Goal: Task Accomplishment & Management: Manage account settings

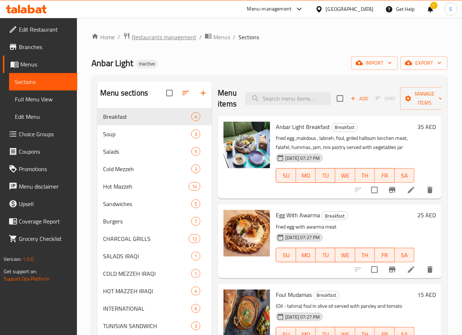
click at [155, 38] on span "Restaurants management" at bounding box center [164, 37] width 65 height 9
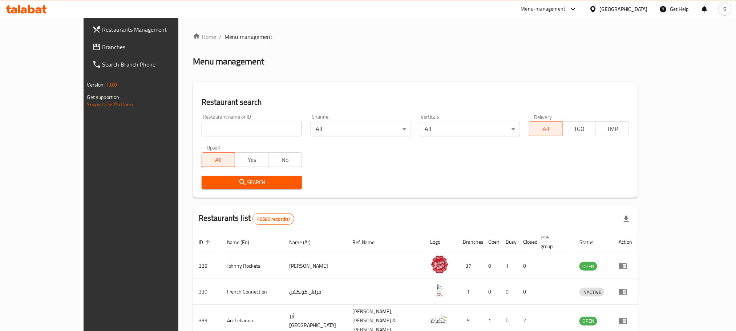
click at [102, 47] on span "Branches" at bounding box center [151, 46] width 98 height 9
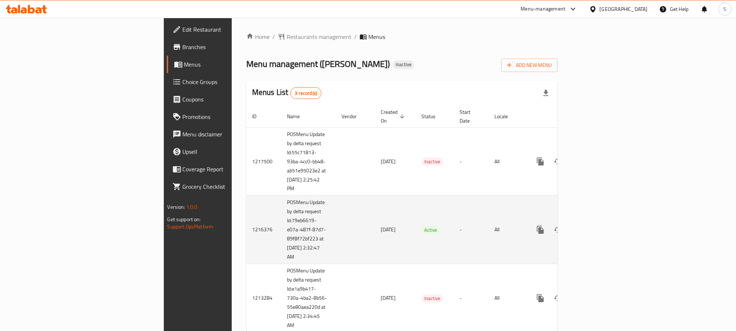
scroll to position [14, 0]
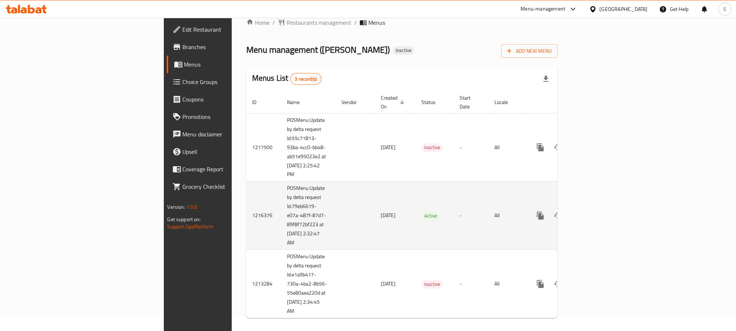
click at [597, 211] on icon "enhanced table" at bounding box center [592, 215] width 9 height 9
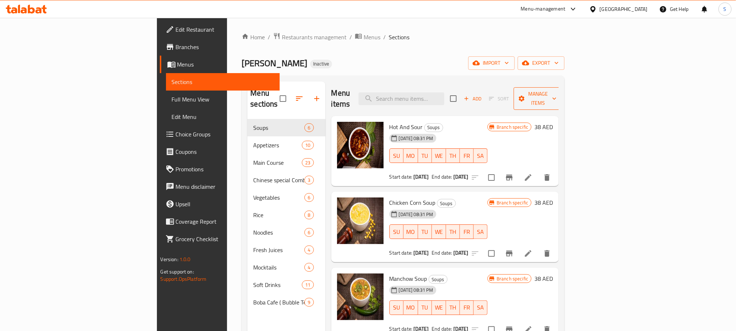
click at [562, 98] on button "Manage items" at bounding box center [538, 98] width 49 height 23
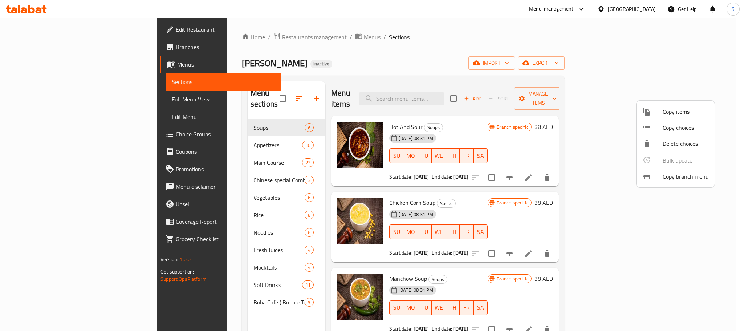
click at [667, 174] on span "Copy branch menu" at bounding box center [686, 176] width 46 height 9
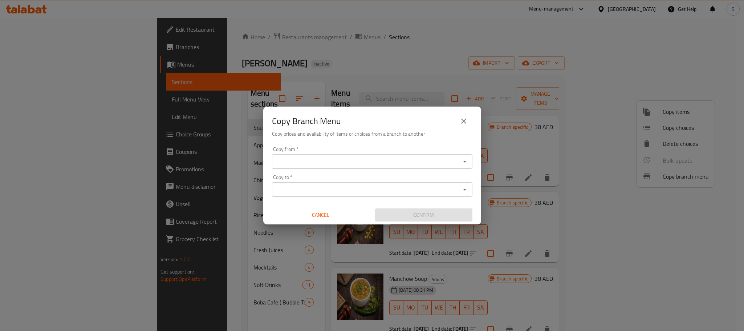
click at [338, 161] on input "Copy from   *" at bounding box center [366, 161] width 184 height 10
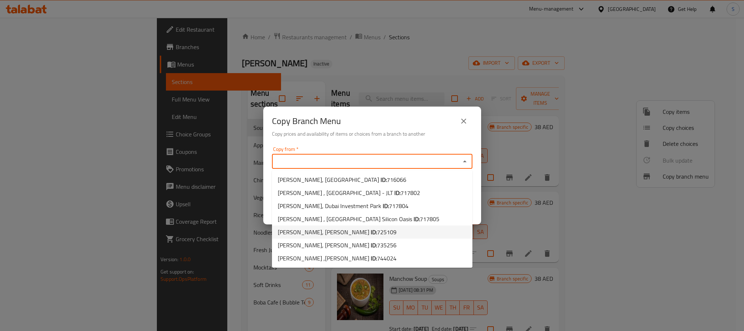
click at [387, 228] on li "Ming Hing, Al Karama ID: 725109" at bounding box center [372, 231] width 201 height 13
type input "Ming Hing, Al Karama"
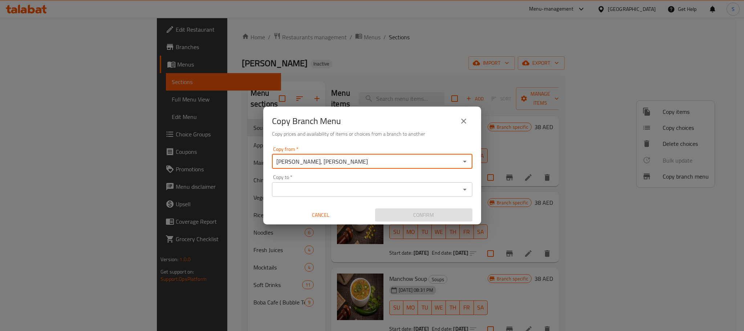
click at [408, 189] on input "Copy to   *" at bounding box center [366, 189] width 184 height 10
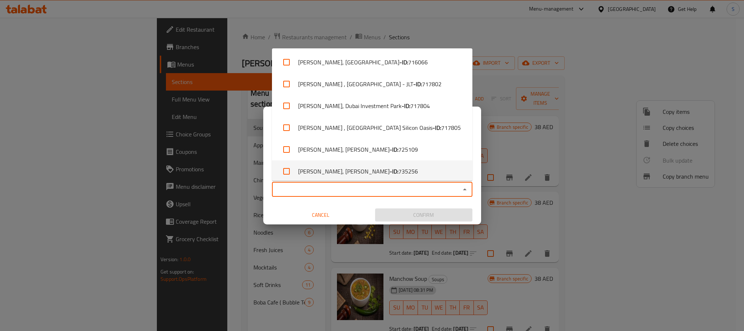
click at [398, 167] on span "735256" at bounding box center [408, 171] width 20 height 9
checkbox input "true"
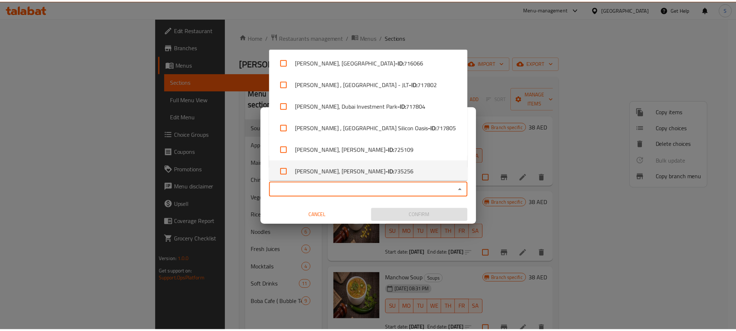
scroll to position [3, 0]
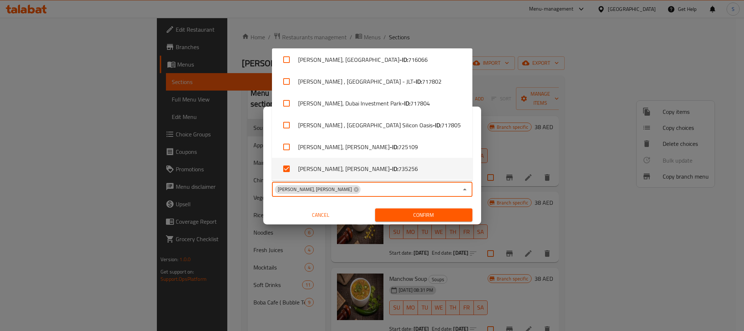
click at [417, 214] on span "Confirm" at bounding box center [424, 214] width 86 height 9
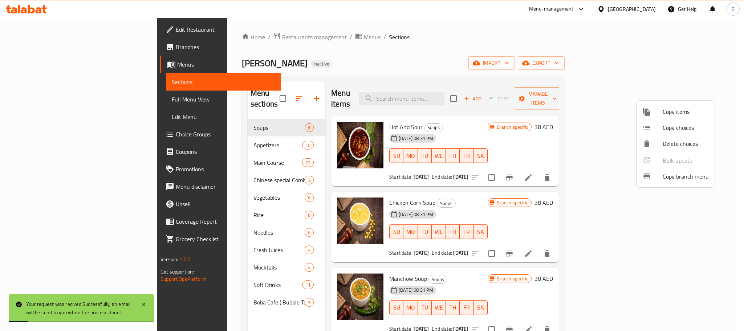
click at [313, 77] on div at bounding box center [372, 165] width 744 height 331
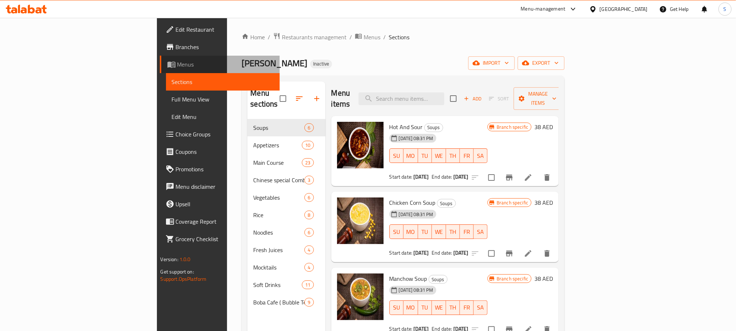
click at [177, 62] on span "Menus" at bounding box center [225, 64] width 97 height 9
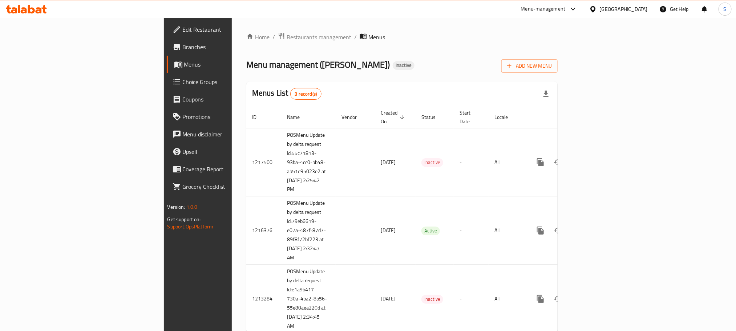
click at [183, 45] on span "Branches" at bounding box center [232, 46] width 98 height 9
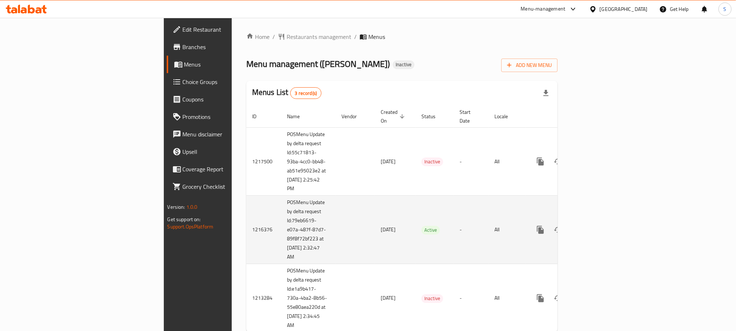
click at [597, 225] on icon "enhanced table" at bounding box center [592, 229] width 9 height 9
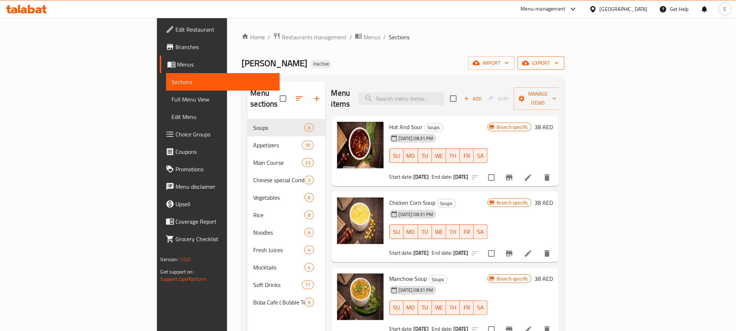
click at [559, 63] on span "export" at bounding box center [540, 62] width 35 height 9
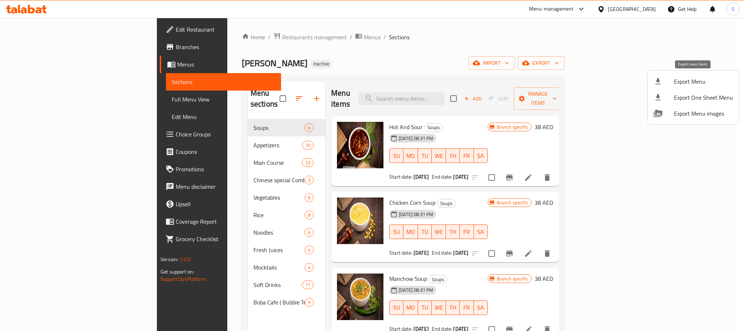
click at [682, 85] on span "Export Menu" at bounding box center [703, 81] width 59 height 9
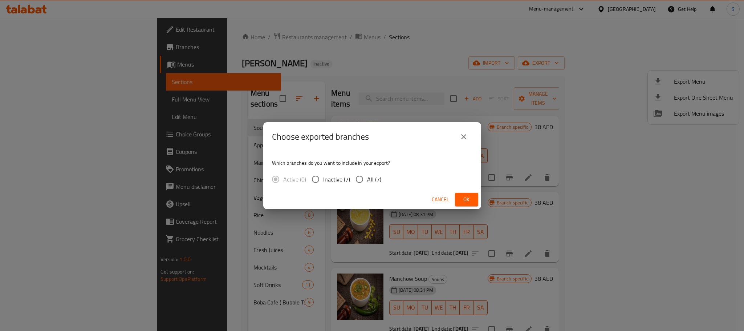
click at [360, 185] on input "All (7)" at bounding box center [359, 178] width 15 height 15
radio input "true"
click at [472, 197] on span "Ok" at bounding box center [467, 199] width 12 height 9
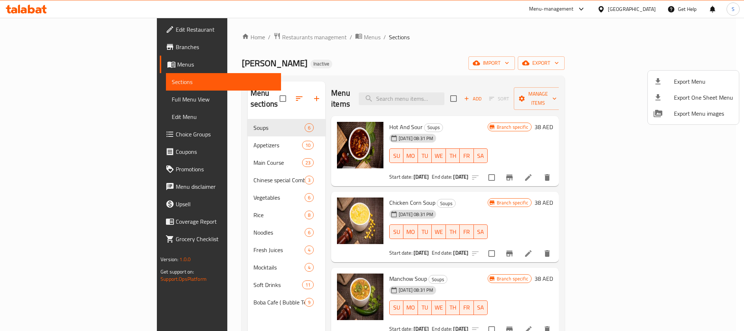
click at [629, 10] on div at bounding box center [372, 165] width 744 height 331
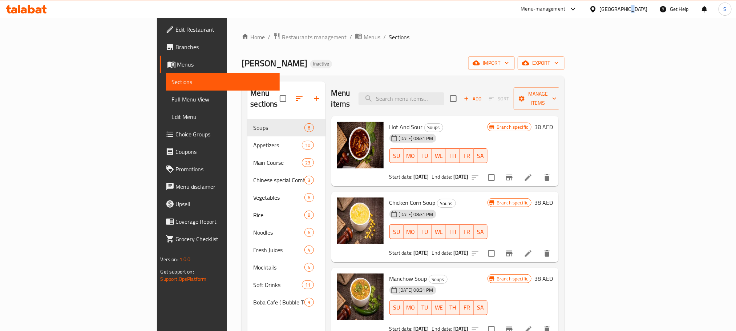
click at [627, 10] on div "United Arab Emirates" at bounding box center [624, 9] width 48 height 8
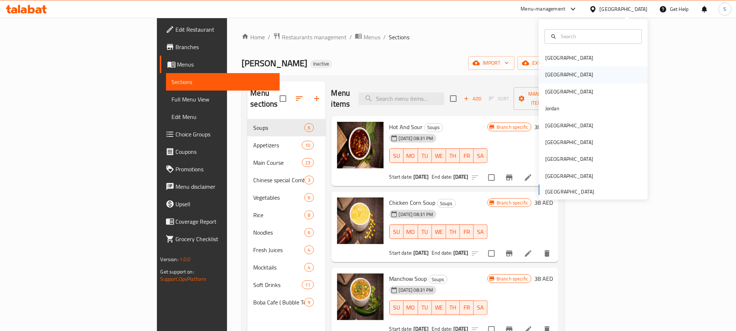
click at [567, 72] on div "[GEOGRAPHIC_DATA]" at bounding box center [593, 74] width 109 height 17
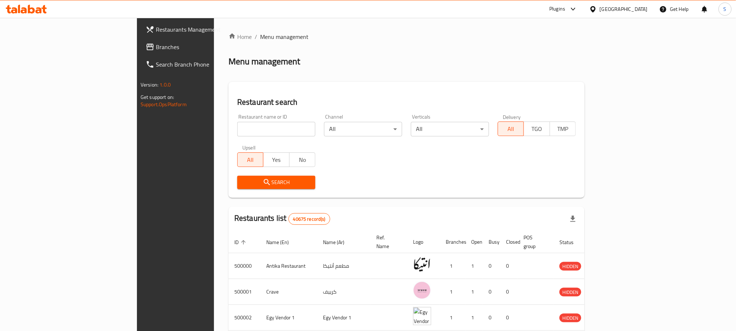
click at [140, 54] on link "Branches" at bounding box center [200, 46] width 120 height 17
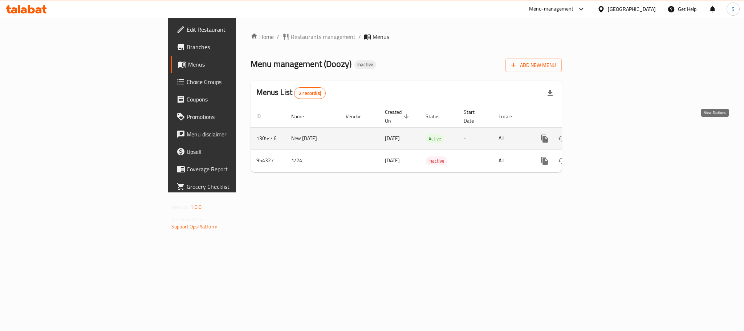
click at [602, 134] on icon "enhanced table" at bounding box center [597, 138] width 9 height 9
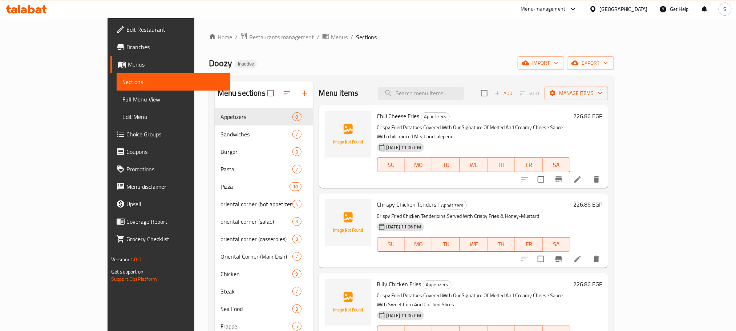
drag, startPoint x: 37, startPoint y: 89, endPoint x: 37, endPoint y: 94, distance: 4.4
click at [108, 90] on div "Sections Full Menu View Edit Menu" at bounding box center [169, 99] width 122 height 52
click at [122, 95] on span "Full Menu View" at bounding box center [173, 99] width 102 height 9
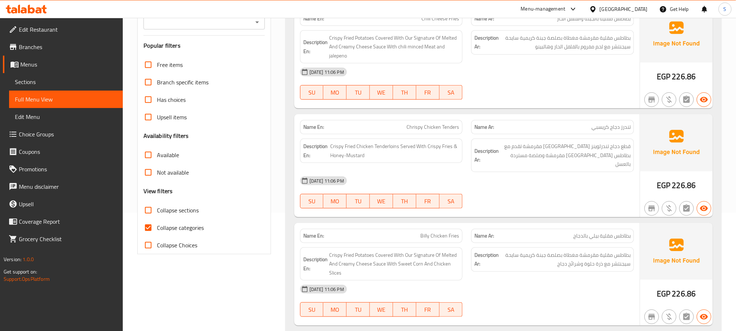
scroll to position [153, 0]
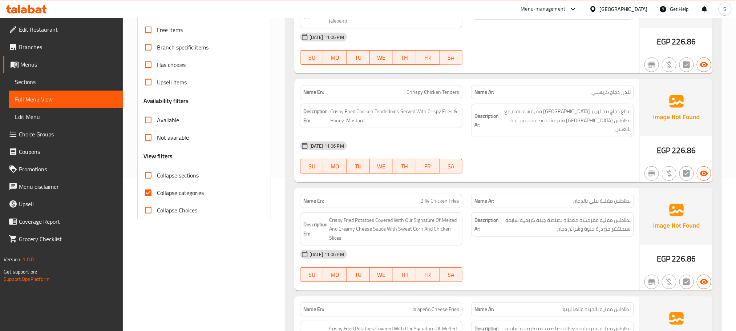
drag, startPoint x: 221, startPoint y: 175, endPoint x: 154, endPoint y: 189, distance: 68.5
click at [154, 189] on div "Free items Branch specific items Has choices Upsell items Availability filters …" at bounding box center [203, 120] width 121 height 198
click at [147, 191] on input "Collapse categories" at bounding box center [147, 192] width 17 height 17
checkbox input "false"
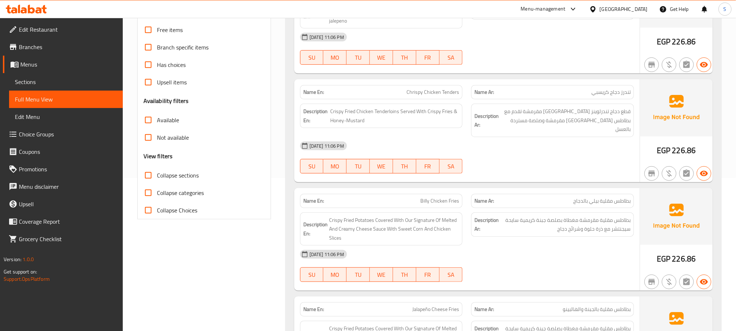
scroll to position [37, 0]
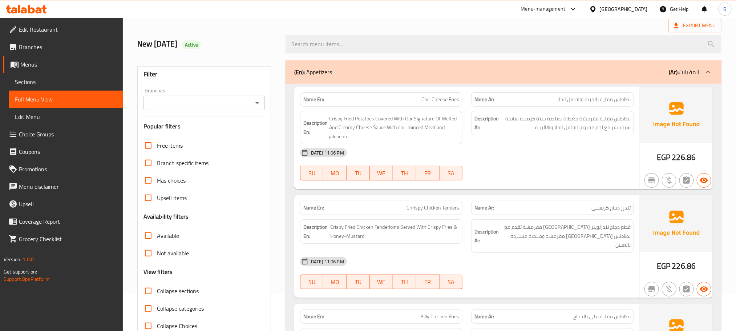
click at [313, 103] on strong "Name En:" at bounding box center [313, 100] width 21 height 8
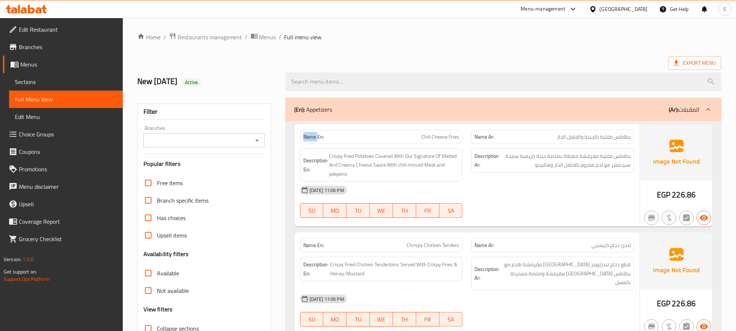
click at [313, 141] on strong "Name En:" at bounding box center [313, 137] width 21 height 8
copy strong "Name En:"
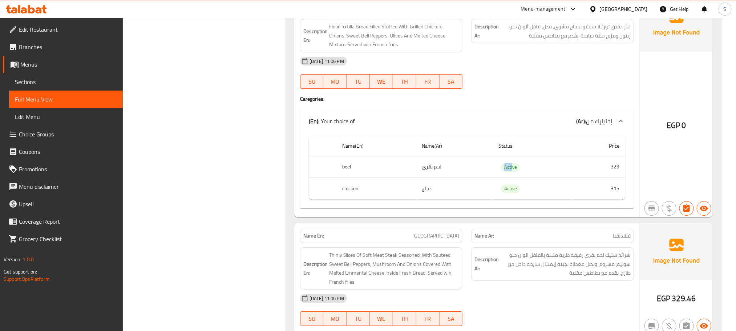
click at [60, 50] on link "Branches" at bounding box center [63, 46] width 120 height 17
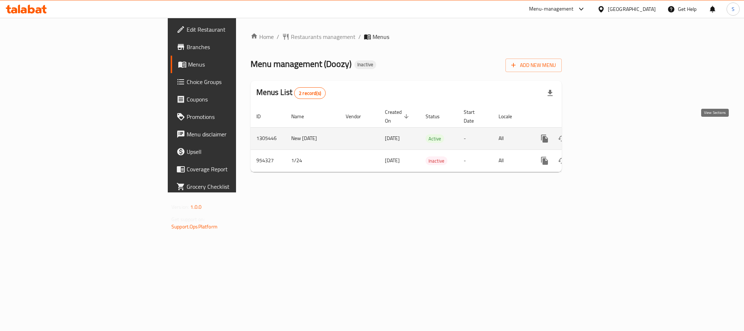
click at [602, 134] on icon "enhanced table" at bounding box center [597, 138] width 9 height 9
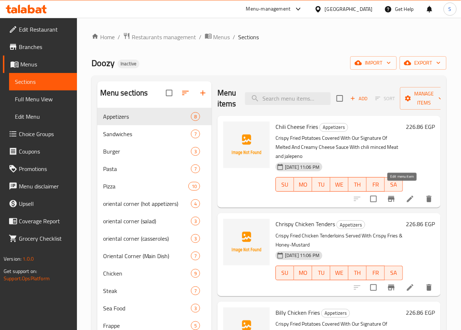
click at [406, 195] on icon at bounding box center [410, 199] width 9 height 9
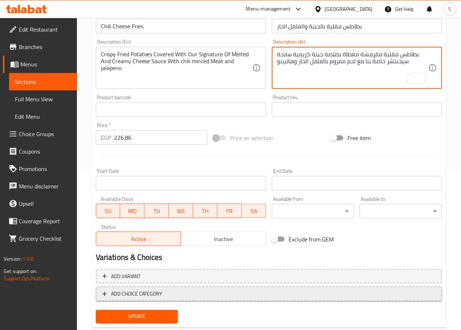
scroll to position [162, 0]
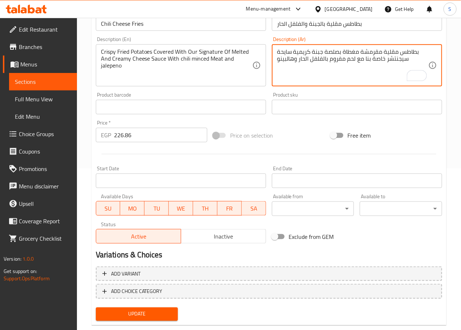
type textarea "بطاطس مقلية مقرمشة مغطاة بصلصة جبنة كريمية سايحة سيجنتشر خاصة بنا مع لحم مفروم …"
click at [154, 317] on span "Update" at bounding box center [137, 314] width 71 height 9
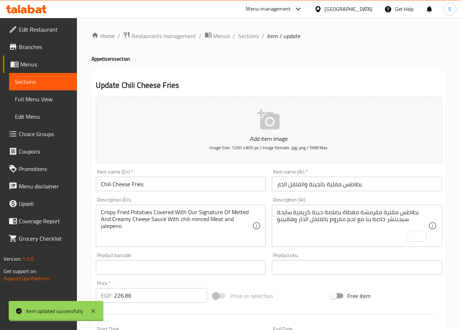
scroll to position [0, 0]
click at [248, 40] on span "Sections" at bounding box center [249, 37] width 21 height 9
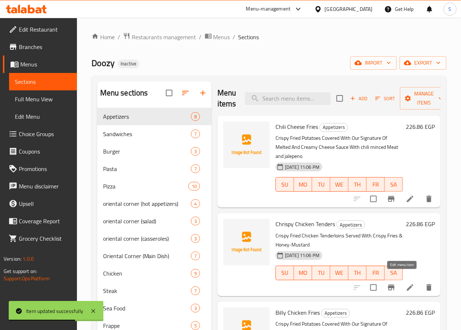
click at [407, 284] on icon at bounding box center [410, 287] width 7 height 7
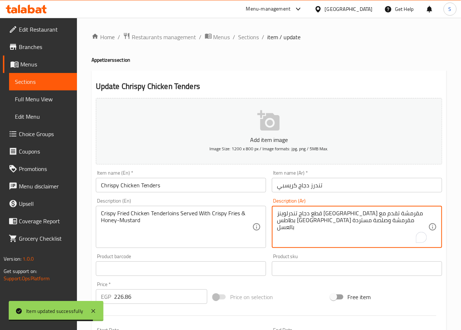
click at [412, 215] on textarea "قطع دجاج تندرلوينز [GEOGRAPHIC_DATA] مقرمشة تقدم مع بطاطس [GEOGRAPHIC_DATA] مقر…" at bounding box center [352, 227] width 151 height 35
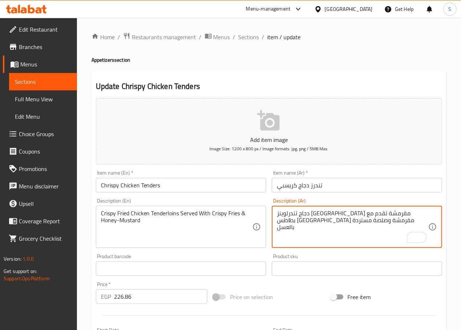
click at [328, 224] on textarea "دجاج تندرلوينز [GEOGRAPHIC_DATA] مقرمشة تقدم مع بطاطس [GEOGRAPHIC_DATA] مقرمشة …" at bounding box center [352, 227] width 151 height 35
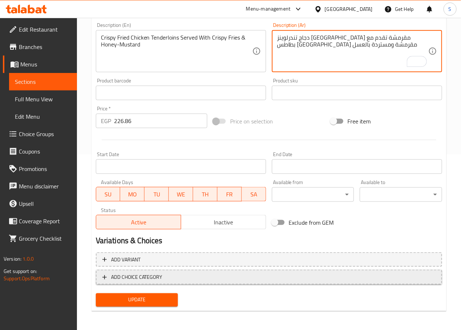
scroll to position [177, 0]
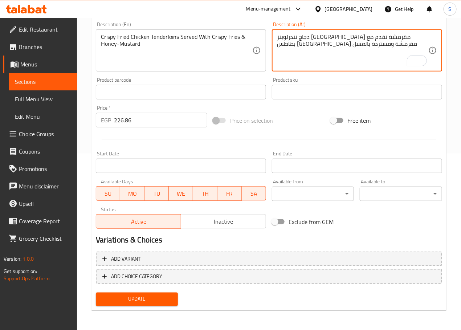
type textarea "دجاج تندرلوينز [GEOGRAPHIC_DATA] مقرمشة تقدم مع بطاطس [GEOGRAPHIC_DATA] مقرمشة …"
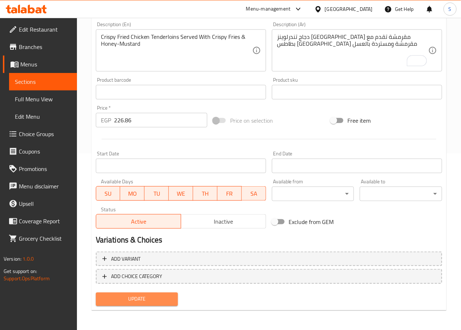
click at [167, 295] on span "Update" at bounding box center [137, 299] width 71 height 9
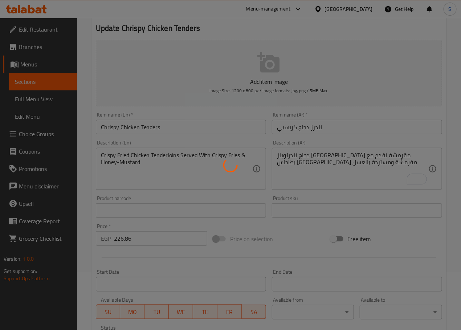
scroll to position [0, 0]
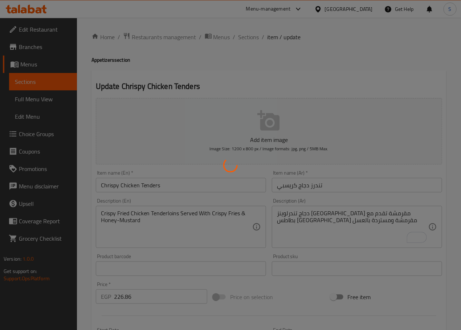
click at [249, 36] on div at bounding box center [230, 165] width 461 height 330
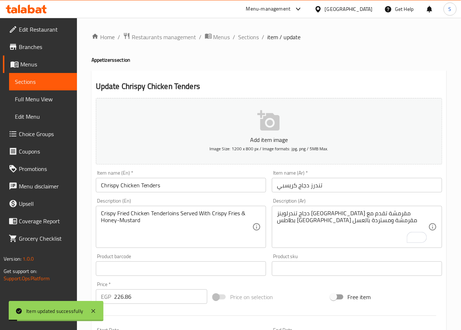
click at [249, 36] on span "Sections" at bounding box center [249, 37] width 21 height 9
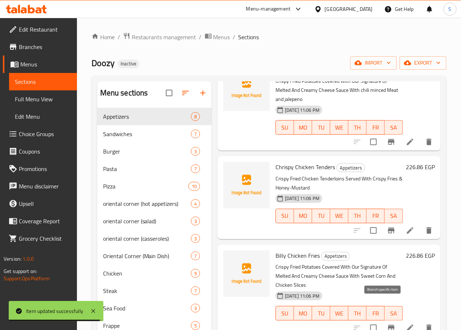
scroll to position [59, 0]
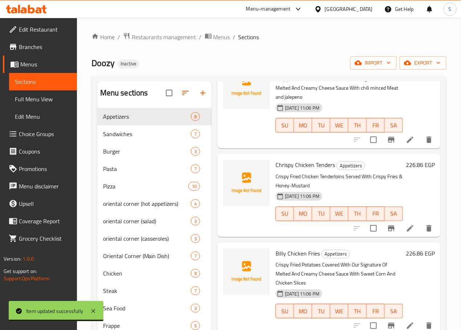
click at [408, 319] on li at bounding box center [410, 325] width 20 height 13
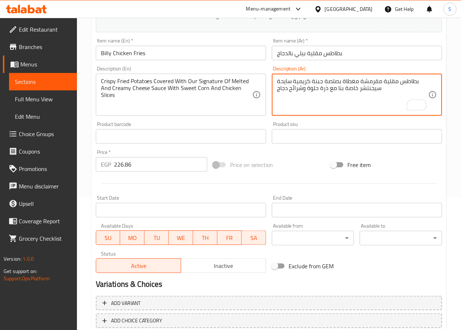
scroll to position [177, 0]
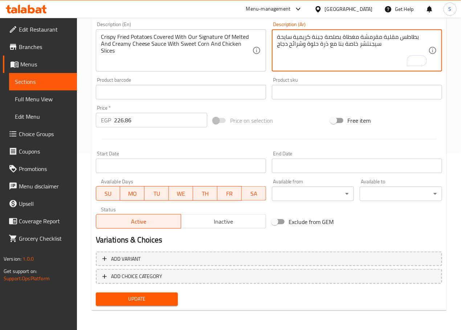
type textarea "بطاطس مقلية مقرمشة مغطاة بصلصة جبنة كريمية سايحة سيجنتشر خاصة بنا مع ذرة حلوة و…"
click at [143, 301] on span "Update" at bounding box center [137, 299] width 71 height 9
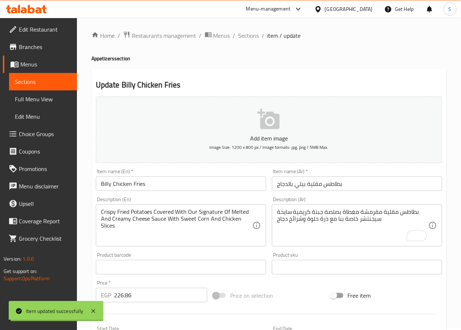
scroll to position [0, 0]
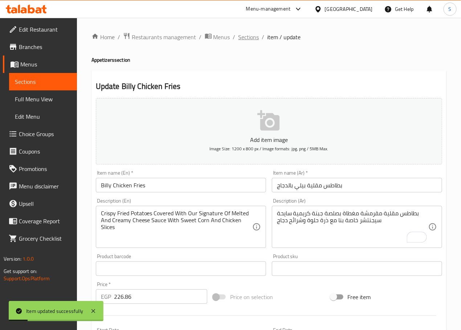
click at [252, 35] on span "Sections" at bounding box center [249, 37] width 21 height 9
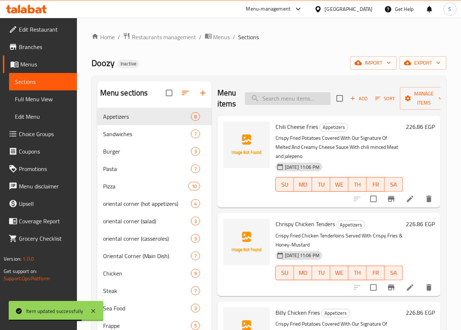
click at [274, 103] on input "search" at bounding box center [288, 98] width 86 height 13
paste input "Jalapeño Cheese Fries"
type input "Jalapeño Cheese Fries"
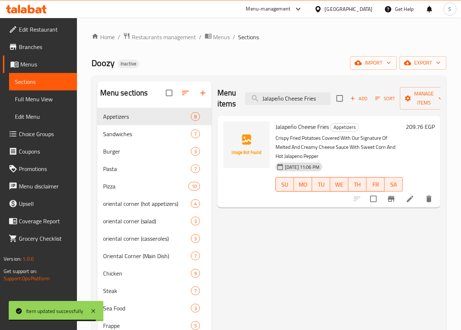
click at [411, 195] on icon at bounding box center [410, 199] width 9 height 9
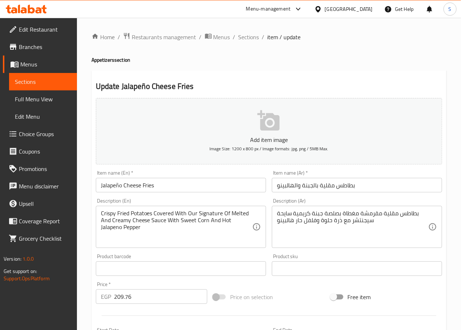
click at [183, 207] on div "Crispy Fried Potatoes Covered With Our Signature Of Melted And Creamy Cheese Sa…" at bounding box center [181, 227] width 170 height 42
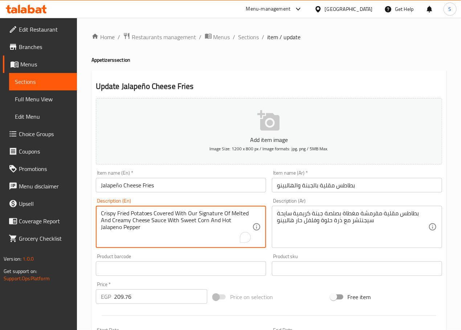
click at [120, 185] on input "Jalapeño Cheese Fries" at bounding box center [181, 185] width 170 height 15
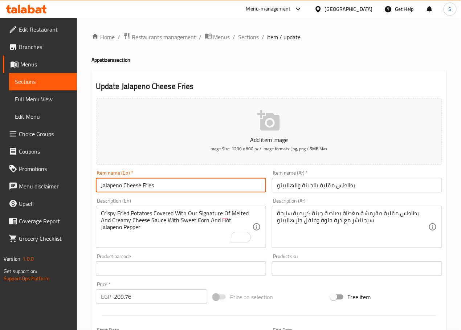
type input "Jalapeno Cheese Fries"
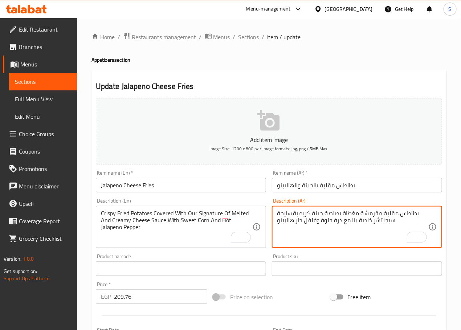
click at [282, 226] on textarea "بطاطس مقلية مقرمشة مغطاة بصلصة جبنة كريمية سايحة سيجنتشر خاصة بنا مع ذرة حلوة و…" at bounding box center [352, 227] width 151 height 35
click at [283, 221] on textarea "بطاطس مقلية مقرمشة مغطاة بصلصة جبنة كريمية سايحة سيجنتشر خاصة بنا مع ذرة حلوة و…" at bounding box center [352, 227] width 151 height 35
paste textarea "هالبينو"
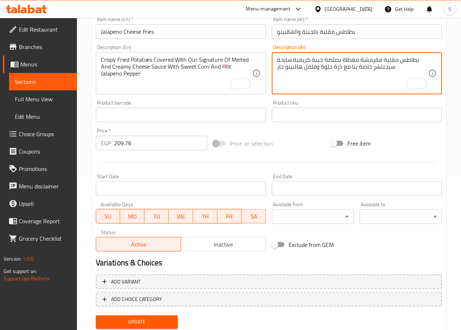
scroll to position [177, 0]
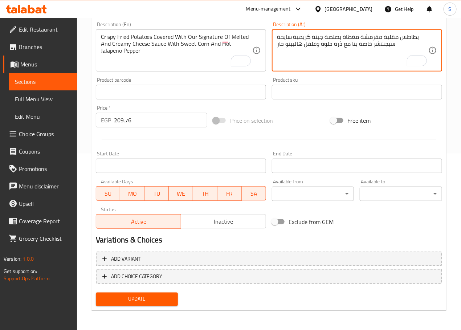
type textarea "بطاطس مقلية مقرمشة مغطاة بصلصة جبنة كريمية سايحة سيجنتشر خاصة بنا مع ذرة حلوة و…"
click at [157, 305] on button "Update" at bounding box center [137, 299] width 82 height 13
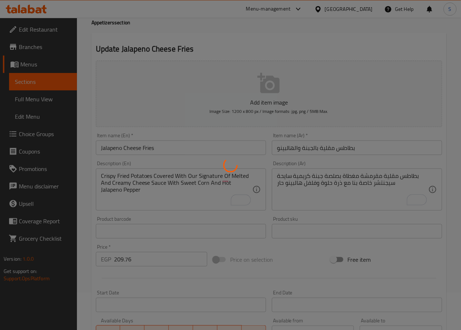
scroll to position [0, 0]
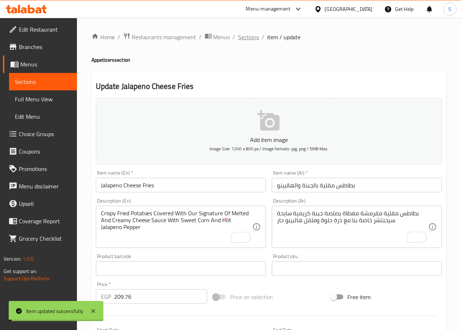
click at [251, 36] on span "Sections" at bounding box center [249, 37] width 21 height 9
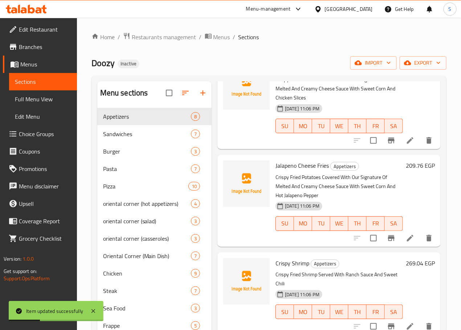
scroll to position [290, 0]
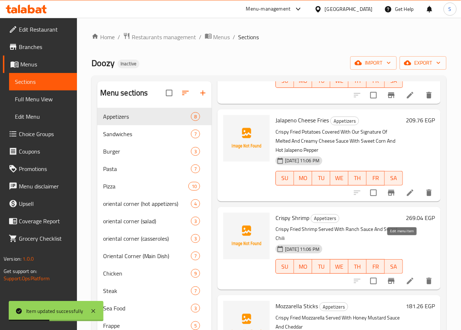
click at [406, 277] on icon at bounding box center [410, 281] width 9 height 9
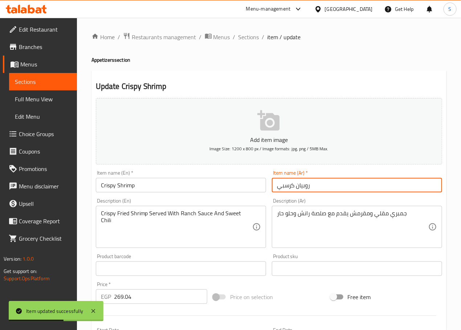
click at [303, 187] on input "روبيان كرسبي" at bounding box center [357, 185] width 170 height 15
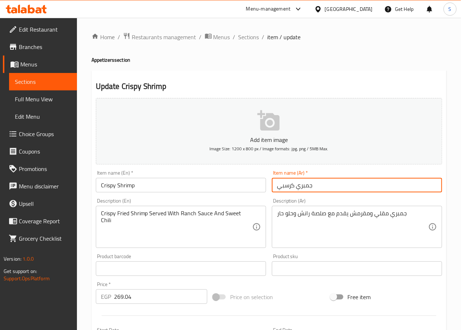
type input "جمبري كرسبي"
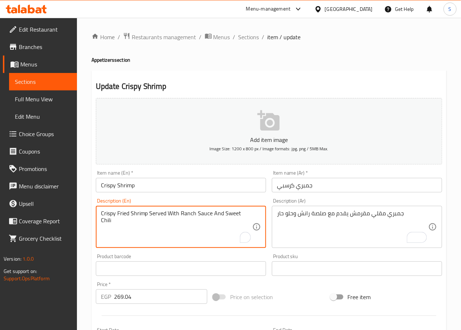
click at [244, 215] on textarea "Crispy Fried Shrimp Served With Ranch Sauce And Sweet Chili" at bounding box center [176, 227] width 151 height 35
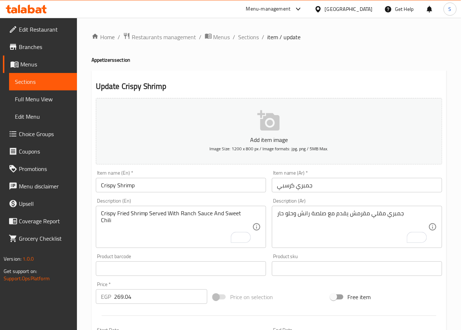
click at [146, 180] on input "Crispy Shrimp" at bounding box center [181, 185] width 170 height 15
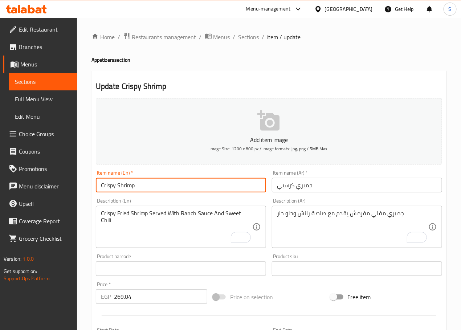
click at [146, 180] on input "Crispy Shrimp" at bounding box center [181, 185] width 170 height 15
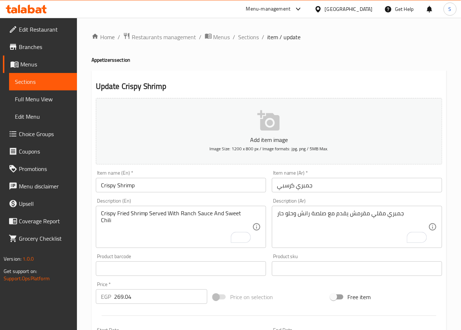
click at [210, 207] on div "Crispy Fried Shrimp Served With Ranch Sauce And Sweet Chili Description (En)" at bounding box center [181, 227] width 170 height 42
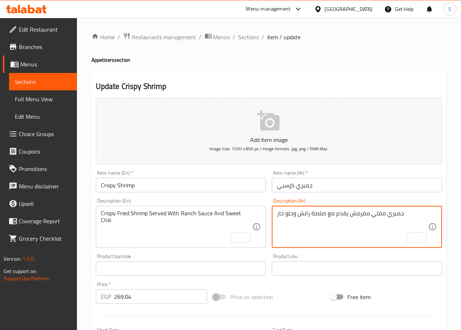
click at [292, 216] on textarea "جمبري مقلي مقرمش يقدم مع صلصة رانش وحلو حار" at bounding box center [352, 227] width 151 height 35
paste textarea "ارح"
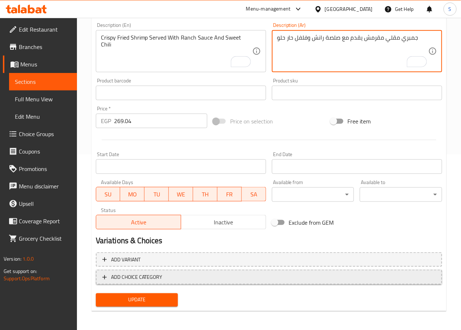
scroll to position [177, 0]
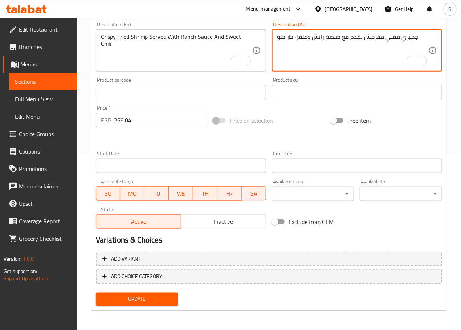
type textarea "جمبري مقلي مقرمش يقدم مع صلصة رانش وفلفل حار حلو"
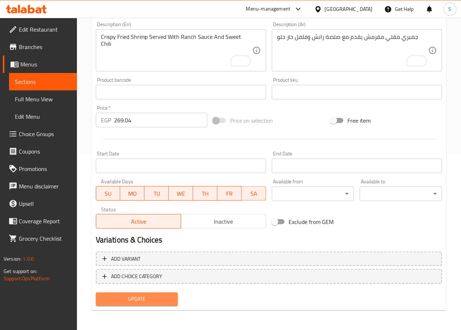
click at [153, 303] on span "Update" at bounding box center [137, 299] width 71 height 9
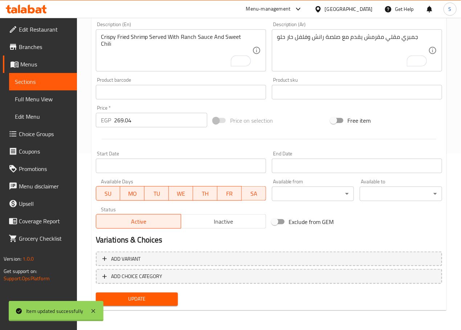
scroll to position [0, 0]
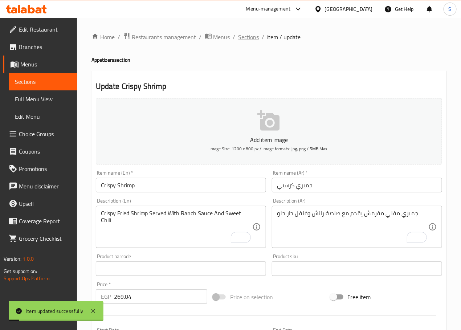
click at [251, 33] on span "Sections" at bounding box center [249, 37] width 21 height 9
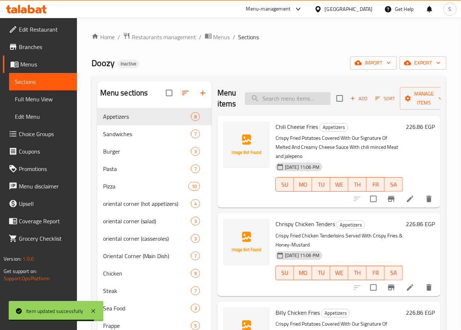
click at [279, 96] on input "search" at bounding box center [288, 98] width 86 height 13
paste input "Mozzarella Sticks"
type input "Mozzarella Sticks"
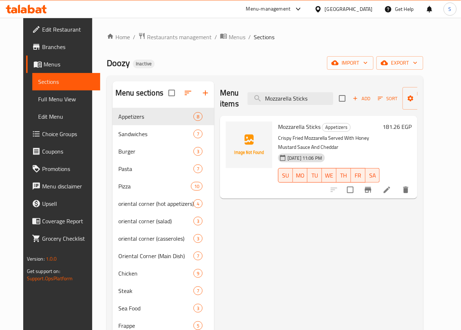
click at [390, 187] on icon at bounding box center [387, 190] width 7 height 7
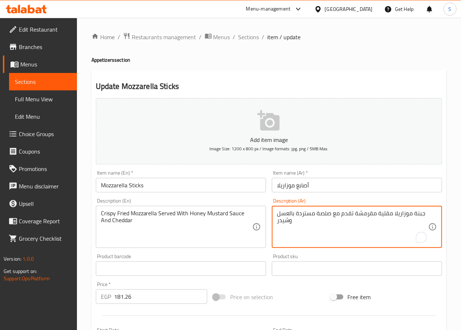
click at [417, 213] on textarea "جبنة موزاريلا مقلية مقرمشة تقدم مع صلصة مستردة بالعسل وشيدر" at bounding box center [352, 227] width 151 height 35
type textarea "موزاريلا مقلية مقرمشة تقدم مع صلصة مستردة بالعسل وشيدر"
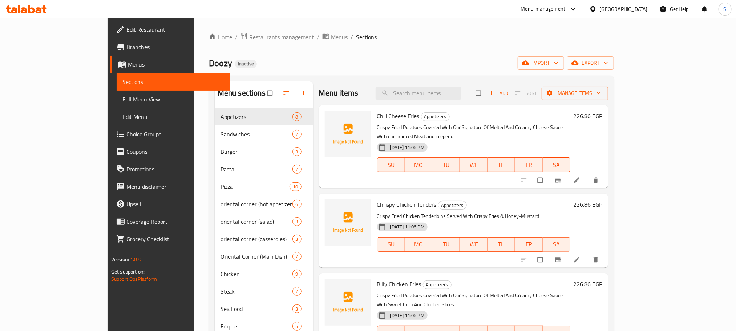
click at [122, 96] on span "Full Menu View" at bounding box center [173, 99] width 102 height 9
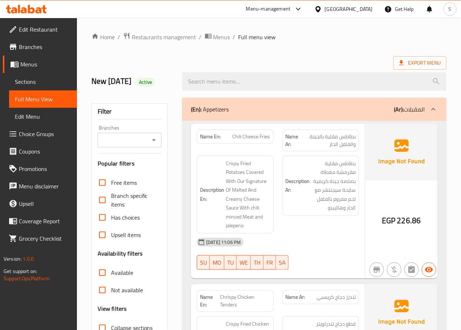
click at [257, 133] on span "Chili Cheese Fries" at bounding box center [252, 137] width 38 height 8
click at [238, 192] on span "Crispy Fried Potatoes Covered With Our Signature Of Melted And Creamy Cheese Sa…" at bounding box center [248, 194] width 44 height 71
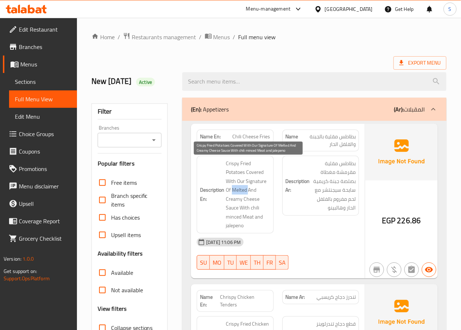
click at [238, 192] on span "Crispy Fried Potatoes Covered With Our Signature Of Melted And Creamy Cheese Sa…" at bounding box center [248, 194] width 44 height 71
copy span "Melted"
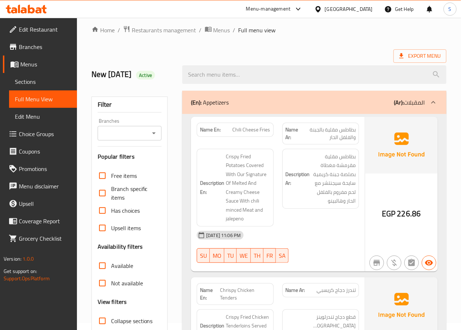
scroll to position [9, 0]
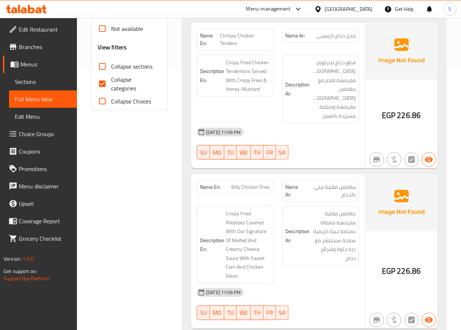
scroll to position [262, 0]
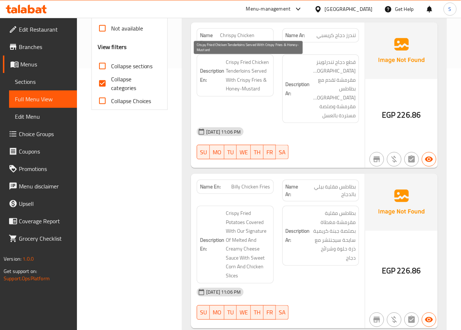
click at [229, 69] on span "Crispy Fried Chicken Tenderloins Served With Crispy Fries & Honey-Mustard" at bounding box center [248, 76] width 44 height 36
copy span "Tenderloins"
click at [105, 80] on input "Collapse categories" at bounding box center [102, 83] width 17 height 17
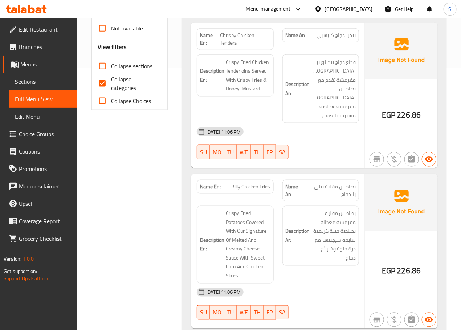
checkbox input "false"
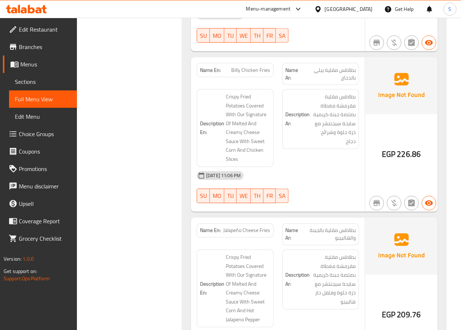
scroll to position [406, 0]
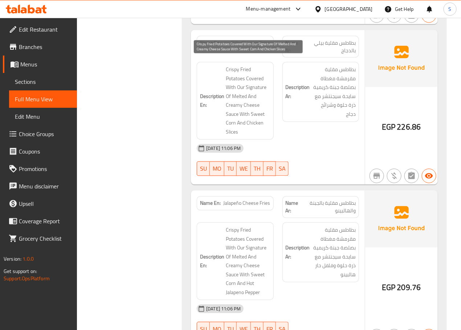
click at [240, 81] on span "Crispy Fried Potatoes Covered With Our Signature Of Melted And Creamy Cheese Sa…" at bounding box center [248, 100] width 44 height 71
copy span "Our"
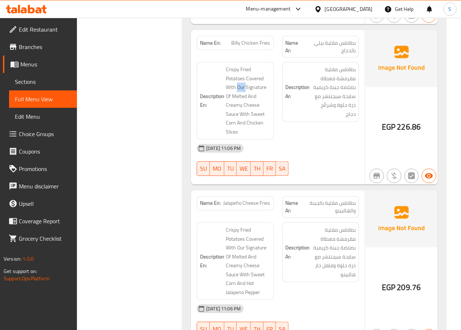
click at [237, 39] on span "Billy Chicken Fries" at bounding box center [251, 43] width 39 height 8
copy span "Billy Chicken Fries"
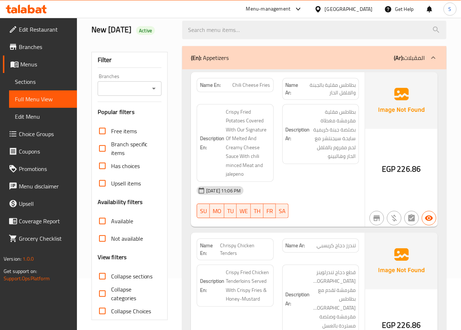
scroll to position [0, 0]
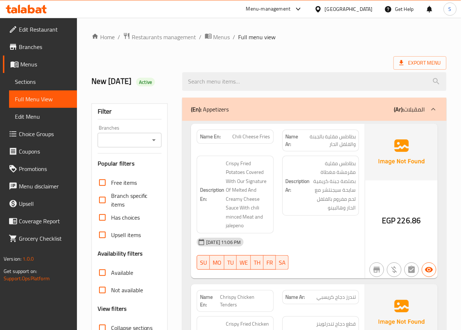
click at [255, 138] on span "Chili Cheese Fries" at bounding box center [252, 137] width 38 height 8
copy span "Chili Cheese Fries"
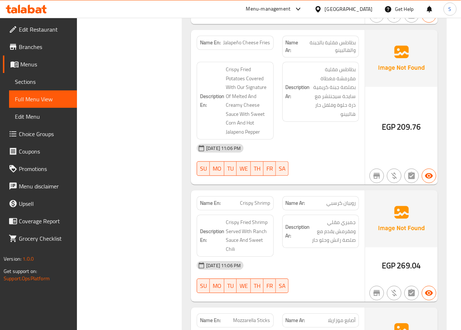
scroll to position [568, 0]
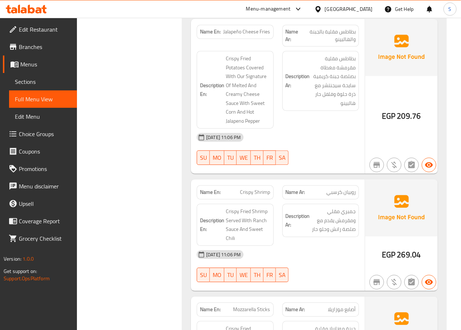
scroll to position [575, 0]
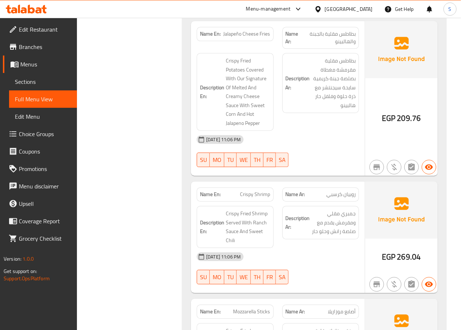
click at [226, 30] on span "Jalapeño Cheese Fries" at bounding box center [247, 34] width 47 height 8
copy span "Jalapeño Cheese Fries"
click at [182, 96] on div "Name En: Chili Cheese Fries Name Ar: بطاطس مقلية بالجبنة والفلفل الحار Descript…" at bounding box center [314, 116] width 264 height 1141
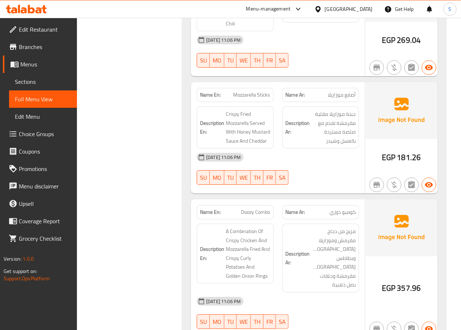
scroll to position [808, 0]
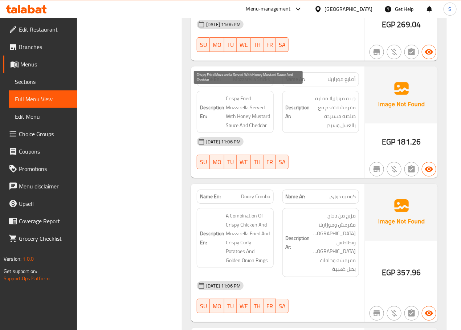
click at [233, 103] on span "Crispy Fried Mozzarella Served With Honey Mustard Sauce And Cheddar" at bounding box center [248, 112] width 44 height 36
copy span "Mozzarella"
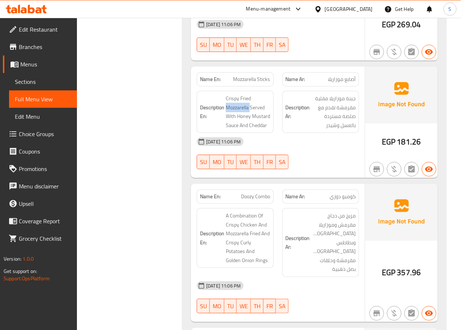
click at [237, 76] on span "Mozzarella Sticks" at bounding box center [252, 80] width 37 height 8
copy span "Mozzarella Sticks"
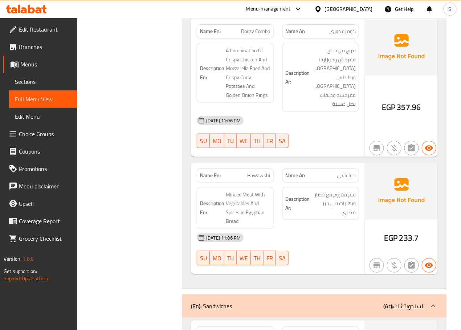
scroll to position [973, 0]
click at [253, 28] on span "Doozy Combo" at bounding box center [256, 31] width 29 height 8
copy span "Doozy Combo"
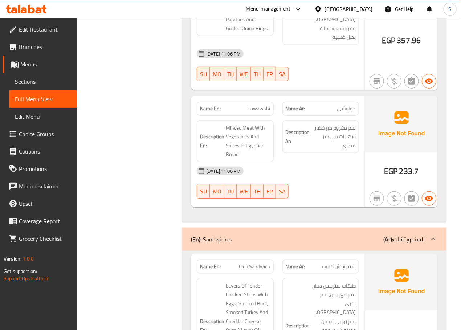
scroll to position [1041, 0]
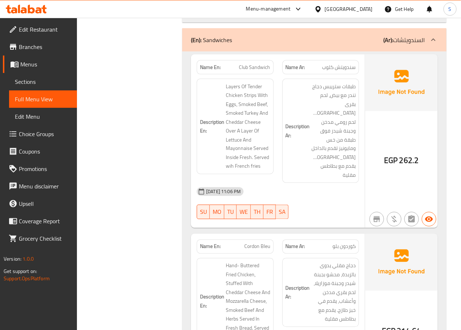
scroll to position [1243, 0]
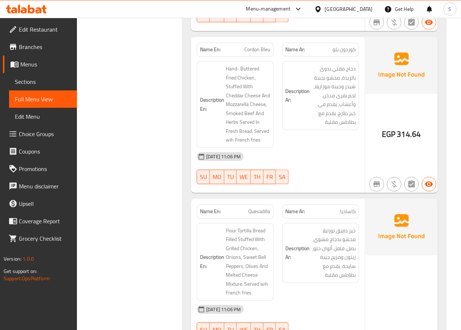
scroll to position [1438, 0]
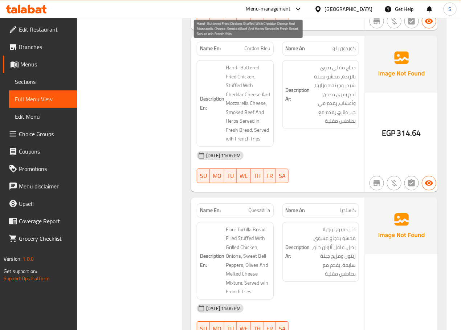
click at [251, 63] on span "Hand- Buttered Fried Chicken, Stuffed With Cheddar Cheese And Mozzarella Cheese…" at bounding box center [248, 103] width 44 height 80
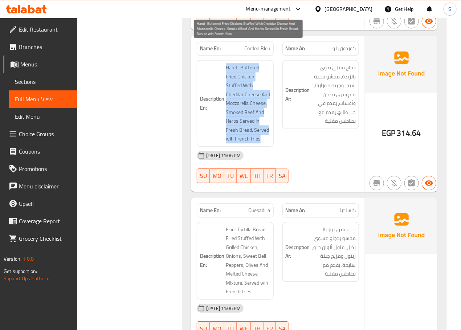
click at [251, 63] on span "Hand- Buttered Fried Chicken, Stuffed With Cheddar Cheese And Mozzarella Cheese…" at bounding box center [248, 103] width 44 height 80
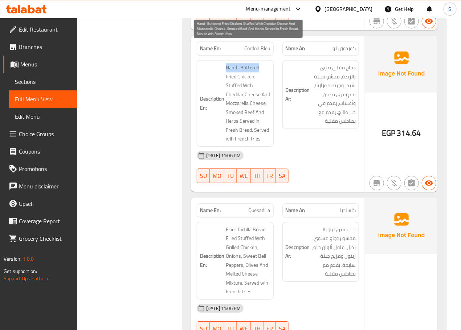
drag, startPoint x: 226, startPoint y: 47, endPoint x: 262, endPoint y: 48, distance: 36.3
copy span "Hand- Buttered"
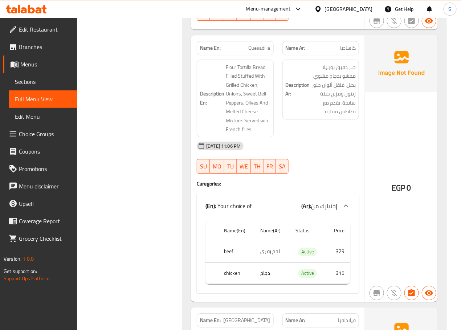
scroll to position [1603, 0]
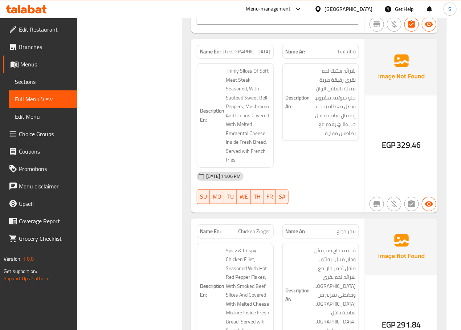
scroll to position [1870, 0]
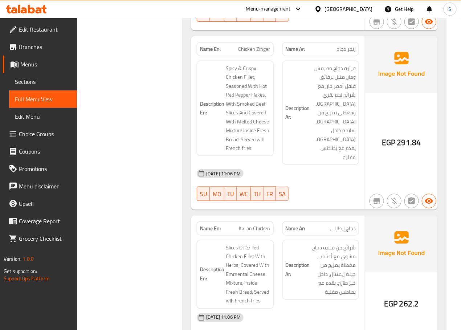
scroll to position [2052, 0]
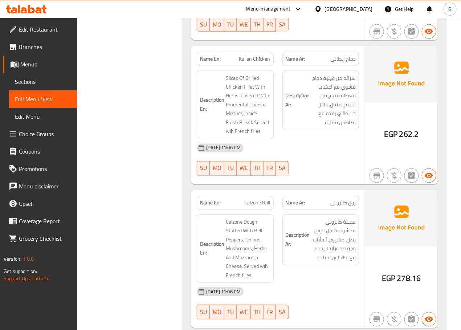
scroll to position [2221, 0]
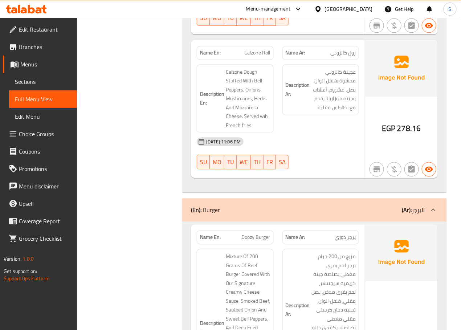
scroll to position [2372, 0]
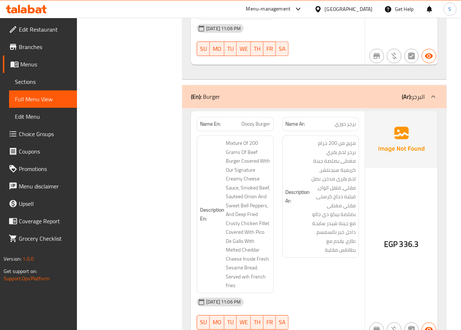
scroll to position [2491, 0]
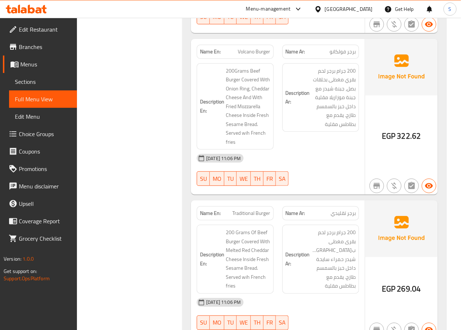
scroll to position [2791, 0]
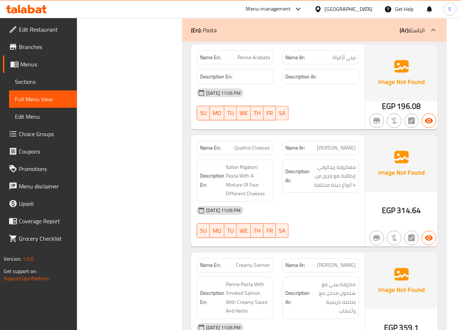
scroll to position [3131, 0]
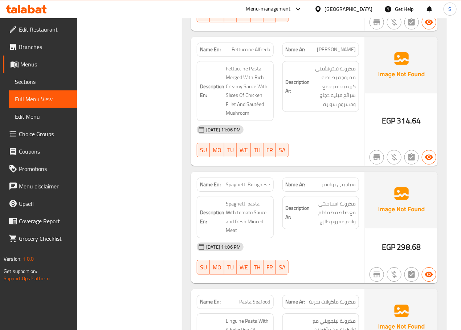
scroll to position [3466, 0]
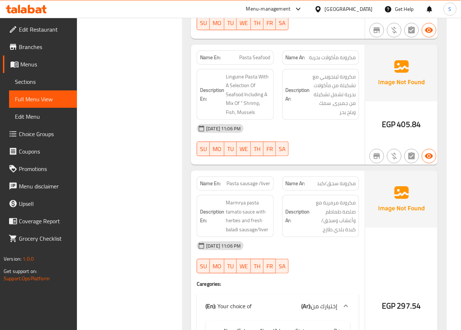
scroll to position [3707, 0]
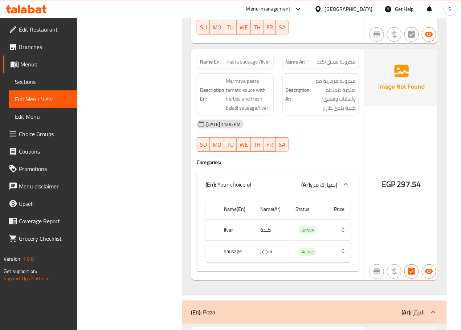
scroll to position [3790, 0]
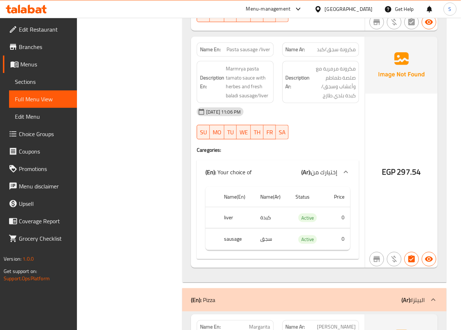
scroll to position [3831, 0]
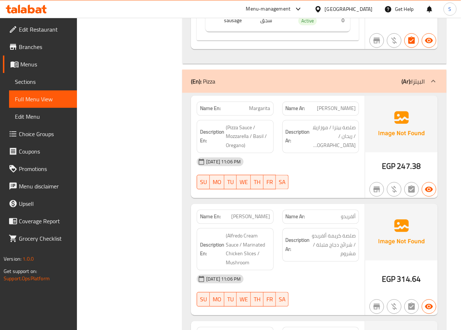
scroll to position [4062, 0]
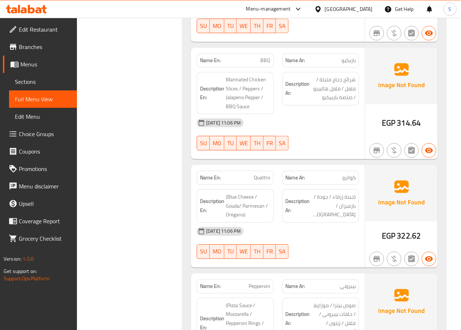
scroll to position [4337, 0]
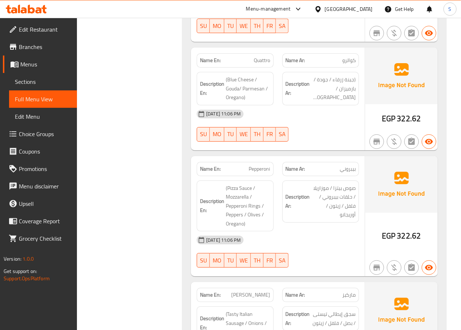
scroll to position [4458, 0]
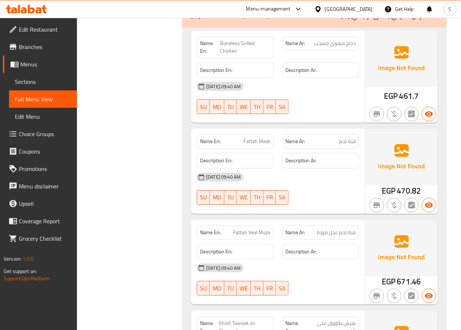
scroll to position [6349, 0]
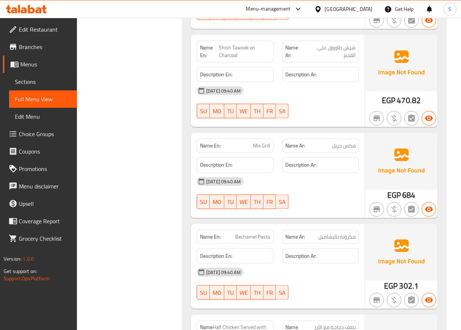
scroll to position [6624, 0]
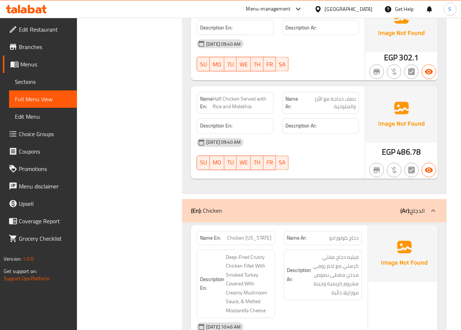
scroll to position [6853, 0]
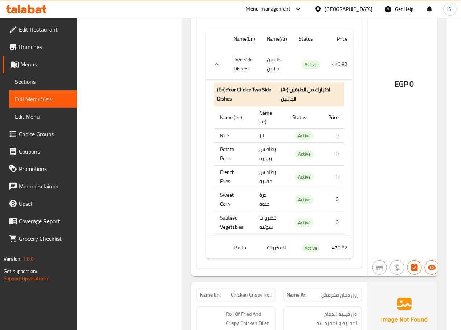
scroll to position [7227, 0]
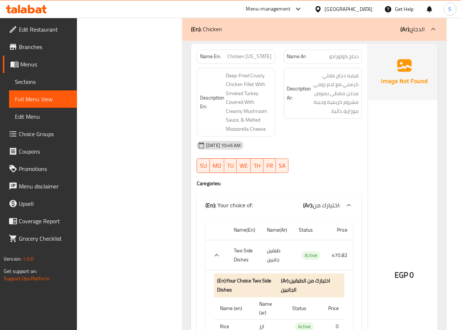
scroll to position [7027, 0]
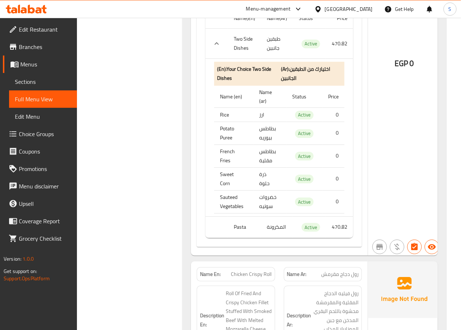
scroll to position [7246, 0]
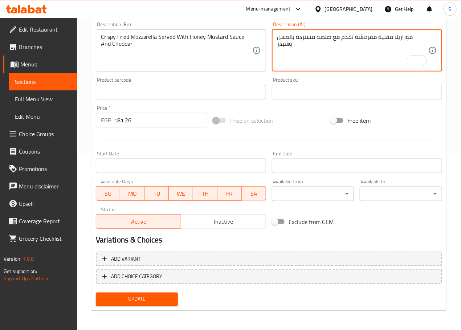
scroll to position [177, 0]
type textarea "موزاريلا مقلية مقرمشة تقدم مع صلصة مستردة بالعسل وشيدر"
click at [125, 300] on span "Update" at bounding box center [137, 299] width 71 height 9
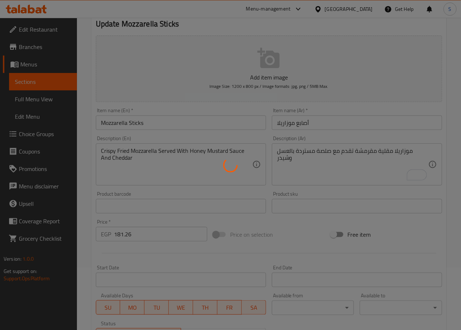
scroll to position [0, 0]
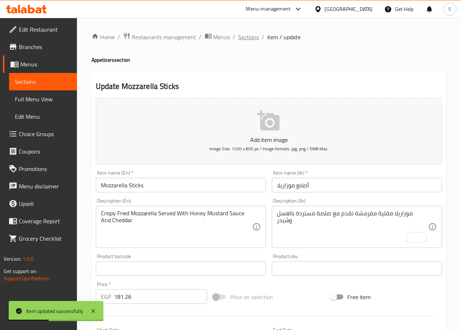
click at [250, 39] on span "Sections" at bounding box center [249, 37] width 21 height 9
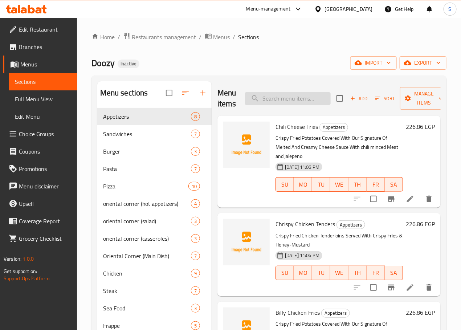
click at [295, 102] on input "search" at bounding box center [288, 98] width 86 height 13
paste input "Doozy Combo"
type input "Doozy Combo"
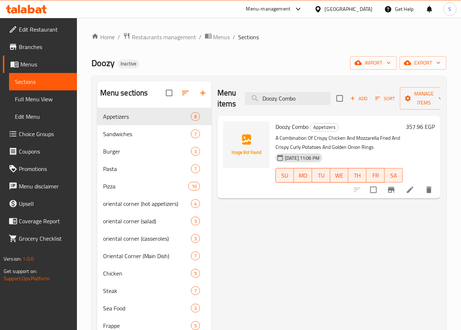
click at [414, 191] on icon at bounding box center [410, 190] width 9 height 9
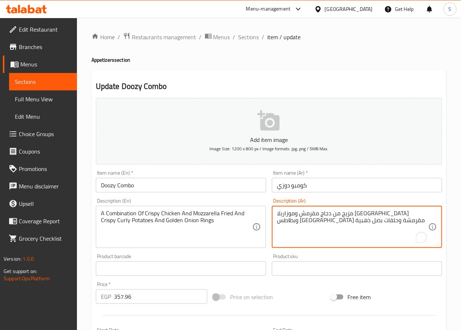
click at [325, 214] on textarea "مزيج من دجاج مقرمش وموزاريلا مقلية وبطاطس كيرلى مقرمشة وحلقات بصل ذهبية" at bounding box center [352, 227] width 151 height 35
paste textarea "لية مق"
type textarea "مزيج من دجاج مقرمش وموزاريلا وبطاطس كيرلى مقلية مقرمشة وحلقات بصل ذهبية"
click at [284, 189] on input "كومبو دوزي" at bounding box center [357, 185] width 170 height 15
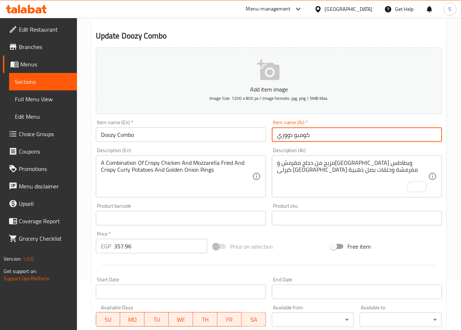
scroll to position [177, 0]
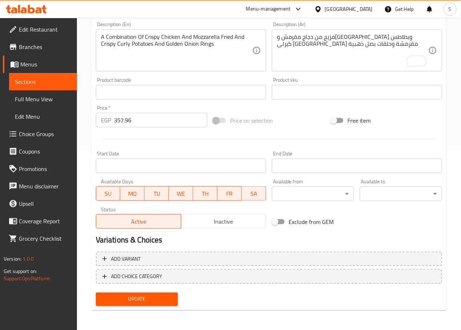
type input "كومبو دووزي"
click at [151, 301] on span "Update" at bounding box center [137, 299] width 71 height 9
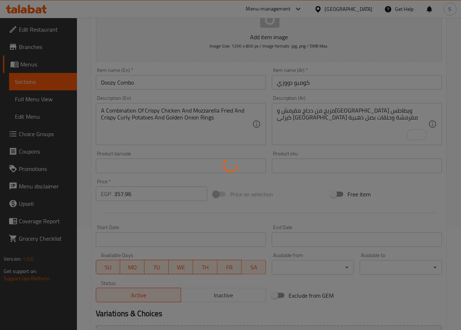
scroll to position [0, 0]
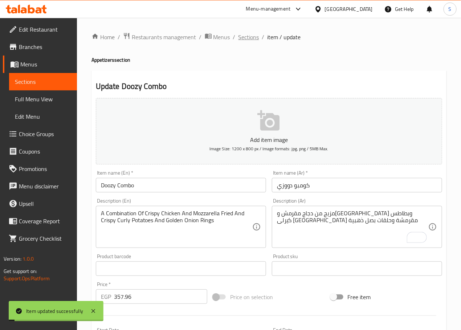
click at [244, 35] on span "Sections" at bounding box center [249, 37] width 21 height 9
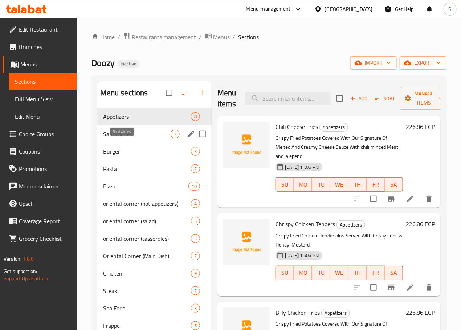
click at [124, 138] on span "Sandwiches" at bounding box center [137, 134] width 68 height 9
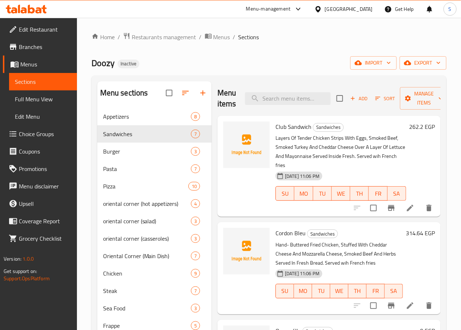
click at [404, 206] on li at bounding box center [410, 208] width 20 height 13
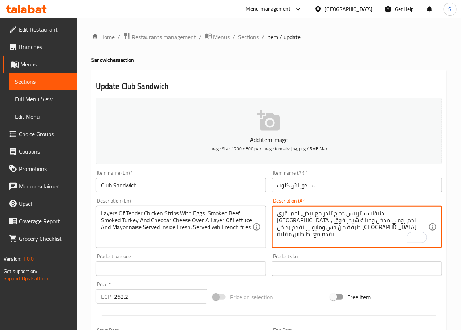
click at [337, 228] on textarea "طبقات ستريبس دجاج تندر مع بيض، لحم بقرى مدخن، لحم رومي مدخن وجبنة شيدر فوق طبقة…" at bounding box center [352, 227] width 151 height 35
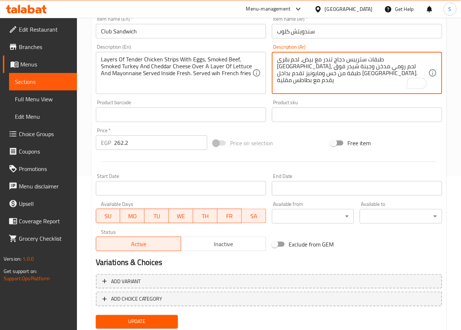
scroll to position [177, 0]
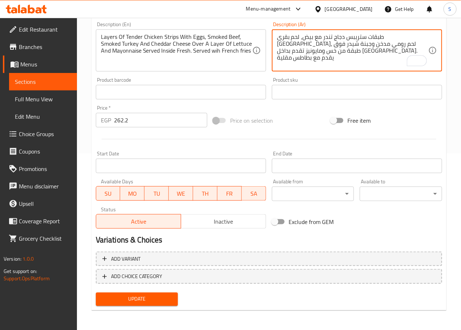
type textarea "طبقات ستريبس دجاج تندر مع بيض، لحم بقرى مدخن، لحم رومي مدخن وجبنة شيدر فوق طبقة…"
click at [137, 303] on span "Update" at bounding box center [137, 299] width 71 height 9
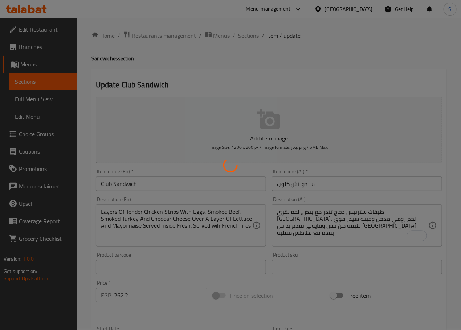
scroll to position [0, 0]
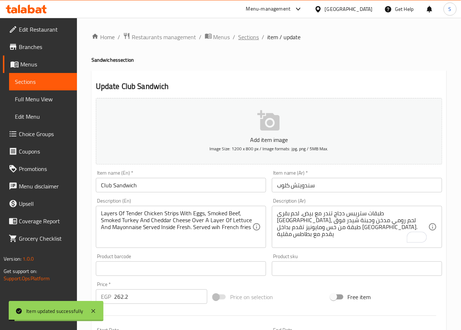
click at [252, 40] on span "Sections" at bounding box center [249, 37] width 21 height 9
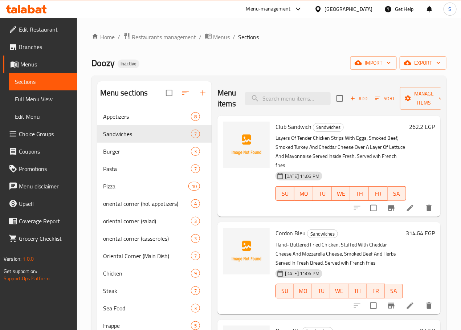
click at [406, 301] on icon at bounding box center [410, 305] width 9 height 9
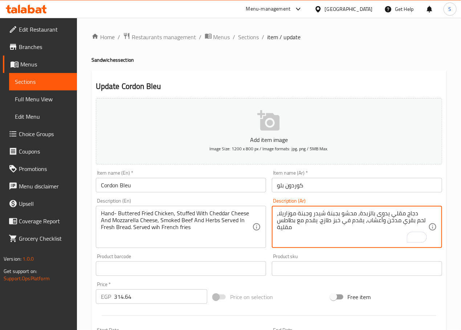
click at [393, 215] on textarea "دجاج مقلي يدوى بالزبدة، محشو بجبنة شيدر وجبنة موزاريلا، لحم بقري مدخن وأعشاب، ي…" at bounding box center [352, 227] width 151 height 35
paste textarea "دوى"
paste textarea "يدوى"
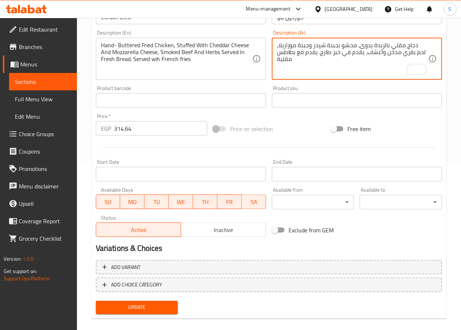
scroll to position [177, 0]
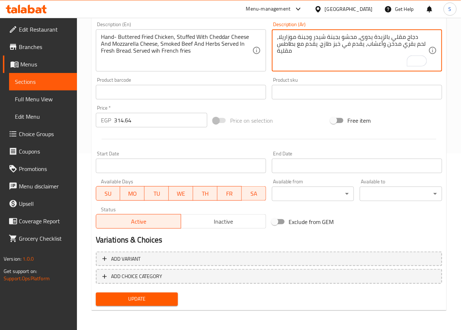
type textarea "دجاج مقلي بالزبدة يدوى، محشو بجبنة شيدر وجبنة موزاريلا، لحم بقري مدخن وأعشاب، ي…"
click at [159, 299] on span "Update" at bounding box center [137, 299] width 71 height 9
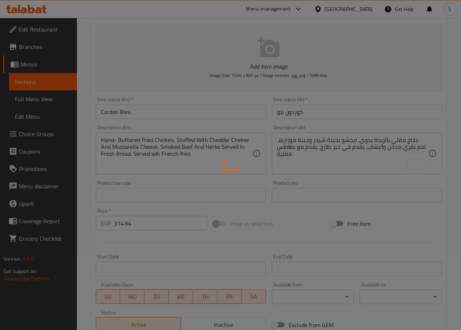
scroll to position [0, 0]
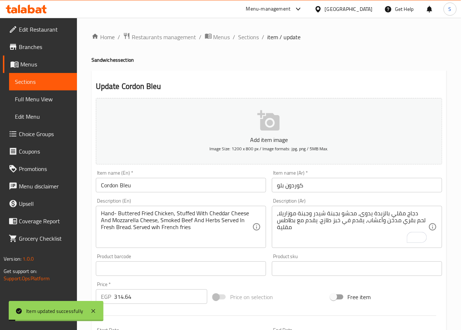
click at [246, 42] on div "Home / Restaurants management / Menus / Sections / item / update Sandwiches sec…" at bounding box center [269, 262] width 355 height 461
click at [246, 41] on span "Sections" at bounding box center [249, 37] width 21 height 9
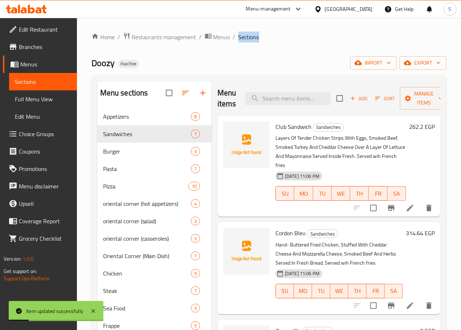
click at [306, 67] on div "Doozy Inactive import export" at bounding box center [269, 62] width 355 height 13
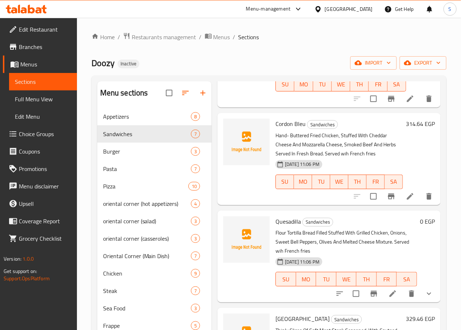
scroll to position [110, 0]
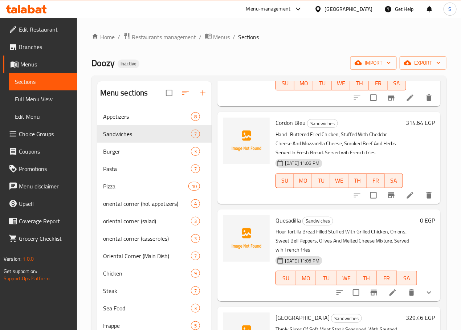
click at [389, 286] on li at bounding box center [393, 292] width 20 height 13
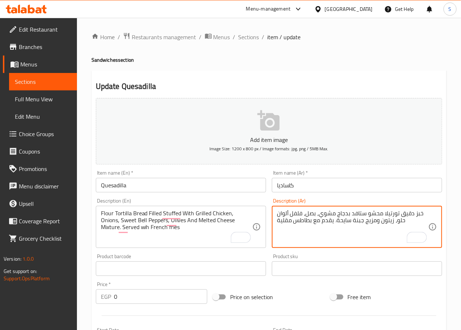
click at [365, 224] on textarea "خبز دقيق تورتيلا محشو ستافد بدجاج مشوي، بصل، فلفل ألوان حلو، زيتون ومزيج جبنة س…" at bounding box center [352, 227] width 151 height 35
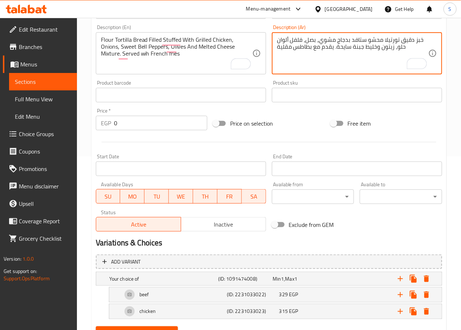
scroll to position [209, 0]
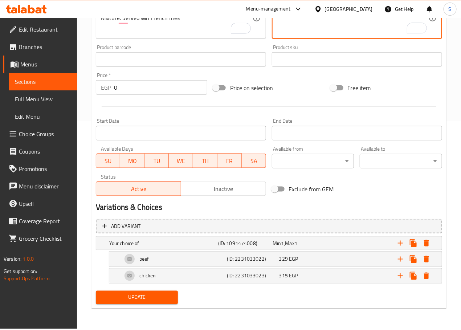
type textarea "خبز دقيق تورتيلا محشو ستافد بدجاج مشوي، بصل، فلفل ألوان حلو، زيتون وخليط جبنة س…"
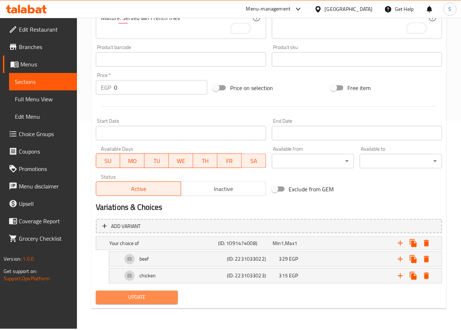
click at [138, 293] on span "Update" at bounding box center [137, 297] width 71 height 9
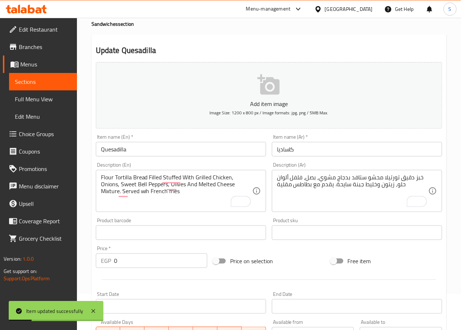
scroll to position [0, 0]
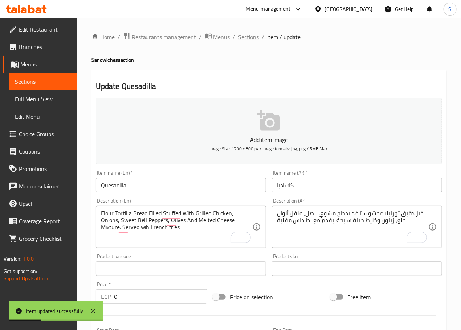
click at [243, 33] on span "Sections" at bounding box center [249, 37] width 21 height 9
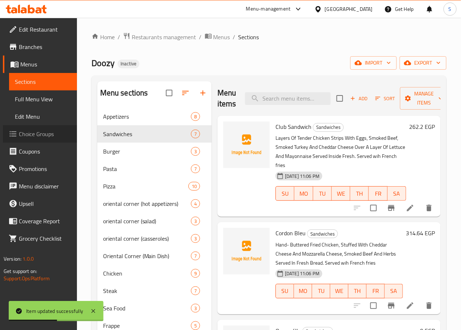
click at [34, 138] on span "Choice Groups" at bounding box center [45, 134] width 52 height 9
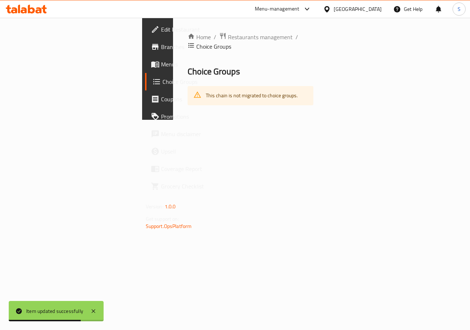
click at [161, 66] on span "Menus" at bounding box center [188, 64] width 54 height 9
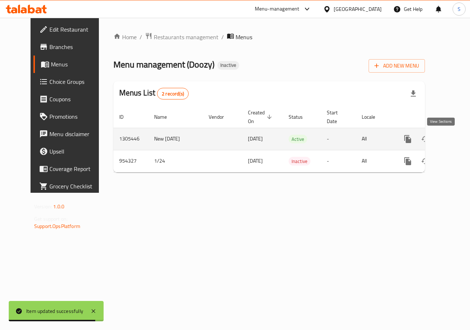
click at [457, 137] on icon "enhanced table" at bounding box center [460, 139] width 7 height 7
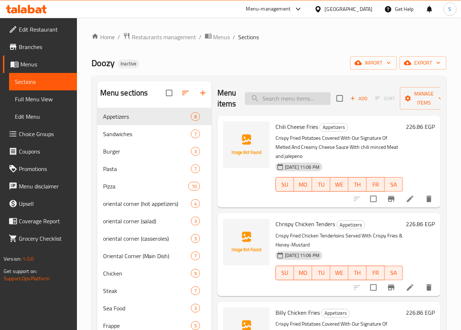
click at [288, 99] on input "search" at bounding box center [288, 98] width 86 height 13
paste input "[GEOGRAPHIC_DATA]"
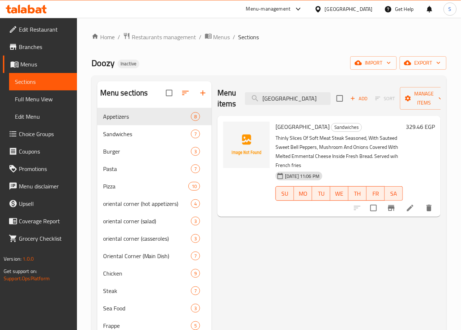
type input "[GEOGRAPHIC_DATA]"
click at [412, 204] on li at bounding box center [410, 208] width 20 height 13
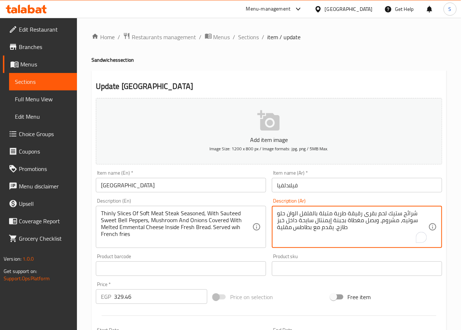
click at [356, 216] on textarea "شرائح ستيك لحم بقرى رقيقة طرية متبلة بالفلفل الوان حلو سوتيه، مشروم، وبصل مغطاة…" at bounding box center [352, 227] width 151 height 35
click at [370, 216] on textarea "شرائح ستيك لحم بقرى رفيعة طرية متبلة بالفلفل الوان حلو سوتيه، مشروم، وبصل مغطاة…" at bounding box center [352, 227] width 151 height 35
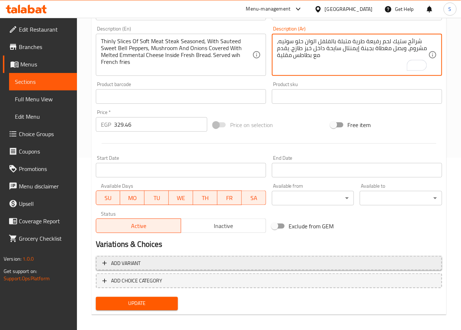
scroll to position [177, 0]
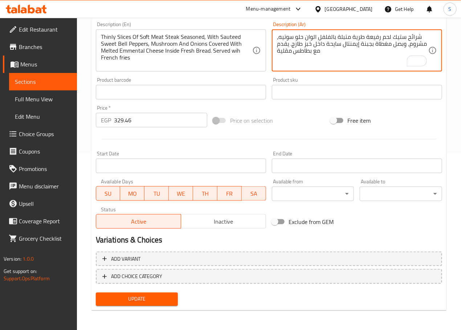
type textarea "شرائح ستيك لحم رفيعة طرية متبلة بالفلفل الوان حلو سوتيه، مشروم، وبصل مغطاة بجبن…"
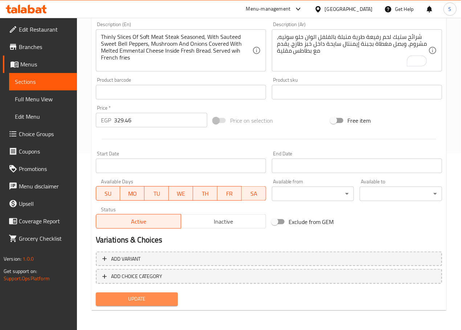
click at [125, 296] on span "Update" at bounding box center [137, 299] width 71 height 9
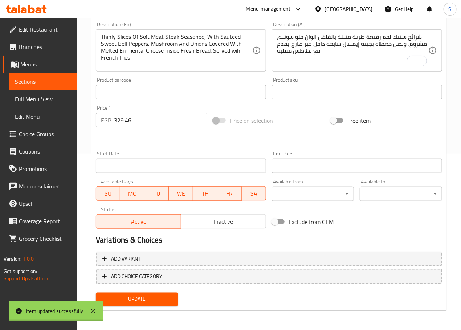
scroll to position [0, 0]
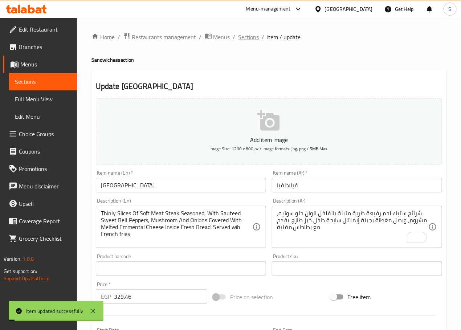
click at [249, 35] on span "Sections" at bounding box center [249, 37] width 21 height 9
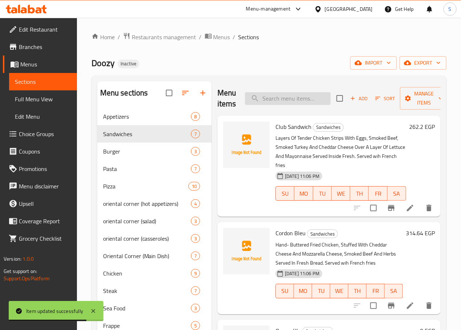
click at [282, 95] on input "search" at bounding box center [288, 98] width 86 height 13
paste input "Chicken Zinger"
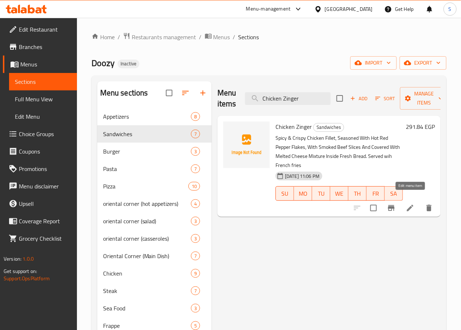
type input "Chicken Zinger"
click at [410, 204] on icon at bounding box center [410, 208] width 9 height 9
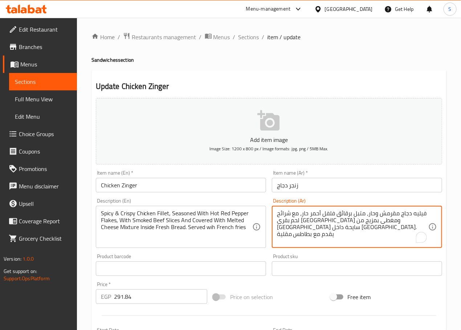
click at [344, 215] on textarea "فيليه دجاج مقرمش وحار، متبل برقائق فلفل أحمر حار، مع شرائح لحم بقرى مدخن ومغطى …" at bounding box center [352, 227] width 151 height 35
click at [336, 223] on textarea "فيليه دجاج مقرمش وحار، متبل بفليكس فلفل أحمر حار، مع شرائح لحم بقرى مدخن ومغطى …" at bounding box center [352, 227] width 151 height 35
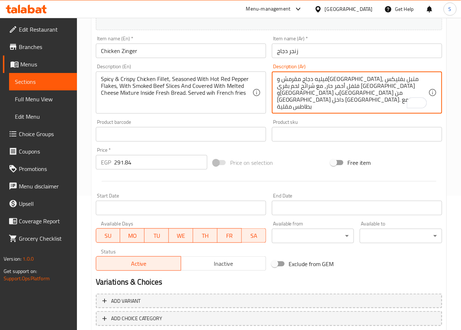
scroll to position [177, 0]
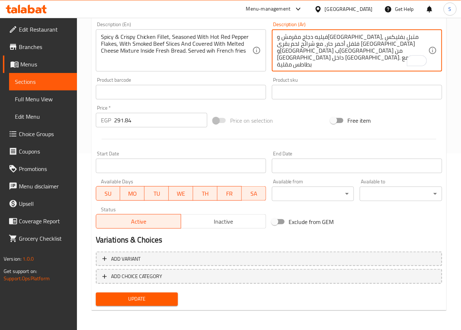
type textarea "فيليه دجاج مقرمش وحار، متبل بفليكس فلفل أحمر حار، مع شرائح لحم بقرى مدخن ومغطى …"
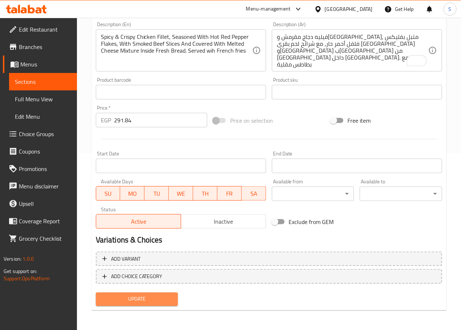
click at [171, 299] on span "Update" at bounding box center [137, 299] width 71 height 9
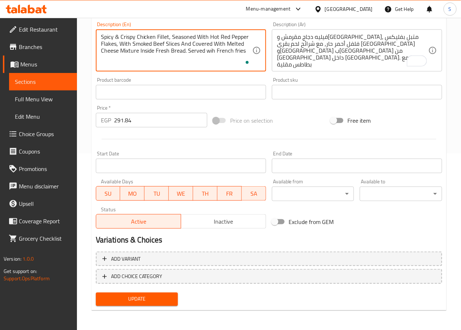
click at [150, 300] on span "Update" at bounding box center [137, 299] width 71 height 9
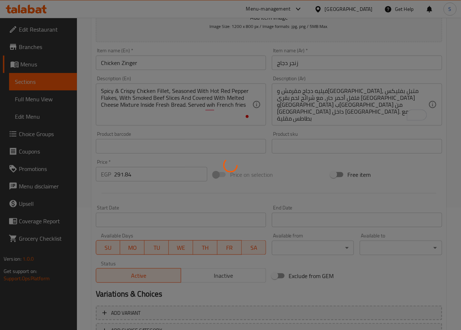
scroll to position [0, 0]
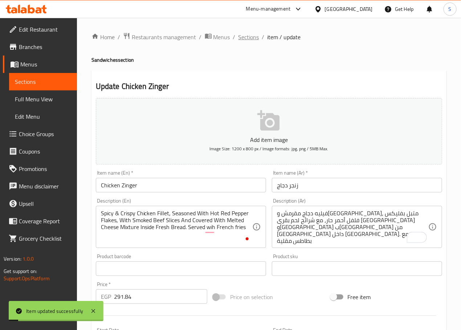
click at [255, 36] on span "Sections" at bounding box center [249, 37] width 21 height 9
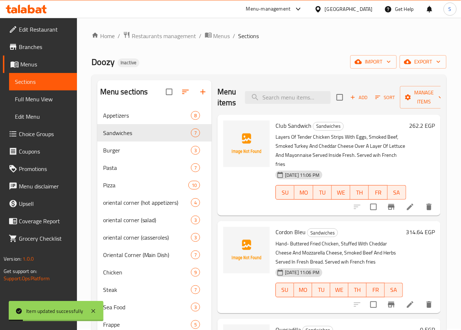
scroll to position [3, 0]
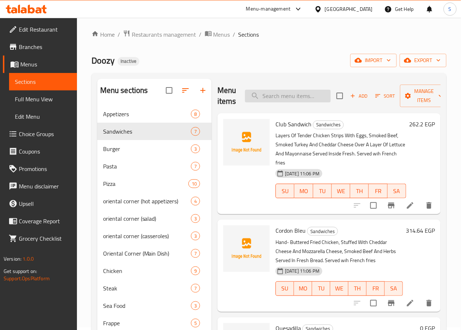
click at [271, 100] on input "search" at bounding box center [288, 96] width 86 height 13
paste input "Italian Chicken"
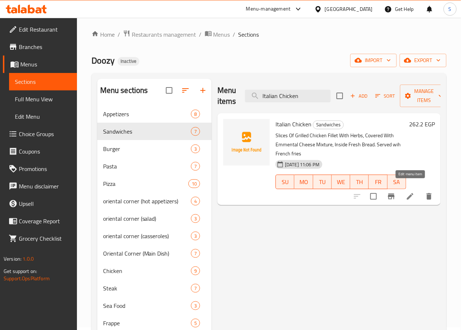
type input "Italian Chicken"
click at [410, 192] on icon at bounding box center [410, 196] width 9 height 9
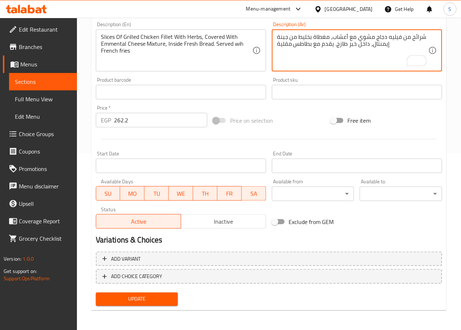
type textarea "شرائح من فيليه دجاج مشوي مع أعشاب، مغطاة بخليط من جبنة إيمنتال، داخل خبز طازج. …"
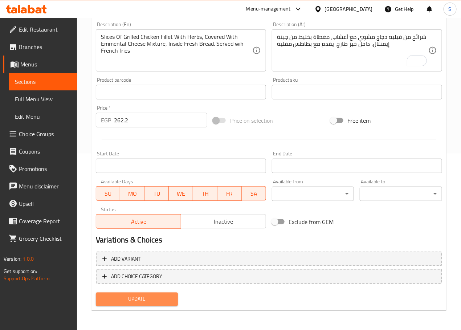
click at [157, 302] on span "Update" at bounding box center [137, 299] width 71 height 9
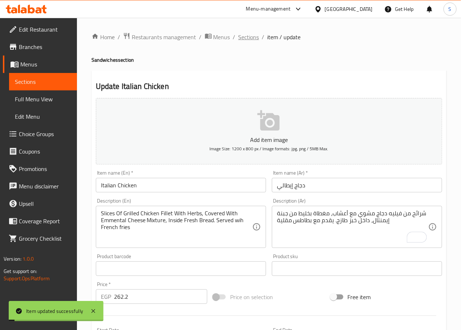
click at [252, 37] on span "Sections" at bounding box center [249, 37] width 21 height 9
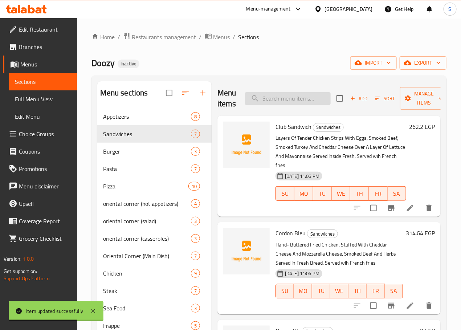
click at [267, 98] on input "search" at bounding box center [288, 98] width 86 height 13
paste input "Calzone Roll"
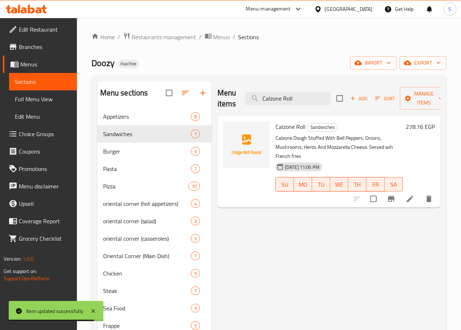
type input "Calzone Roll"
click at [409, 195] on icon at bounding box center [410, 199] width 9 height 9
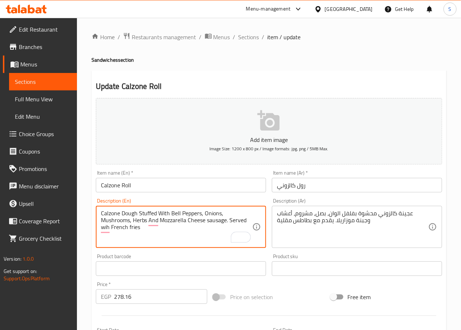
type textarea "Calzone Dough Stuffed With Bell Peppers, Onions, Mushrooms, Herbs And Mozzarell…"
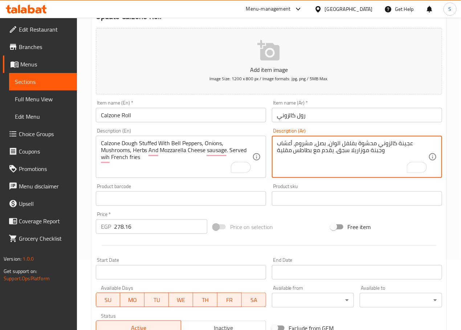
scroll to position [177, 0]
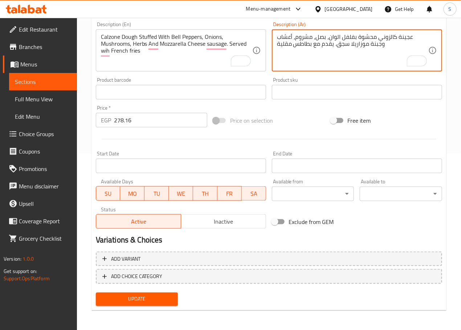
type textarea "عجينة كالزوني محشوة بفلفل الوان، بصل، مشروم، أعشاب وجبنة موزاريلا سجق. يقدم مع …"
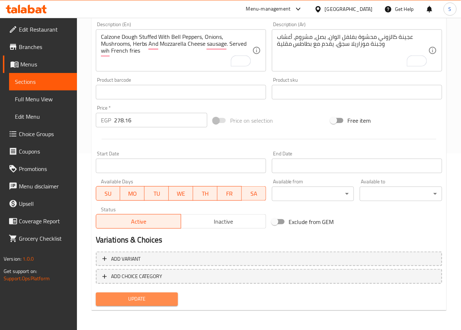
click at [145, 297] on span "Update" at bounding box center [137, 299] width 71 height 9
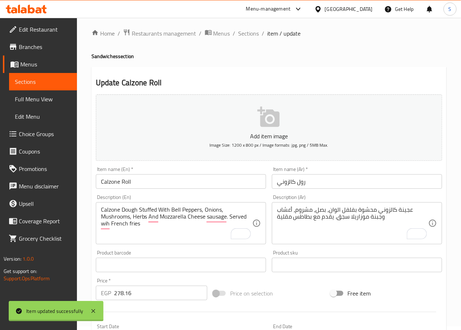
scroll to position [0, 0]
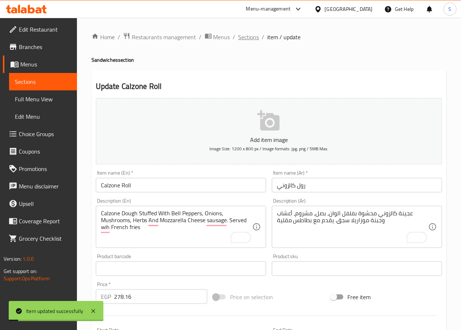
click at [242, 34] on span "Sections" at bounding box center [249, 37] width 21 height 9
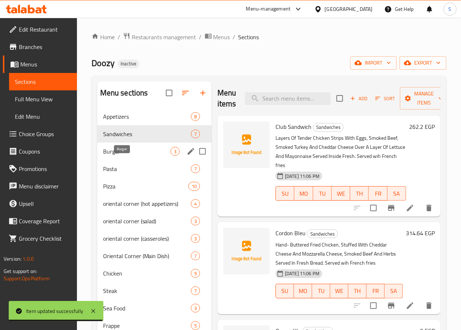
click at [131, 156] on span "Burger" at bounding box center [137, 151] width 68 height 9
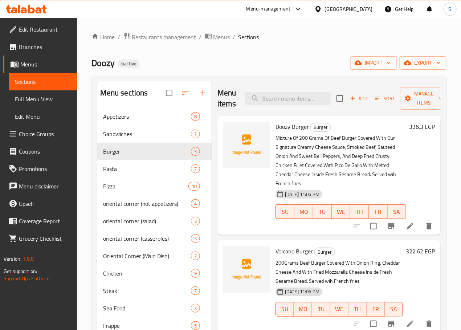
click at [409, 220] on li at bounding box center [410, 226] width 20 height 13
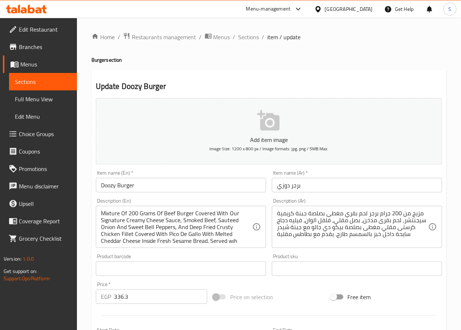
click at [284, 189] on input "برجر دوزي" at bounding box center [357, 185] width 170 height 15
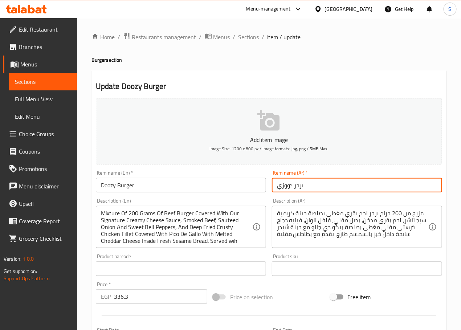
type input "برجر دووزي"
click at [417, 214] on textarea "مزيج من 200 جرام برجر لحم بقري مغطى بصلصة جبنة كريمية سيجنتشر، لحم بقرى مدخن، ب…" at bounding box center [352, 227] width 151 height 35
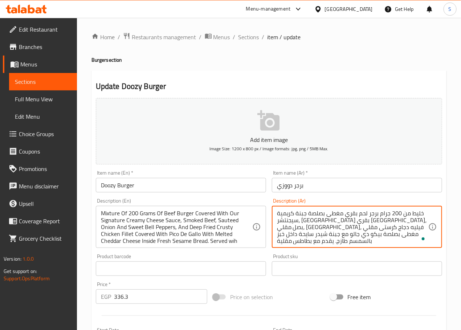
click at [402, 223] on textarea "خليط من 200 جرام برجر لحم بقري مغطى بصلصة جبنة كريمية سيجنتشر، لحم بقرى مدخن، ب…" at bounding box center [352, 227] width 151 height 35
type textarea "خليط من 200 جرام برجر لحم بقري مغطى بصلصة جبنة كريمية سيجنتشر ، لحم بقرى مدخن، …"
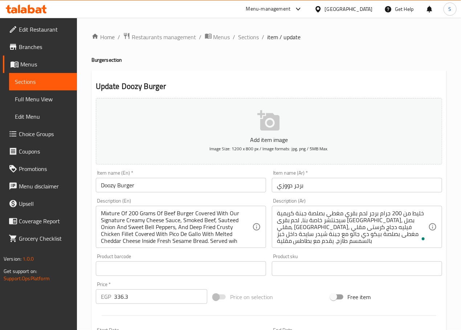
click at [126, 186] on input "Doozy Burger" at bounding box center [181, 185] width 170 height 15
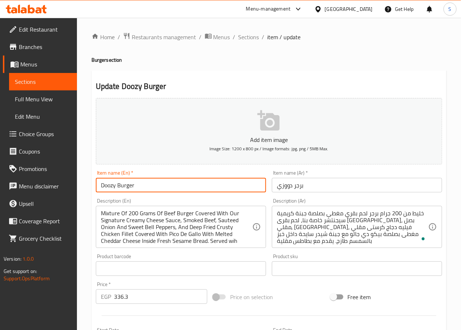
click at [126, 186] on input "Doozy Burger" at bounding box center [181, 185] width 170 height 15
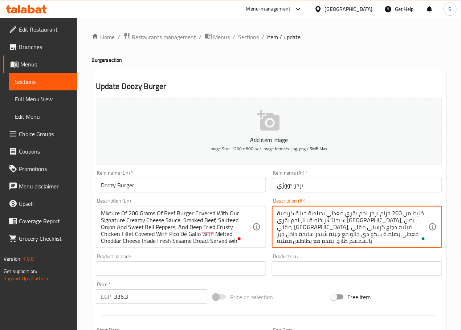
click at [314, 223] on textarea "خليط من 200 جرام برجر لحم بقري مغطى بصلصة جبنة كريمية سيجنتشر خاصة بنا، لحم بقر…" at bounding box center [352, 227] width 151 height 35
click at [279, 222] on textarea "خليط من 200 جرام برجر لحم بقري مغطى بصلصة جبنة كريمية سيجنتشر خاصة بنا، لحم بقر…" at bounding box center [352, 227] width 151 height 35
click at [286, 229] on textarea "خليط من 200 جرام برجر لحم بقري مغطى بصلصة جبنة كريمية سيجنتشر خاصة بنا، لحم بقر…" at bounding box center [352, 227] width 151 height 35
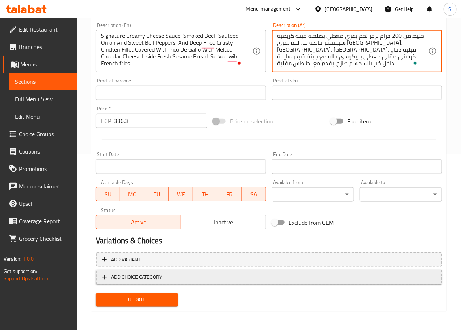
scroll to position [177, 0]
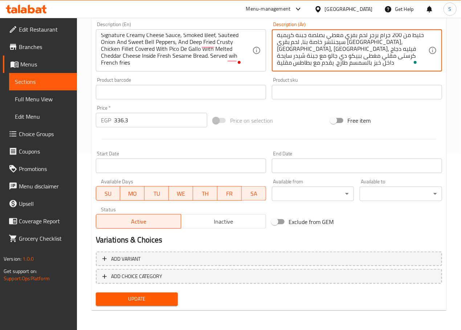
type textarea "خليط من 200 جرام برجر لحم بقري مغطى بصلصة جبنة كريمية سيجنتشر خاصة بنا، لحم بقر…"
click at [135, 299] on span "Update" at bounding box center [137, 299] width 71 height 9
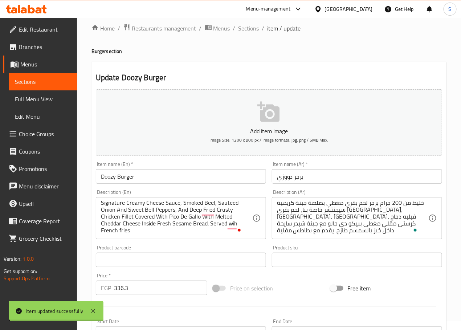
scroll to position [0, 0]
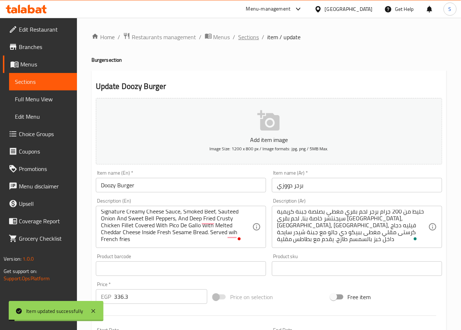
click at [248, 37] on span "Sections" at bounding box center [249, 37] width 21 height 9
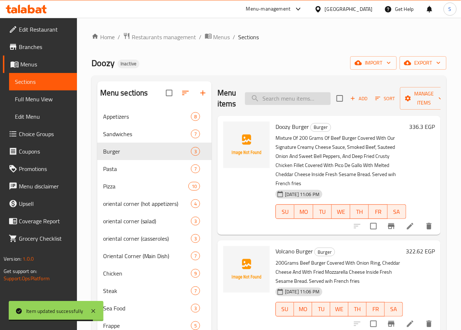
click at [279, 95] on input "search" at bounding box center [288, 98] width 86 height 13
paste input "Volcano Burger"
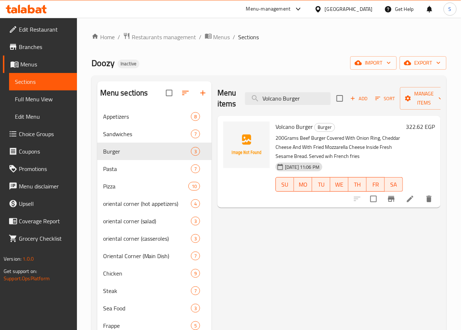
type input "Volcano Burger"
click at [411, 205] on li at bounding box center [410, 199] width 20 height 13
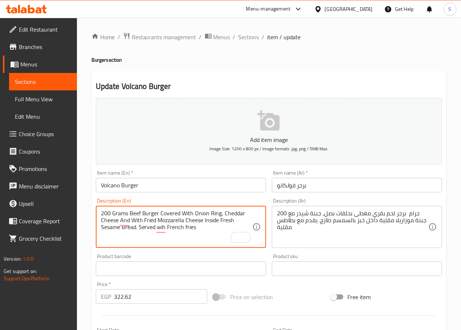
type textarea "200 Grams Beef Burger Covered With Onion Ring, Cheddar Cheese And With Fried Mo…"
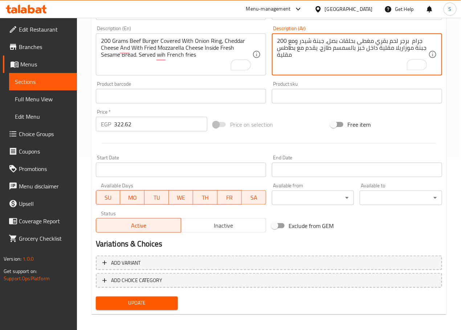
scroll to position [177, 0]
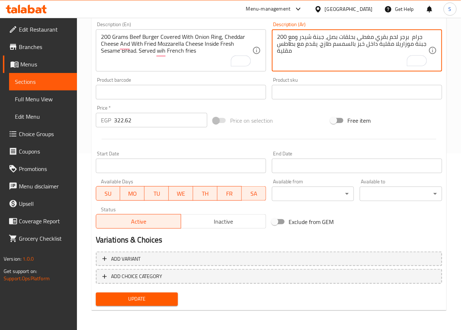
type textarea "200 جرام برجر لحم بقري مغطى بحلقات بصل، جبنة شيدر ومع جبنة موزاريلا مقلية داخل …"
click at [132, 302] on span "Update" at bounding box center [137, 299] width 71 height 9
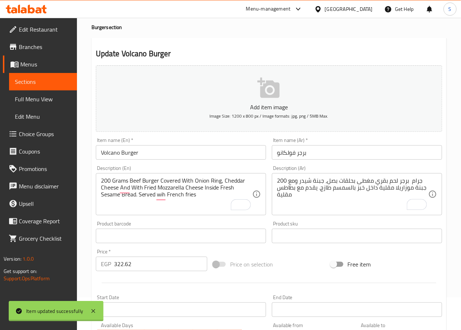
scroll to position [0, 0]
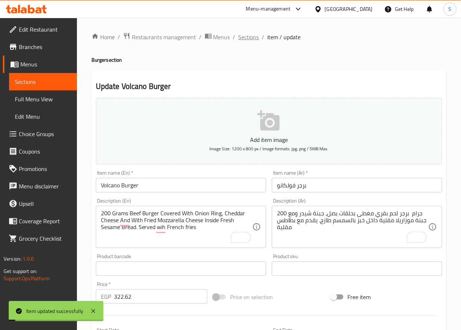
click at [254, 37] on span "Sections" at bounding box center [249, 37] width 21 height 9
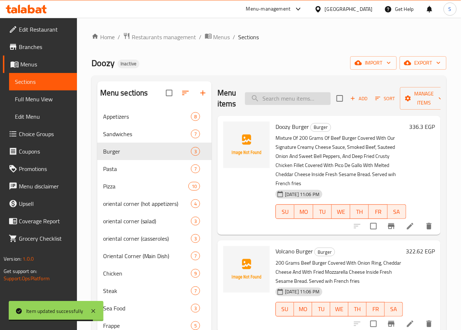
click at [263, 99] on input "search" at bounding box center [288, 98] width 86 height 13
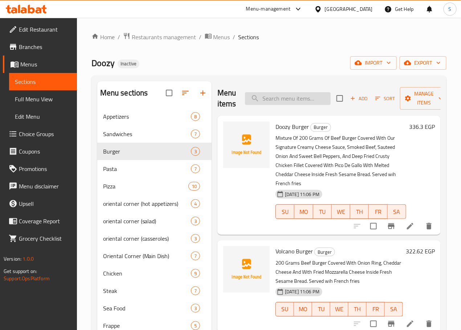
paste input "Quattro Cheeses"
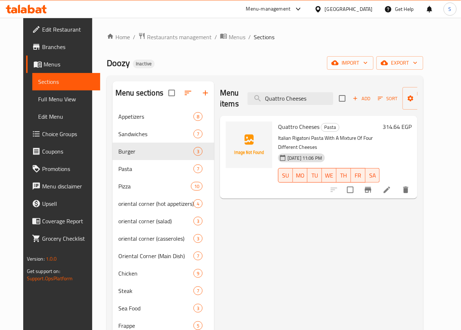
type input "Quattro Cheeses"
click at [397, 186] on li at bounding box center [387, 189] width 20 height 13
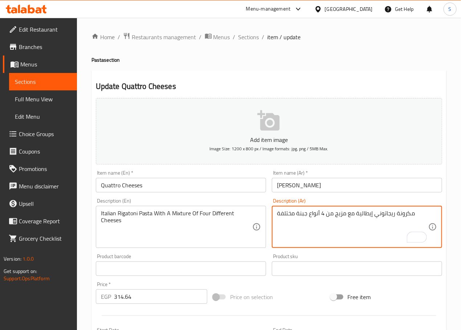
click at [338, 216] on textarea "مكرونة ريجاتوني إيطالية مع مزيج من 4 أنواع جبنة مختلفة" at bounding box center [352, 227] width 151 height 35
click at [312, 216] on textarea "مكرونة ريجاتوني إيطالية مع خليط من 4 أنواع جبنة مختلفة" at bounding box center [352, 227] width 151 height 35
click at [297, 215] on textarea "مكرونة ريجاتوني إيطالية مع خليط من 4 جبنة مختلفة" at bounding box center [352, 227] width 151 height 35
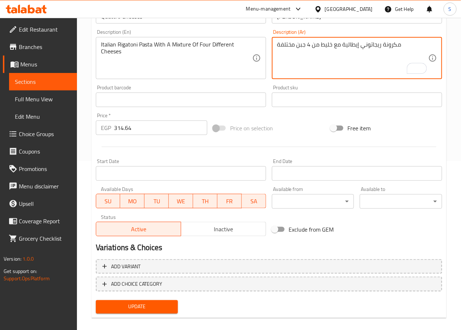
scroll to position [177, 0]
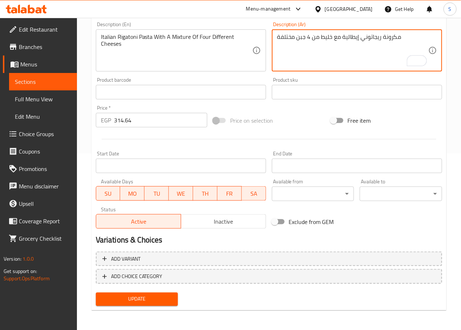
type textarea "مكرونة ريجاتوني إيطالية مع خليط من 4 جبن مختلفة"
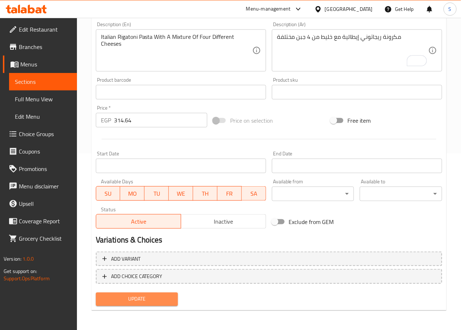
click at [152, 301] on span "Update" at bounding box center [137, 299] width 71 height 9
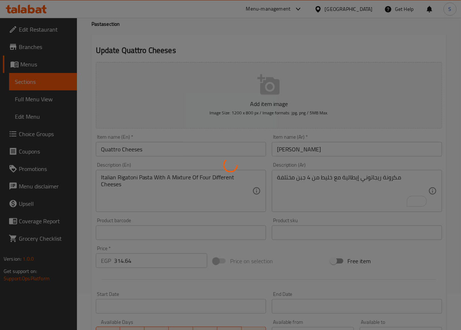
scroll to position [0, 0]
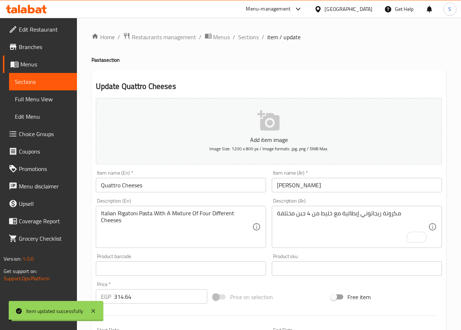
click at [247, 35] on span "Sections" at bounding box center [249, 37] width 21 height 9
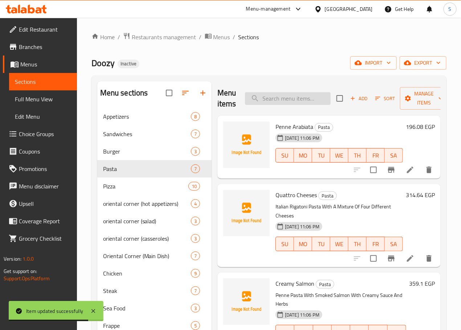
click at [258, 98] on input "search" at bounding box center [288, 98] width 86 height 13
paste input "Fettuccine"
type input "Fettuccine"
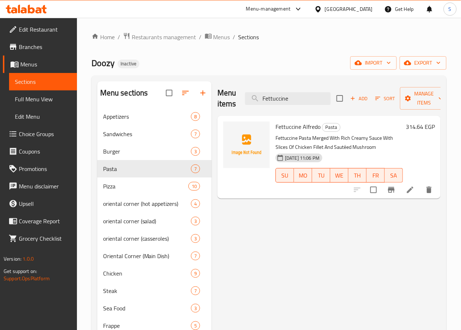
click at [412, 197] on li at bounding box center [410, 189] width 20 height 13
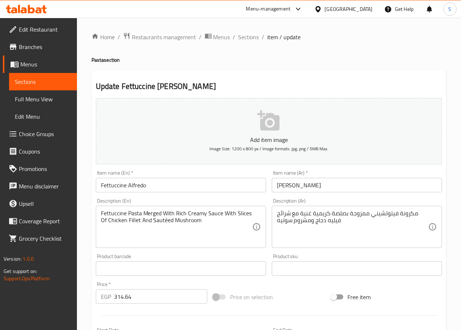
click at [315, 189] on input "فيتوشيني ألفريدو" at bounding box center [357, 185] width 170 height 15
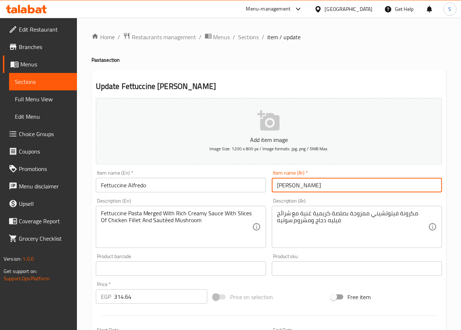
click at [315, 189] on input "فيتوشيني ألفريدو" at bounding box center [357, 185] width 170 height 15
paste input "Fettuccine"
paste input "كرونة فيتوتشيني"
type input "فيتوتشيني ألفريدو"
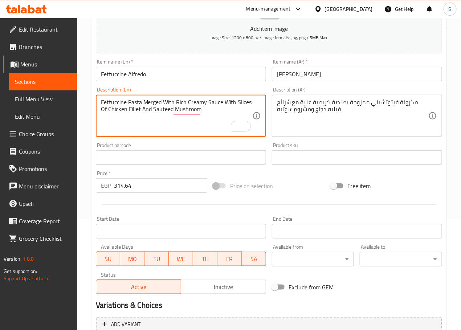
scroll to position [177, 0]
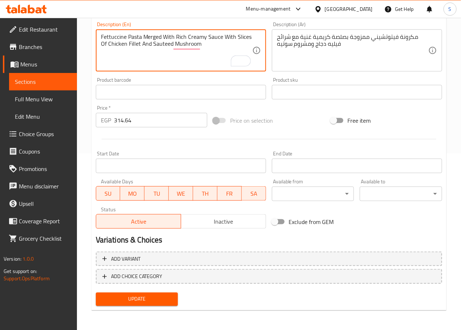
type textarea "Fettuccine Pasta Merged With Rich Creamy Sauce With Slices Of Chicken Fillet An…"
click at [151, 295] on span "Update" at bounding box center [137, 299] width 71 height 9
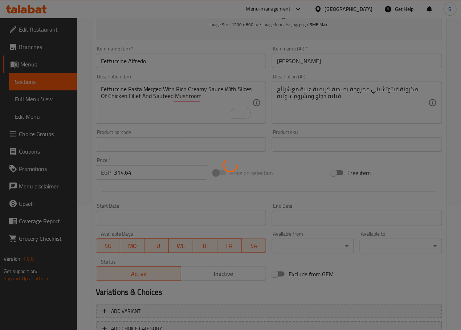
scroll to position [0, 0]
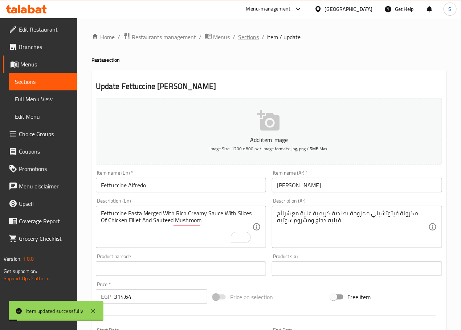
click at [248, 37] on span "Sections" at bounding box center [249, 37] width 21 height 9
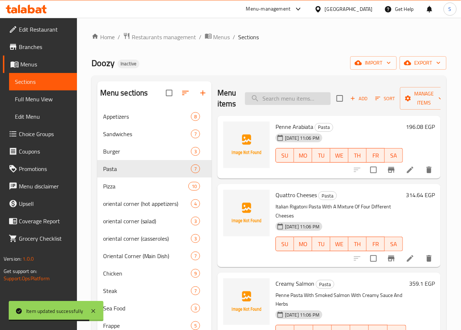
click at [294, 103] on input "search" at bounding box center [288, 98] width 86 height 13
paste input "Pasta Seafood"
type input "Pasta Seafood"
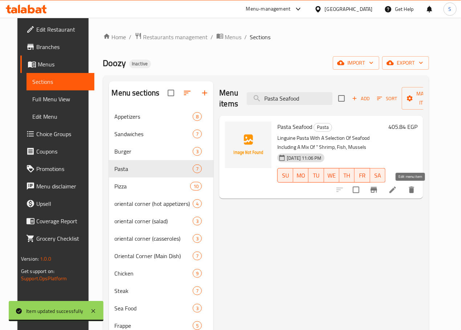
click at [397, 192] on icon at bounding box center [393, 190] width 9 height 9
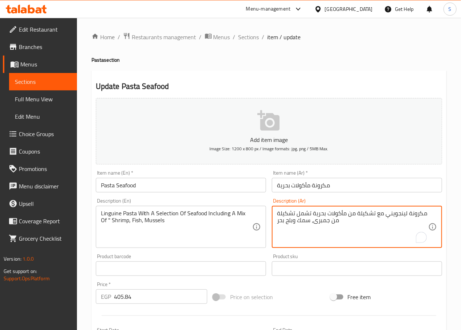
click at [288, 216] on textarea "مكرونة لينجويني مع تشكيلة من مأكولات بحرية تشمل تشكيلة من جمبرى، سمك وبلح بحر" at bounding box center [352, 227] width 151 height 35
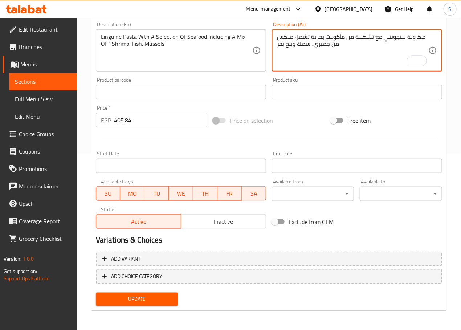
type textarea "مكرونة لينجويني مع تشكيلة من مأكولات بحرية تشمل ميكس من جمبرى، سمك وبلح بحر"
click at [152, 297] on span "Update" at bounding box center [137, 299] width 71 height 9
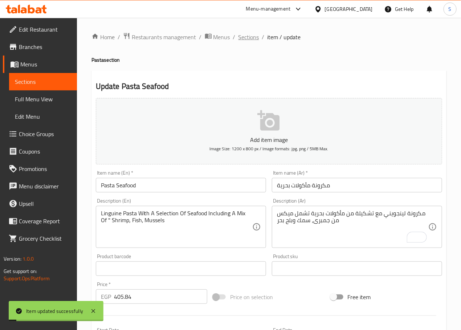
click at [254, 41] on span "Sections" at bounding box center [249, 37] width 21 height 9
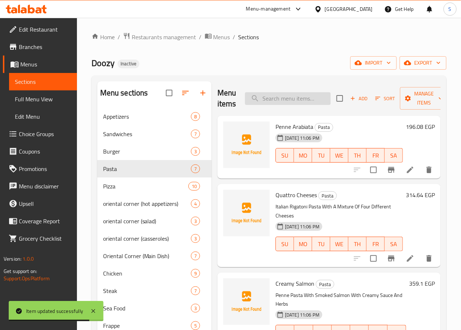
click at [277, 104] on div "Menu items Add Sort Manage items" at bounding box center [329, 98] width 223 height 35
click at [278, 101] on input "search" at bounding box center [288, 98] width 86 height 13
paste input "Pasta sausage /liver"
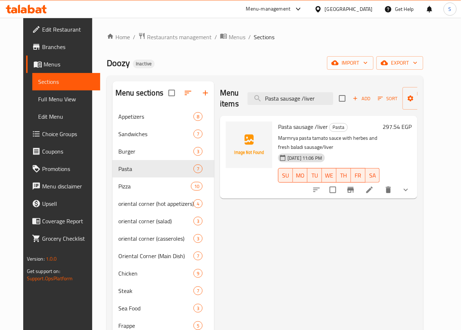
type input "Pasta sausage /liver"
click at [373, 187] on icon at bounding box center [369, 190] width 7 height 7
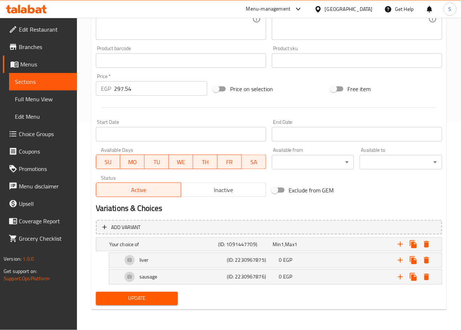
scroll to position [207, 0]
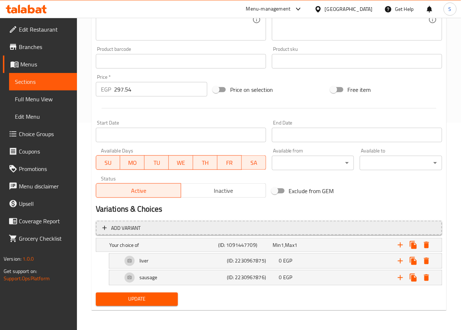
click at [191, 232] on span "Add variant" at bounding box center [268, 228] width 333 height 9
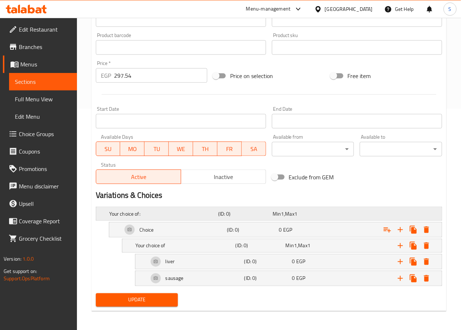
scroll to position [224, 0]
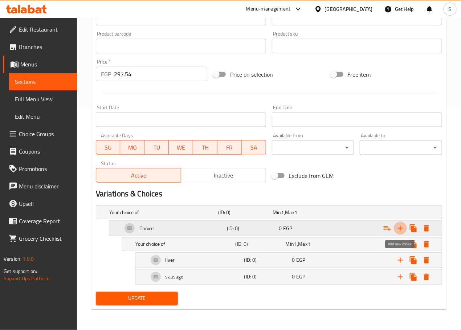
click at [402, 229] on icon "Expand" at bounding box center [400, 228] width 9 height 9
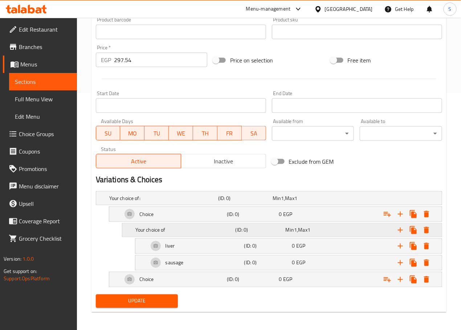
scroll to position [241, 0]
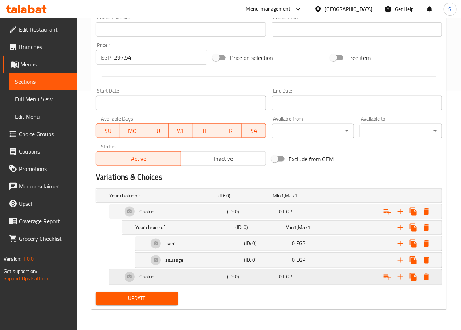
click at [315, 204] on div "Choice (ID: 0) 0 EGP" at bounding box center [271, 196] width 327 height 16
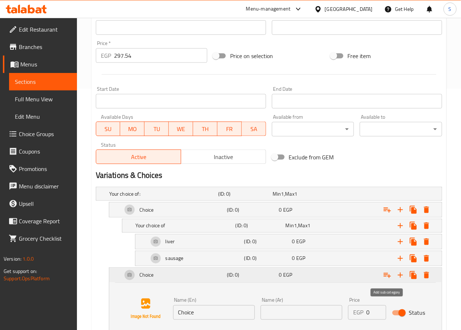
click at [386, 278] on icon "Expand" at bounding box center [387, 275] width 7 height 5
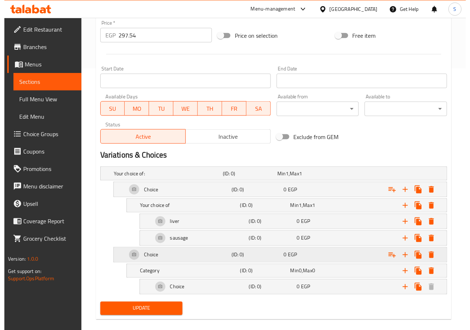
scroll to position [274, 0]
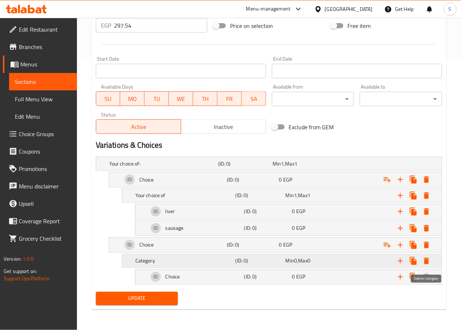
click at [426, 262] on icon "Expand" at bounding box center [426, 261] width 5 height 7
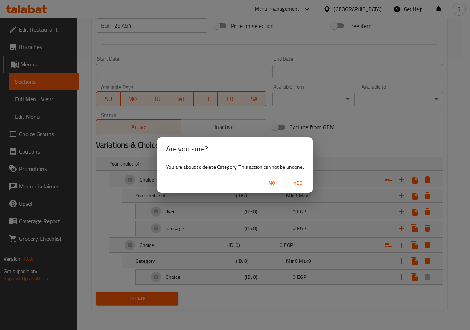
click at [298, 185] on span "Yes" at bounding box center [297, 183] width 17 height 9
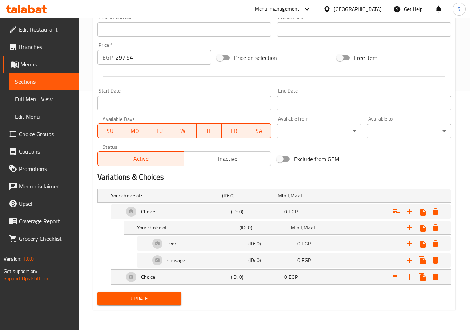
scroll to position [241, 0]
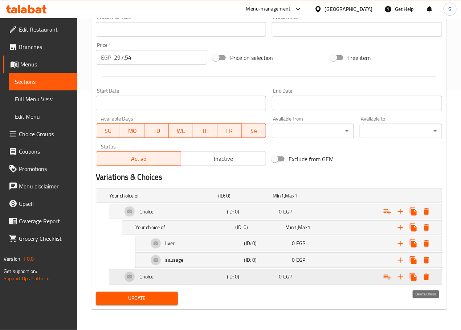
click at [430, 279] on icon "Expand" at bounding box center [426, 277] width 9 height 9
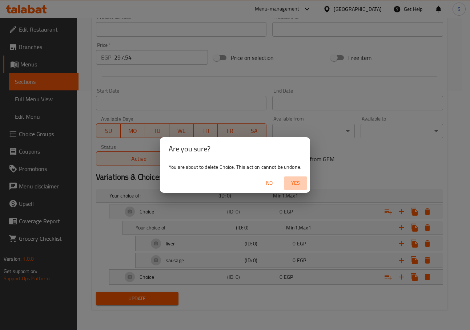
click at [296, 182] on span "Yes" at bounding box center [295, 183] width 17 height 9
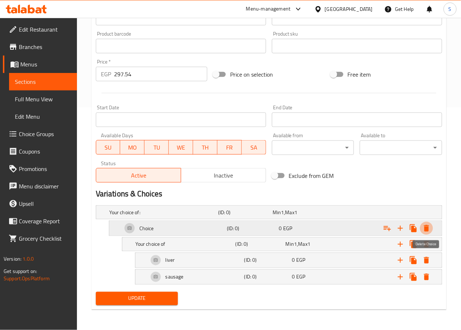
click at [427, 227] on icon "Expand" at bounding box center [426, 228] width 5 height 7
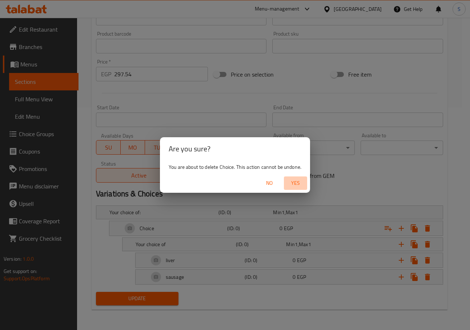
click at [302, 180] on span "Yes" at bounding box center [295, 183] width 17 height 9
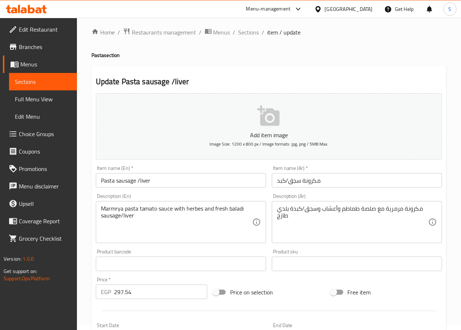
scroll to position [0, 0]
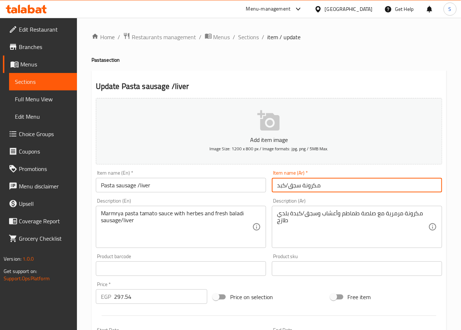
drag, startPoint x: 301, startPoint y: 180, endPoint x: 272, endPoint y: 54, distance: 129.1
click at [272, 54] on div "Home / Restaurants management / Menus / Sections / item / update Pasta section …" at bounding box center [269, 277] width 355 height 491
click at [250, 39] on span "Sections" at bounding box center [249, 37] width 21 height 9
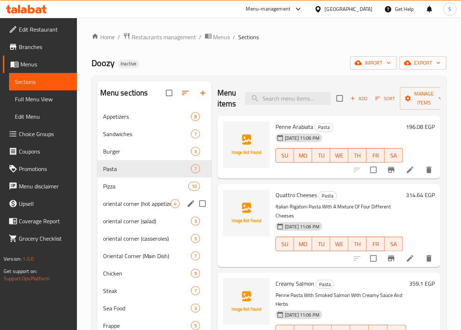
click at [129, 208] on span "oriental corner (hot appetizers)" at bounding box center [137, 203] width 68 height 9
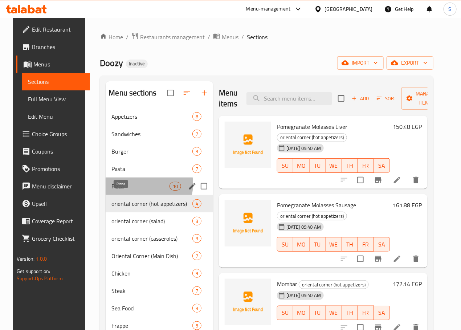
click at [126, 191] on span "Pizza" at bounding box center [141, 186] width 58 height 9
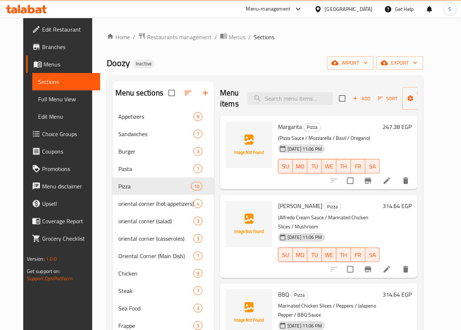
click at [395, 180] on li at bounding box center [387, 180] width 20 height 13
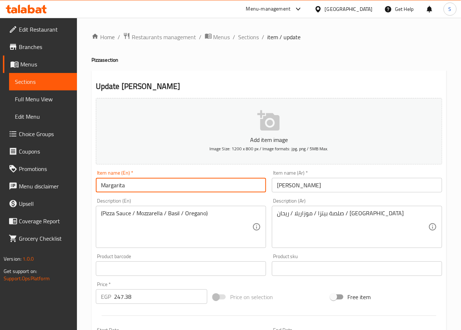
click at [189, 182] on input "Margarita" at bounding box center [181, 185] width 170 height 15
type input "[PERSON_NAME]"
click at [283, 189] on input "[PERSON_NAME]" at bounding box center [357, 185] width 170 height 15
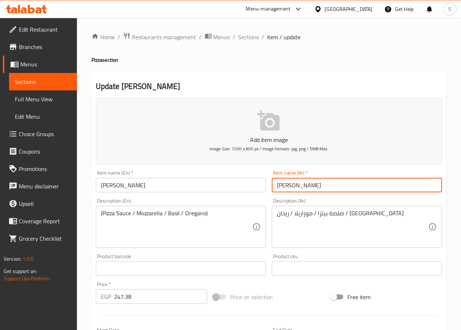
click at [283, 189] on input "[PERSON_NAME]" at bounding box center [357, 185] width 170 height 15
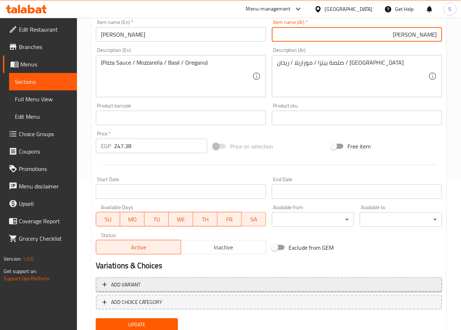
scroll to position [177, 0]
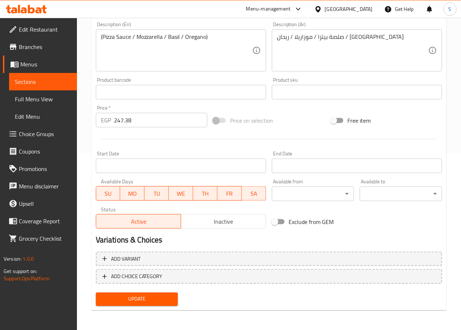
type input "[PERSON_NAME]"
click at [146, 297] on span "Update" at bounding box center [137, 299] width 71 height 9
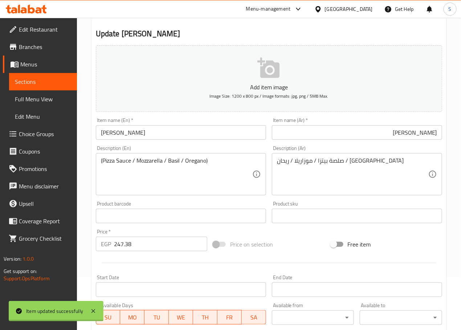
scroll to position [0, 0]
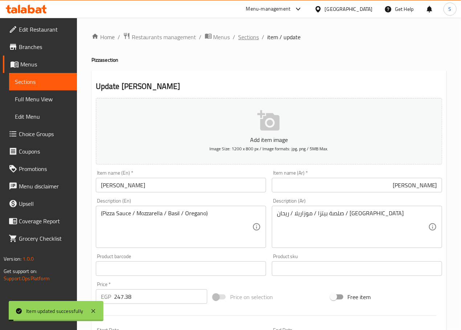
click at [246, 40] on span "Sections" at bounding box center [249, 37] width 21 height 9
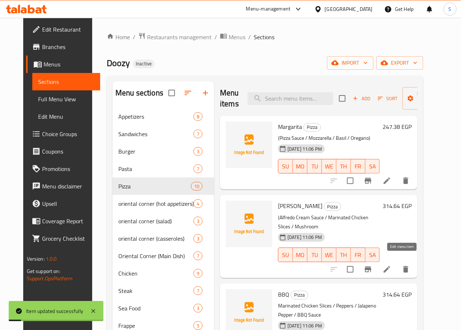
click at [392, 265] on icon at bounding box center [387, 269] width 9 height 9
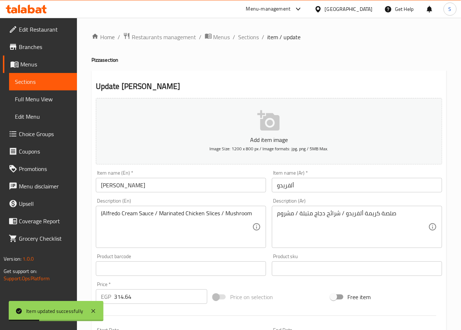
click at [163, 188] on input "[PERSON_NAME]" at bounding box center [181, 185] width 170 height 15
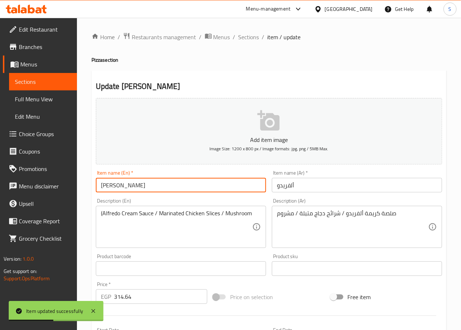
type input "[PERSON_NAME]"
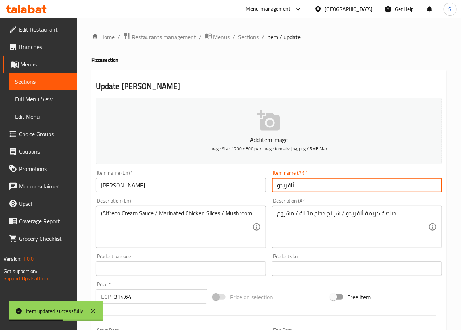
click at [297, 188] on input "ألفريدو" at bounding box center [357, 185] width 170 height 15
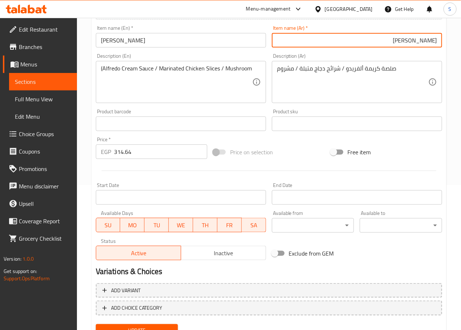
scroll to position [177, 0]
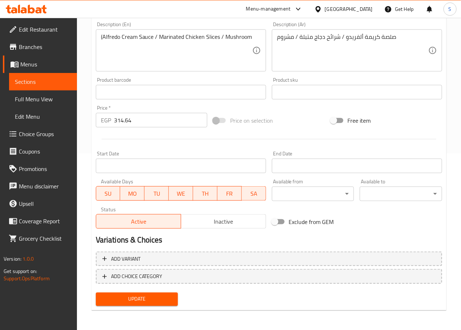
type input "[PERSON_NAME]"
click at [126, 308] on div "Update" at bounding box center [137, 299] width 88 height 19
click at [131, 299] on span "Update" at bounding box center [137, 299] width 71 height 9
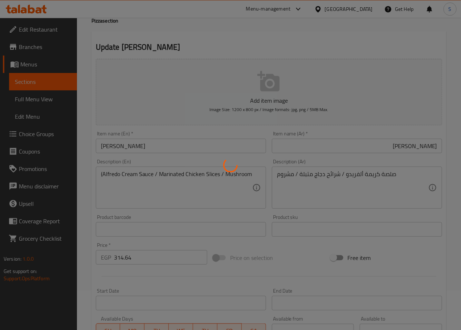
scroll to position [0, 0]
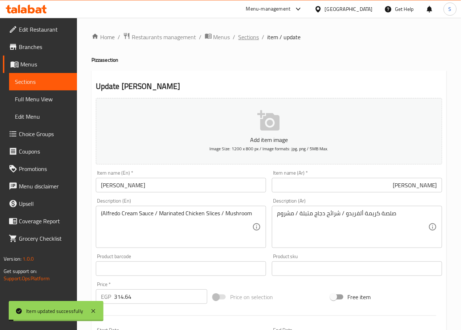
click at [250, 36] on span "Sections" at bounding box center [249, 37] width 21 height 9
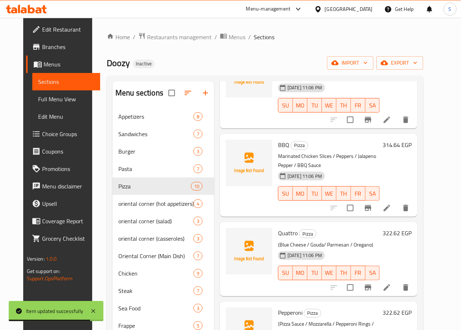
scroll to position [157, 0]
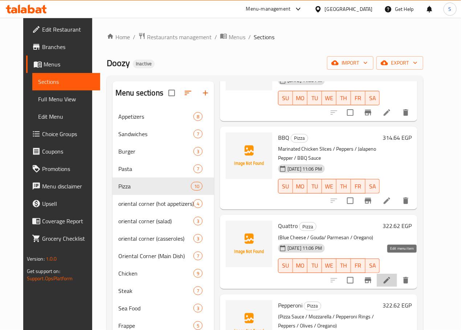
click at [392, 276] on icon at bounding box center [387, 280] width 9 height 9
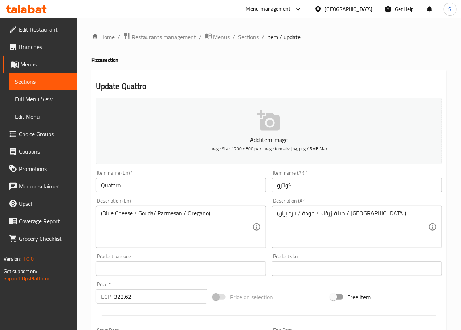
click at [163, 189] on input "Quattro" at bounding box center [181, 185] width 170 height 15
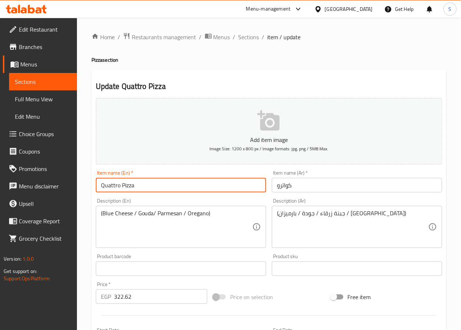
type input "Quattro Pizza"
click at [163, 189] on input "Quattro Pizza" at bounding box center [181, 185] width 170 height 15
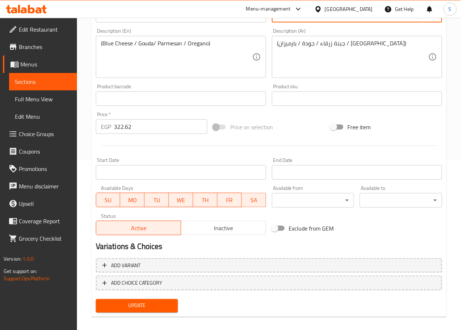
scroll to position [177, 0]
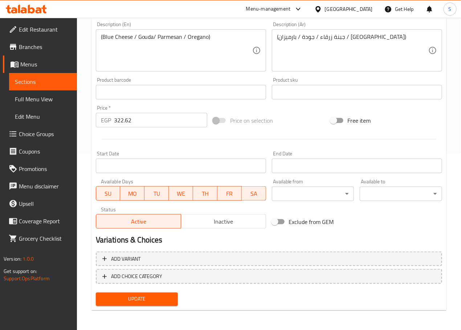
type input "[PERSON_NAME]"
click at [146, 297] on span "Update" at bounding box center [137, 299] width 71 height 9
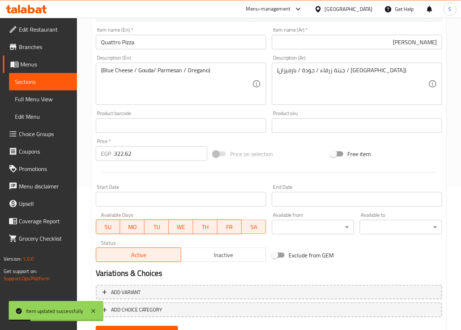
scroll to position [0, 0]
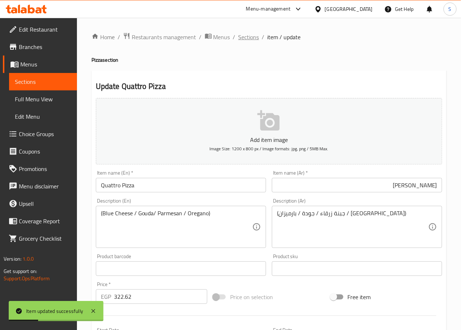
click at [247, 35] on span "Sections" at bounding box center [249, 37] width 21 height 9
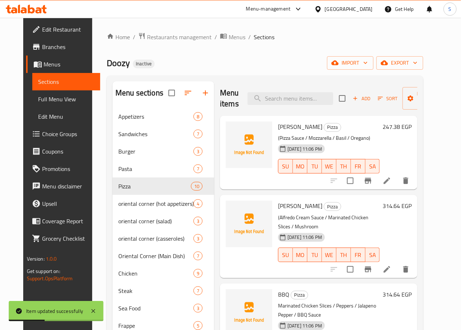
scroll to position [70, 0]
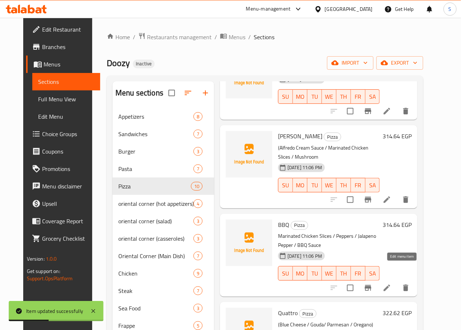
click at [392, 284] on icon at bounding box center [387, 288] width 9 height 9
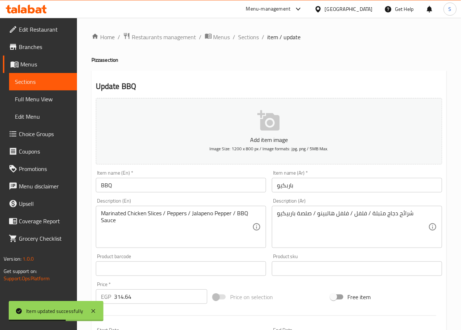
click at [186, 190] on input "BBQ" at bounding box center [181, 185] width 170 height 15
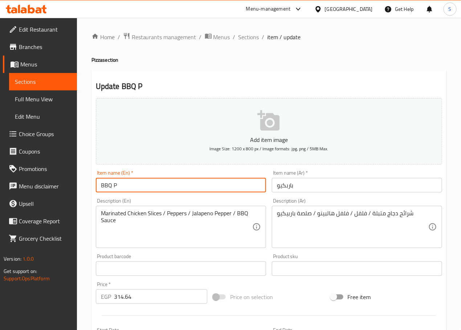
type input "BBQ Pizza"
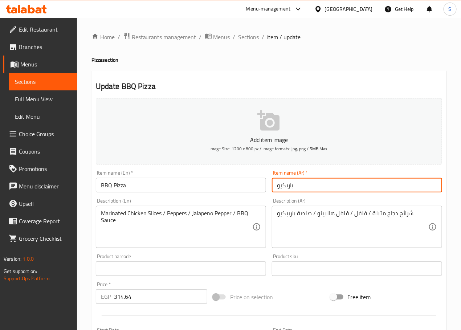
click at [304, 188] on input "باربكيو" at bounding box center [357, 185] width 170 height 15
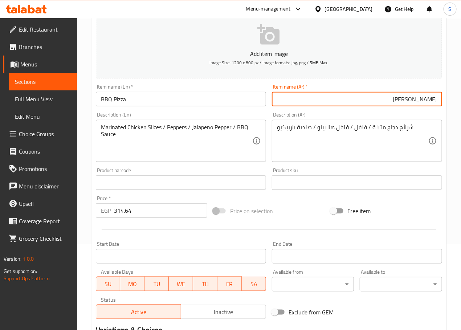
scroll to position [177, 0]
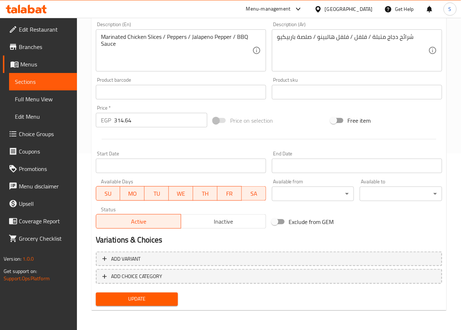
type input "بيتزا باربكيو"
click at [139, 305] on button "Update" at bounding box center [137, 299] width 82 height 13
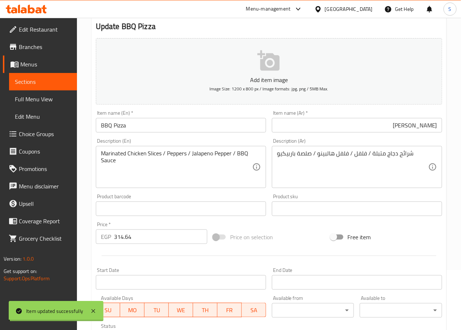
scroll to position [0, 0]
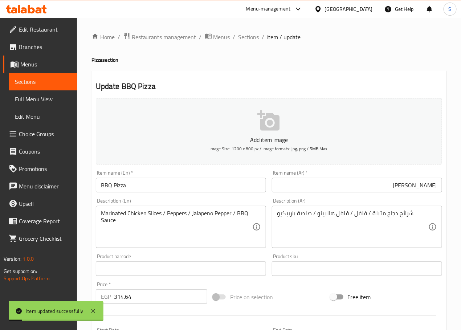
click at [243, 42] on div "Home / Restaurants management / Menus / Sections / item / update Pizza section …" at bounding box center [269, 262] width 355 height 461
click at [247, 38] on span "Sections" at bounding box center [249, 37] width 21 height 9
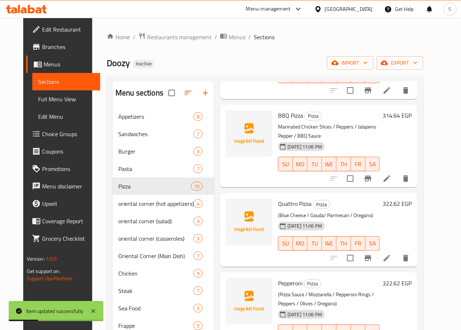
scroll to position [224, 0]
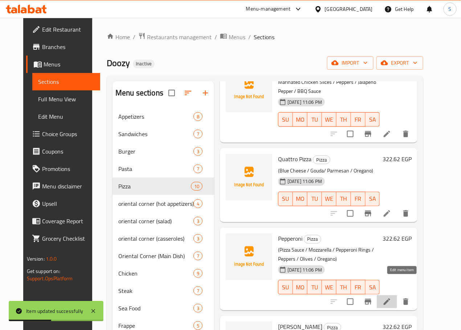
click at [392, 297] on icon at bounding box center [387, 301] width 9 height 9
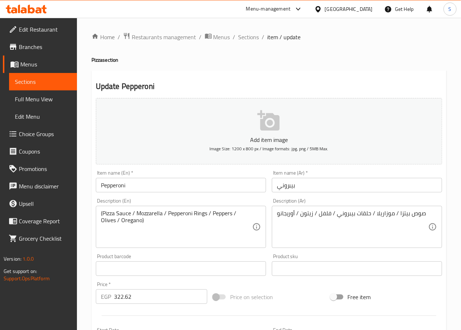
click at [163, 178] on input "Pepperoni" at bounding box center [181, 185] width 170 height 15
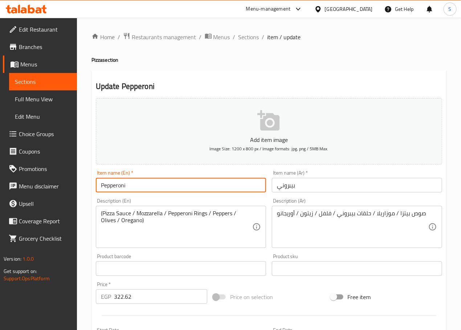
type input "Pepperoni Pizza"
click at [291, 188] on input "بيبروني" at bounding box center [357, 185] width 170 height 15
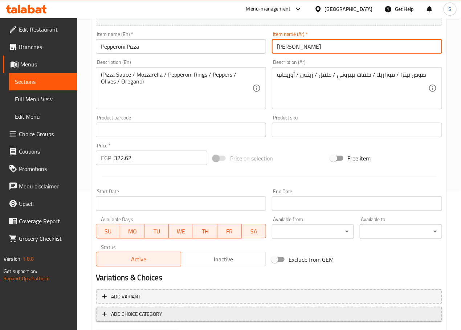
scroll to position [177, 0]
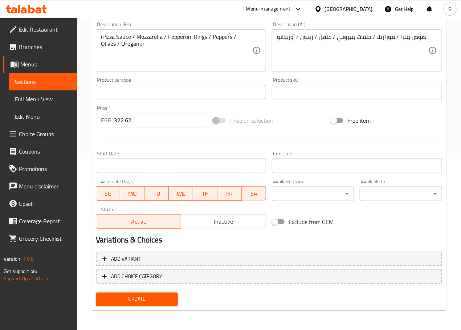
type input "بيتزا بيبروني"
click at [161, 297] on span "Update" at bounding box center [137, 299] width 71 height 9
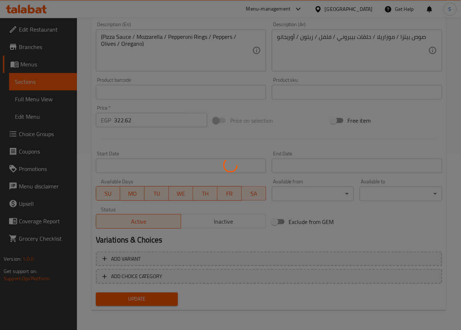
click at [161, 297] on div at bounding box center [230, 165] width 461 height 330
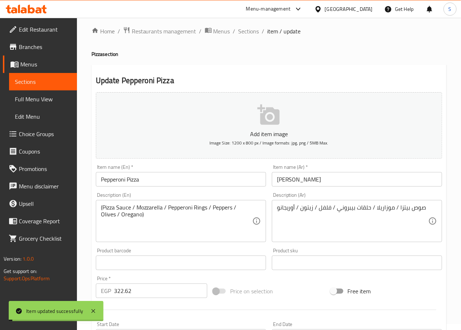
scroll to position [0, 0]
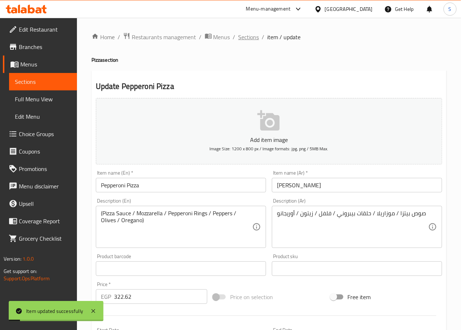
click at [246, 37] on span "Sections" at bounding box center [249, 37] width 21 height 9
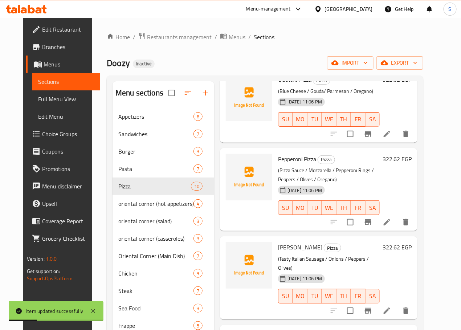
scroll to position [315, 0]
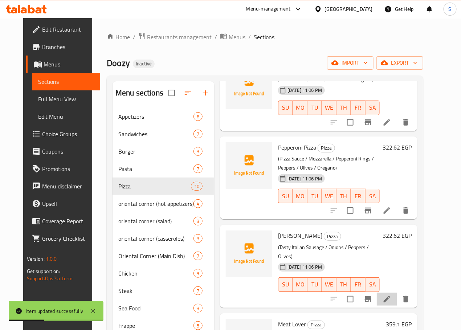
click at [397, 293] on li at bounding box center [387, 299] width 20 height 13
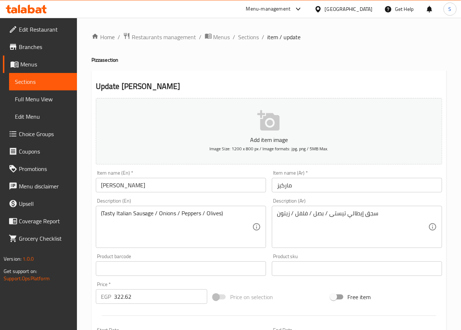
click at [168, 182] on input "Marquez" at bounding box center [181, 185] width 170 height 15
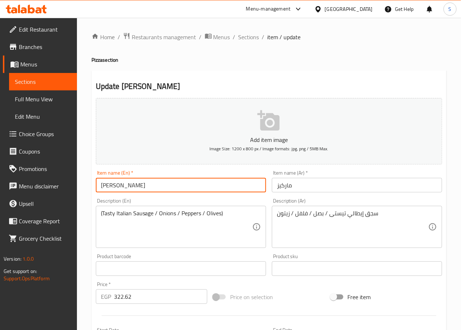
type input "Marquez Pizza"
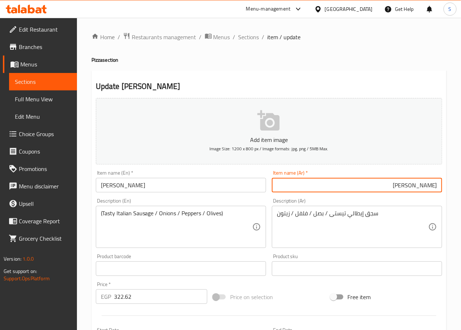
scroll to position [177, 0]
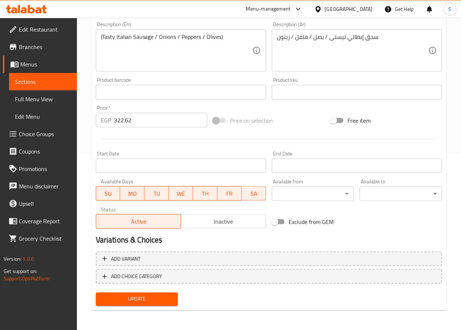
type input "بيتزا ماركيز"
click at [153, 301] on span "Update" at bounding box center [137, 299] width 71 height 9
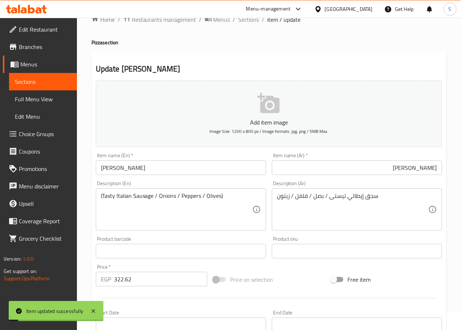
scroll to position [0, 0]
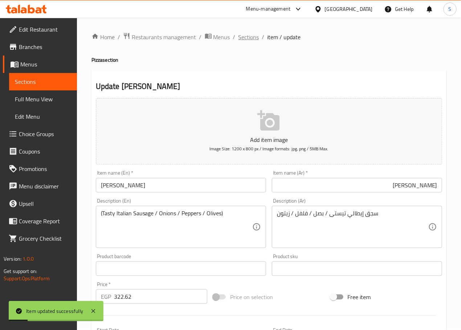
click at [256, 33] on span "Sections" at bounding box center [249, 37] width 21 height 9
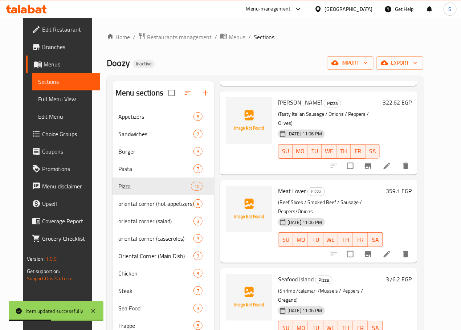
scroll to position [449, 0]
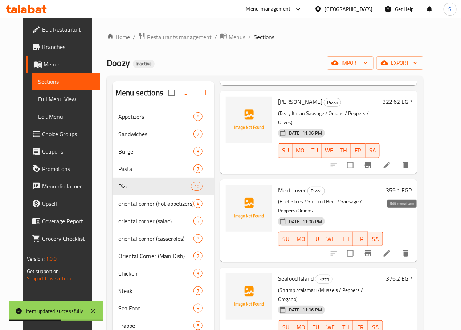
click at [390, 250] on icon at bounding box center [387, 253] width 7 height 7
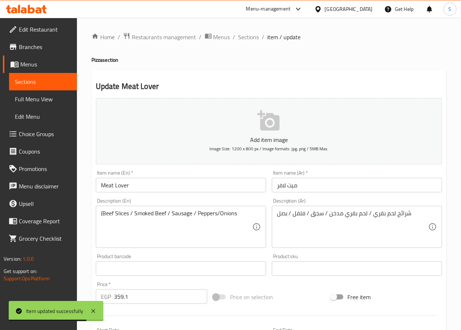
click at [168, 190] on input "Meat Lover" at bounding box center [181, 185] width 170 height 15
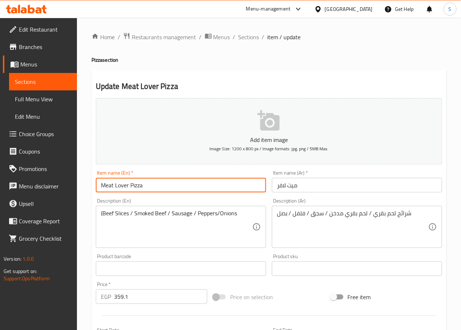
type input "Meat Lover Pizza"
click at [292, 185] on input "ميت لافر" at bounding box center [357, 185] width 170 height 15
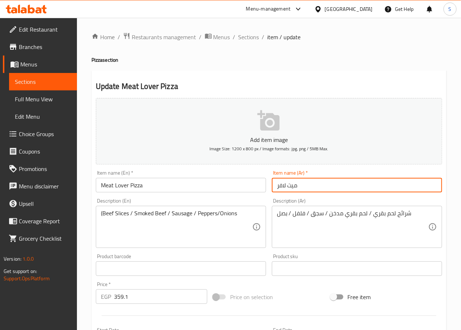
click at [292, 185] on input "ميت لافر" at bounding box center [357, 185] width 170 height 15
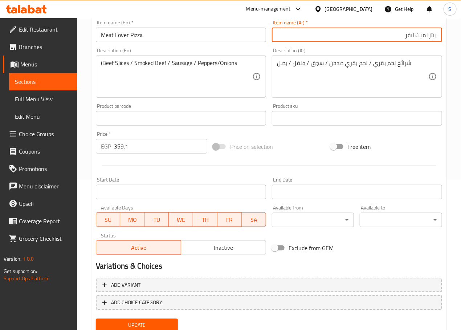
scroll to position [177, 0]
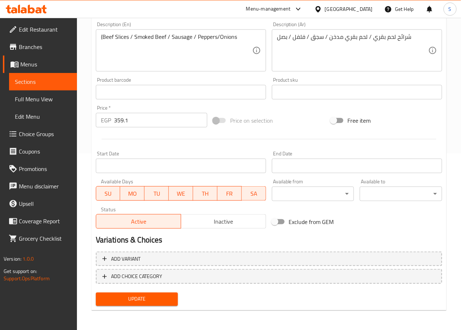
type input "بيتزا ميت لافر"
click at [137, 304] on button "Update" at bounding box center [137, 299] width 82 height 13
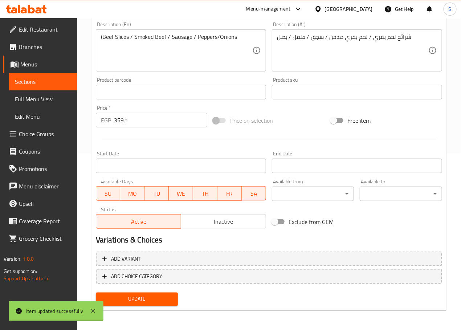
scroll to position [0, 0]
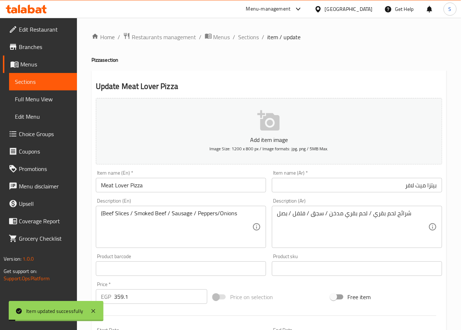
click at [240, 31] on div "Home / Restaurants management / Menus / Sections / item / update Pizza section …" at bounding box center [269, 263] width 384 height 490
click at [244, 36] on span "Sections" at bounding box center [249, 37] width 21 height 9
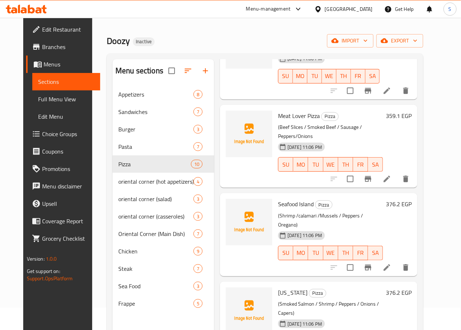
scroll to position [11, 0]
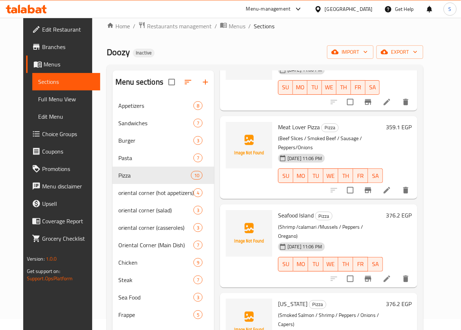
click at [397, 272] on li at bounding box center [387, 278] width 20 height 13
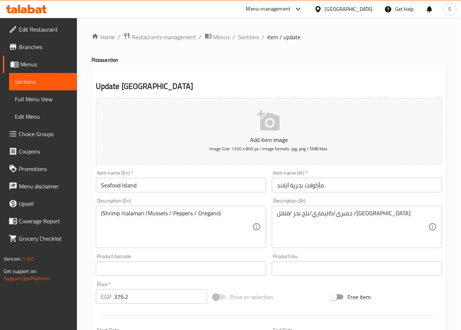
click at [186, 189] on input "Seafood Island" at bounding box center [181, 185] width 170 height 15
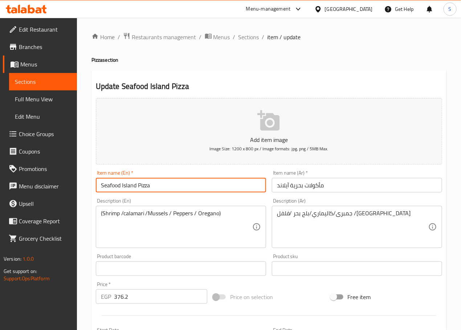
type input "Seafood Island Pizza"
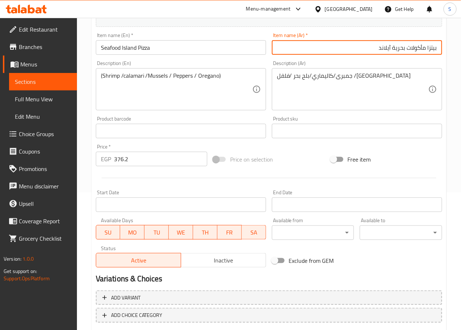
scroll to position [177, 0]
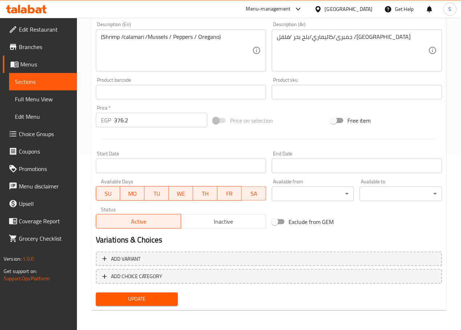
type input "بيتزا مأكولات بحرية آيلاند"
click at [171, 297] on span "Update" at bounding box center [137, 299] width 71 height 9
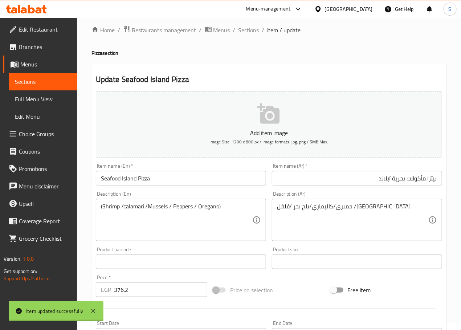
scroll to position [0, 0]
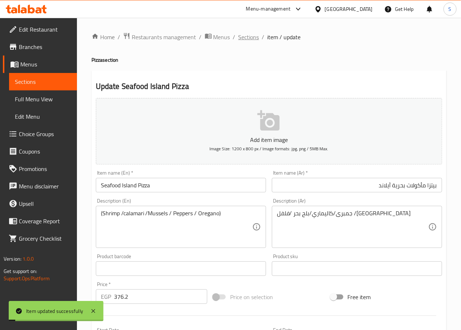
click at [247, 36] on span "Sections" at bounding box center [249, 37] width 21 height 9
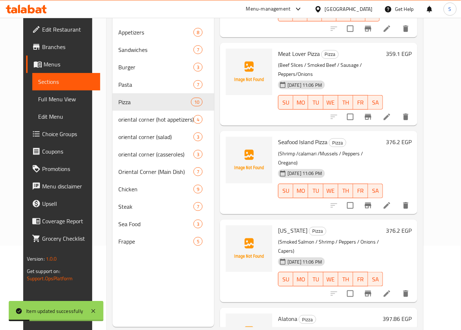
scroll to position [102, 0]
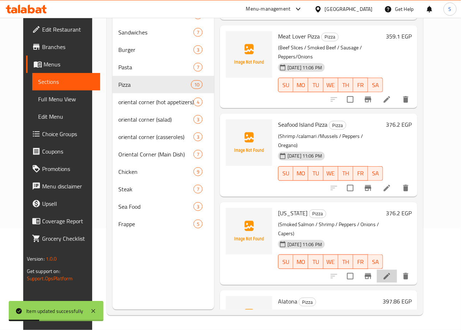
click at [397, 270] on li at bounding box center [387, 276] width 20 height 13
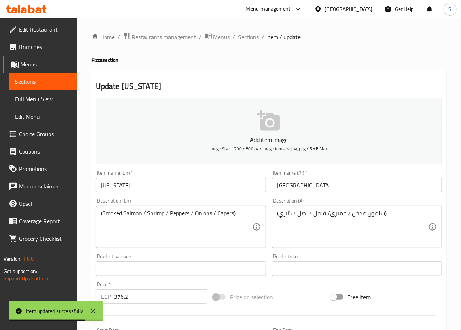
click at [176, 191] on input "California" at bounding box center [181, 185] width 170 height 15
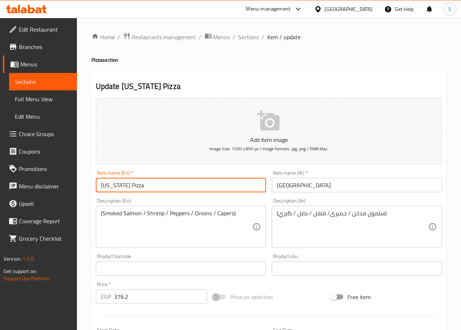
type input "[US_STATE] Pizza"
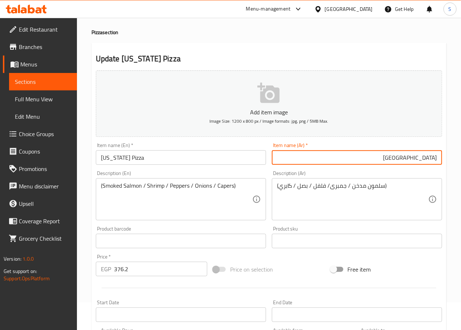
scroll to position [31, 0]
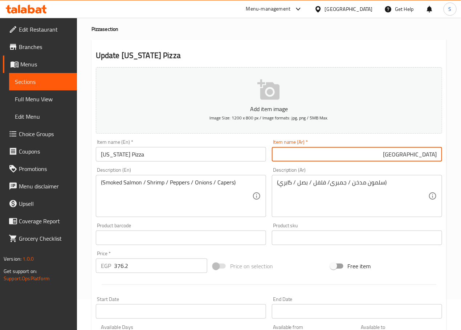
type input "[GEOGRAPHIC_DATA]"
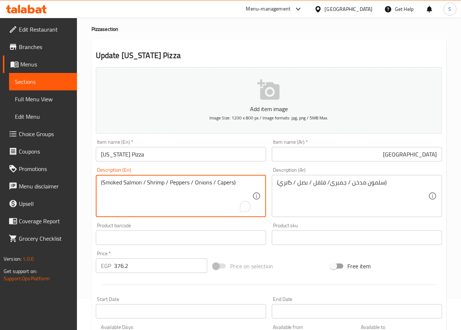
click at [225, 183] on textarea "(Smoked Salmon / Shrimp / Peppers / Onions / Capers)" at bounding box center [176, 196] width 151 height 35
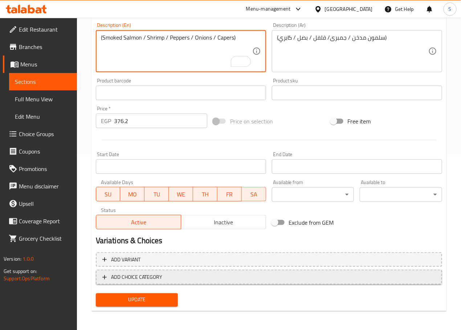
scroll to position [173, 0]
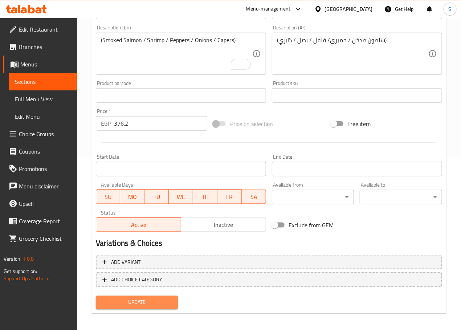
click at [155, 301] on span "Update" at bounding box center [137, 302] width 71 height 9
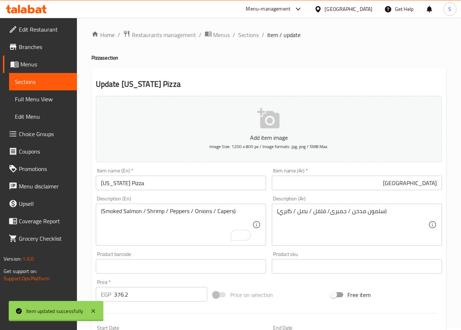
scroll to position [0, 0]
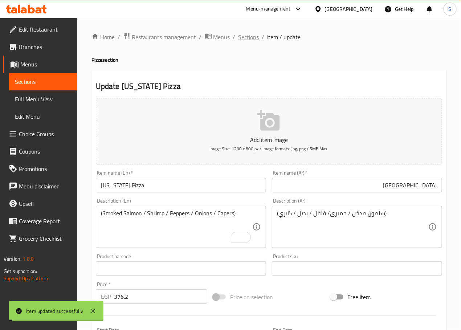
click at [241, 37] on span "Sections" at bounding box center [249, 37] width 21 height 9
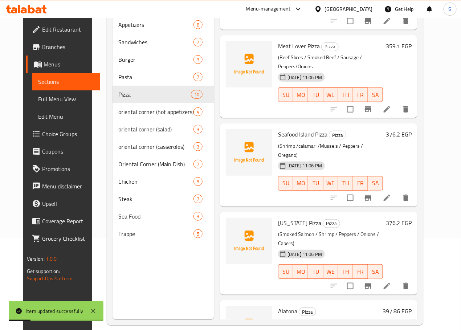
scroll to position [102, 0]
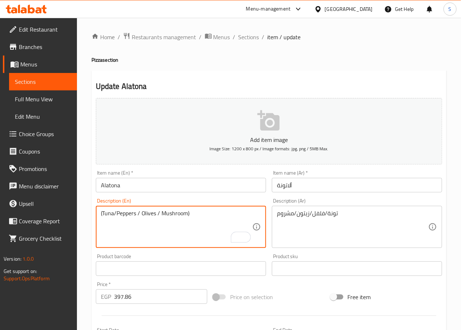
click at [190, 186] on input "Alatona" at bounding box center [181, 185] width 170 height 15
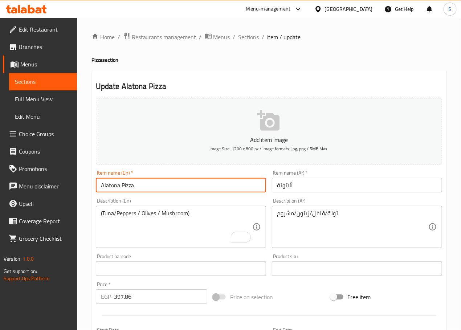
type input "Alatona Pizza"
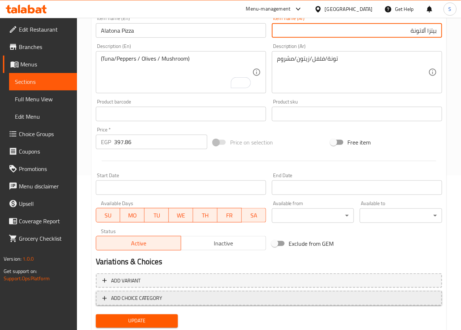
scroll to position [177, 0]
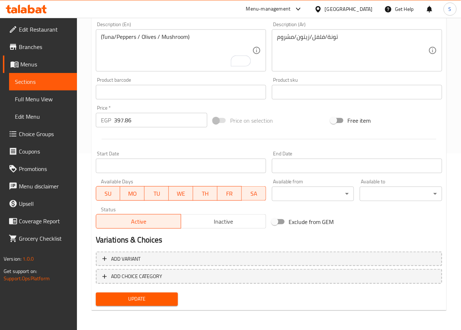
type input "بيتزا ألاتونة"
click at [137, 293] on button "Update" at bounding box center [137, 299] width 82 height 13
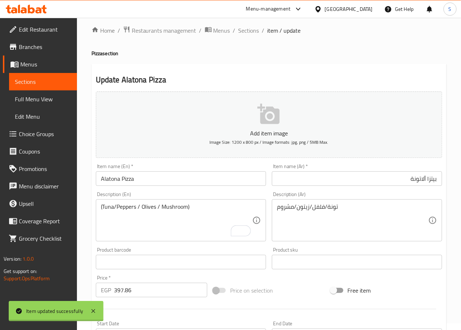
scroll to position [0, 0]
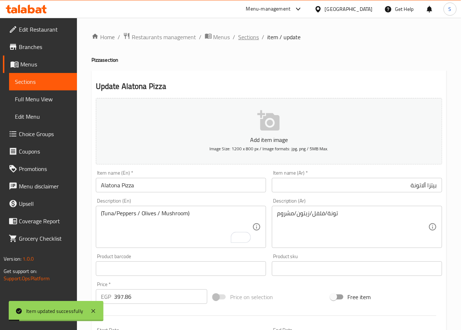
click at [246, 41] on span "Sections" at bounding box center [249, 37] width 21 height 9
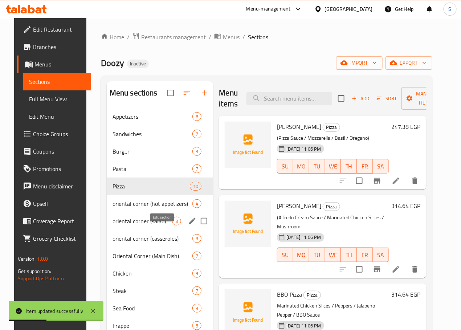
click at [188, 226] on icon "edit" at bounding box center [192, 221] width 9 height 9
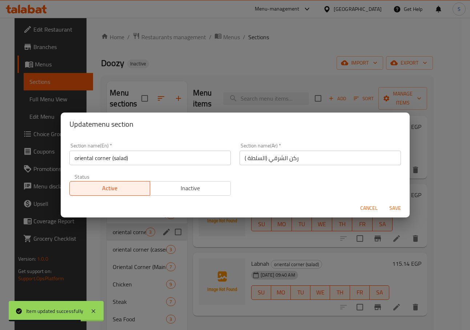
click at [372, 209] on span "Cancel" at bounding box center [368, 208] width 17 height 9
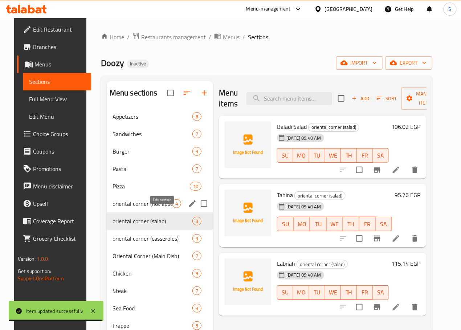
click at [188, 208] on icon "edit" at bounding box center [192, 203] width 9 height 9
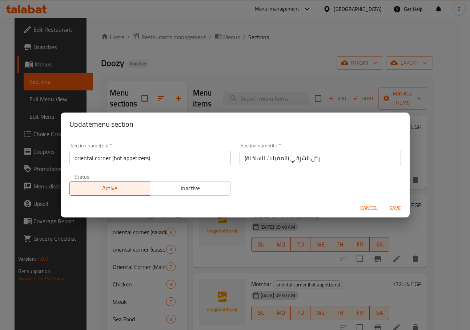
click at [178, 162] on input "oriental corner (hot appetizers)" at bounding box center [149, 158] width 161 height 15
type input "Oriental Corner (Hot Appetizers)"
click at [310, 160] on input "ركن الشرقي (المقبلات الساخنة)" at bounding box center [319, 158] width 161 height 15
type input "الركن الشرقي (المقبلات الساخنة)"
click at [383, 202] on button "Save" at bounding box center [394, 208] width 23 height 13
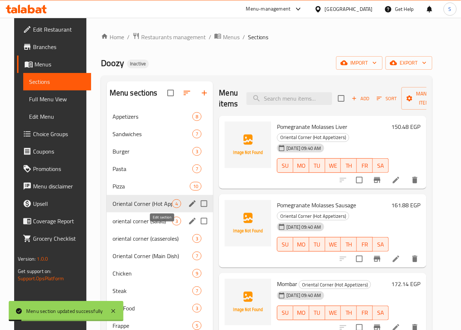
click at [189, 224] on icon "edit" at bounding box center [192, 221] width 7 height 7
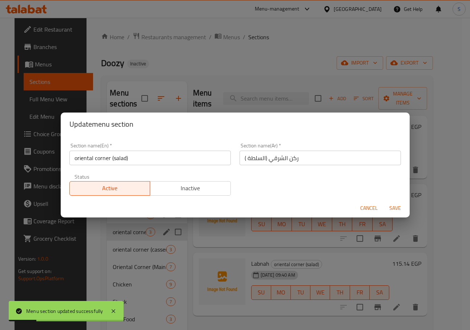
click at [179, 165] on input "oriental corner (salad)" at bounding box center [149, 158] width 161 height 15
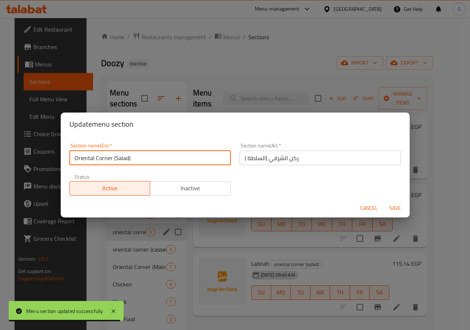
type input "Oriental Corner (Salad)"
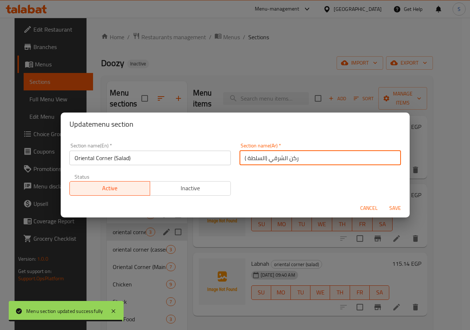
click at [291, 160] on input "ركن الشرقي (السلطة )" at bounding box center [319, 158] width 161 height 15
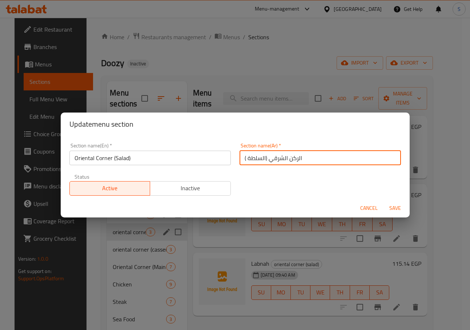
type input "الركن الشرقي (السلطة )"
click at [383, 202] on button "Save" at bounding box center [394, 208] width 23 height 13
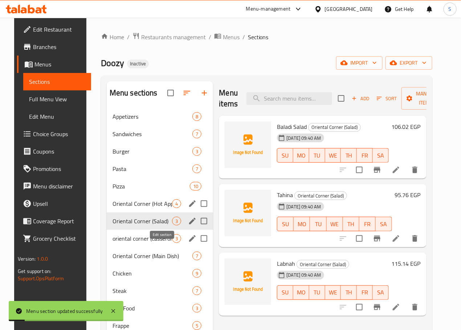
click at [189, 242] on icon "edit" at bounding box center [192, 238] width 7 height 7
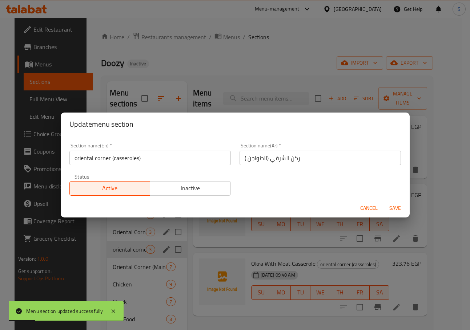
click at [156, 159] on input "oriental corner (casseroles)" at bounding box center [149, 158] width 161 height 15
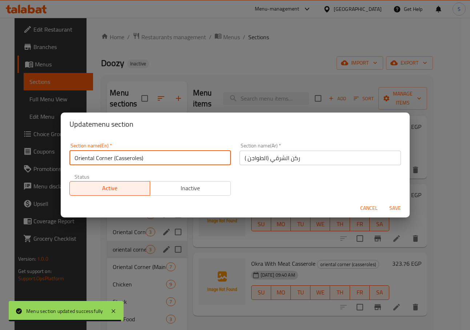
type input "Oriental Corner (Casseroles)"
click at [291, 159] on input "ركن الشرقي (الطواجن )" at bounding box center [319, 158] width 161 height 15
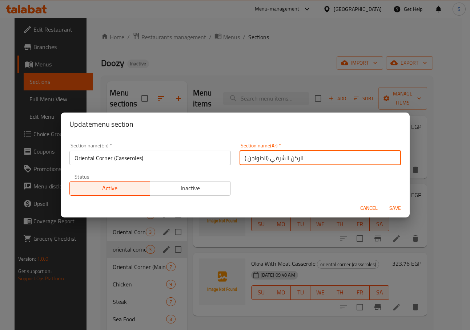
type input "الركن الشرقي (الطواجن )"
click at [383, 202] on button "Save" at bounding box center [394, 208] width 23 height 13
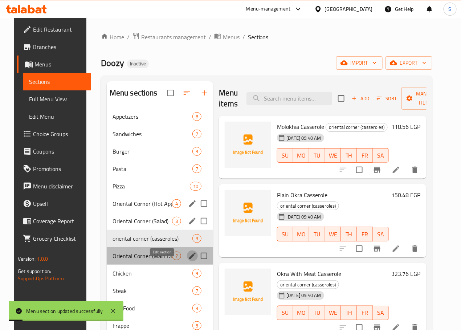
click at [189, 259] on icon "edit" at bounding box center [192, 256] width 7 height 7
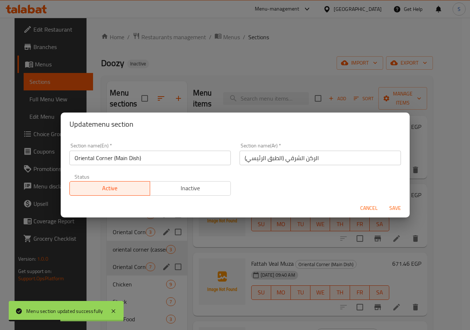
click button "Cancel" at bounding box center [368, 208] width 23 height 13
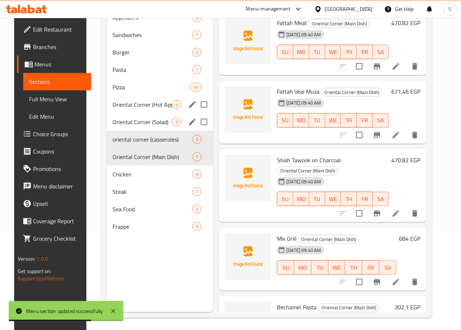
scroll to position [102, 0]
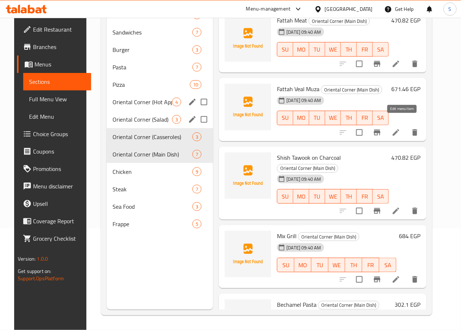
click at [401, 128] on icon at bounding box center [396, 132] width 9 height 9
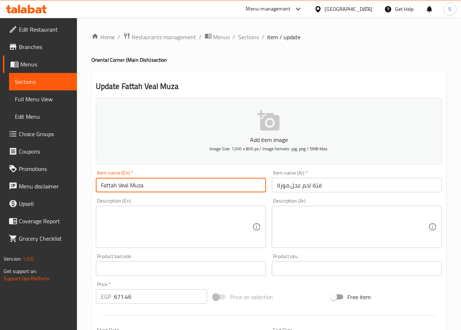
click at [121, 188] on input "Fattah Veal Muza" at bounding box center [181, 185] width 170 height 15
click at [295, 185] on input "فتة لحم عجل موزة" at bounding box center [357, 185] width 170 height 15
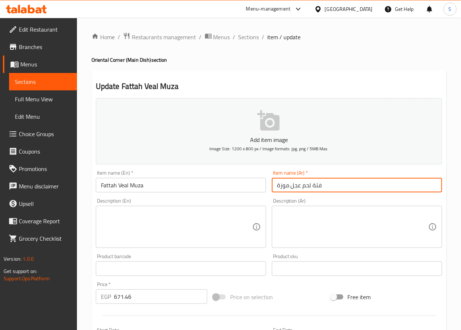
click at [295, 185] on input "فتة لحم عجل موزة" at bounding box center [357, 185] width 170 height 15
paste input "وزة"
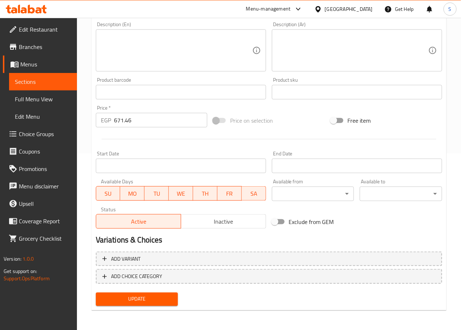
type input "فتة موزة لحم بتلو"
click at [162, 300] on span "Update" at bounding box center [137, 299] width 71 height 9
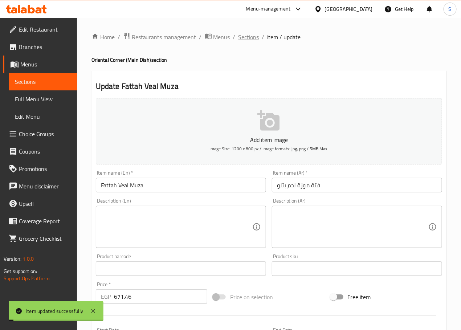
click at [244, 35] on span "Sections" at bounding box center [249, 37] width 21 height 9
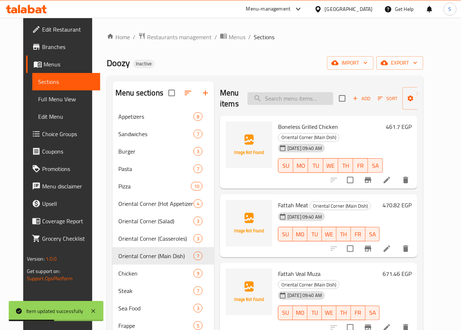
click at [258, 97] on input "search" at bounding box center [291, 98] width 86 height 13
paste input "Mix Grill"
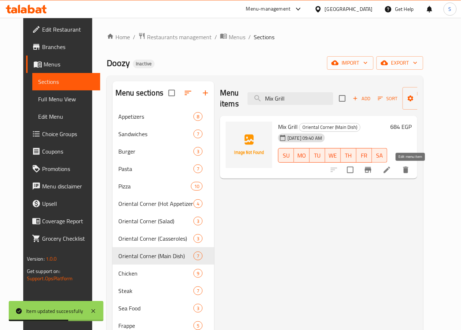
type input "Mix Grill"
click at [392, 173] on icon at bounding box center [387, 170] width 9 height 9
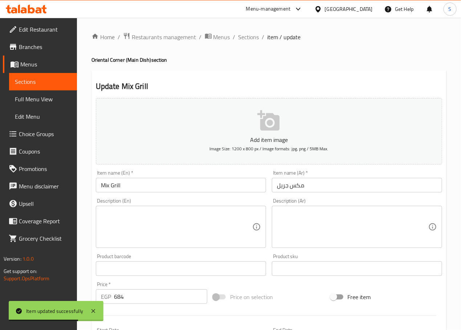
click at [288, 188] on input "مكس جريل" at bounding box center [357, 185] width 170 height 15
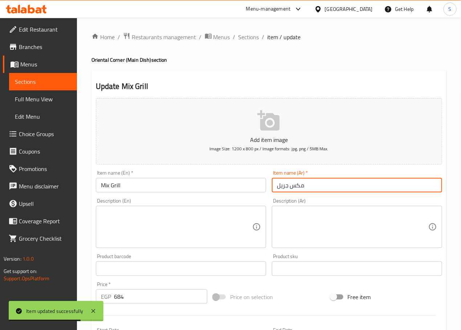
click at [288, 188] on input "مكس جريل" at bounding box center [357, 185] width 170 height 15
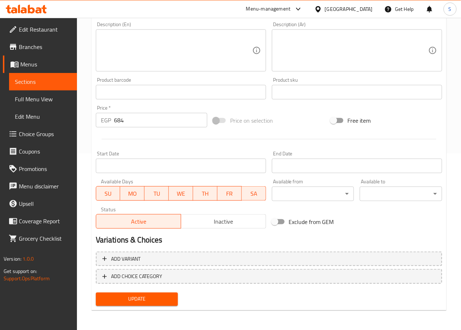
type input "مشويات"
click at [134, 299] on span "Update" at bounding box center [137, 299] width 71 height 9
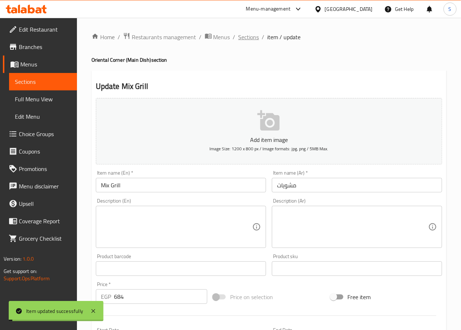
click at [252, 39] on span "Sections" at bounding box center [249, 37] width 21 height 9
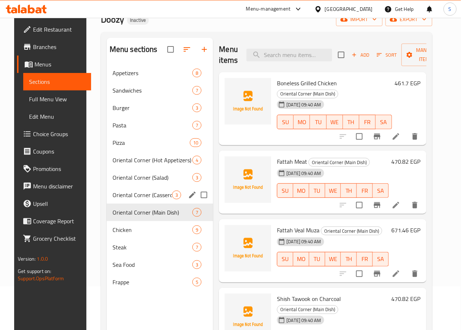
scroll to position [47, 0]
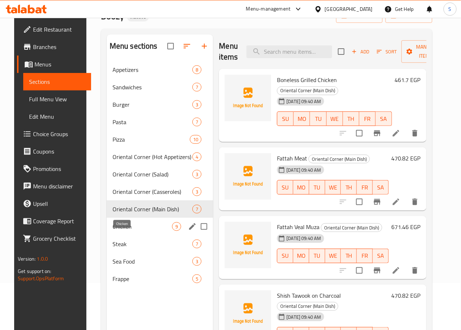
click at [119, 231] on span "Chicken" at bounding box center [143, 226] width 60 height 9
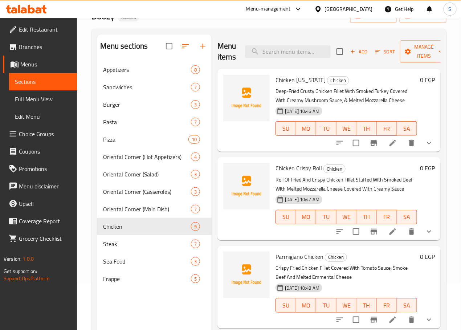
click at [388, 150] on li at bounding box center [393, 143] width 20 height 13
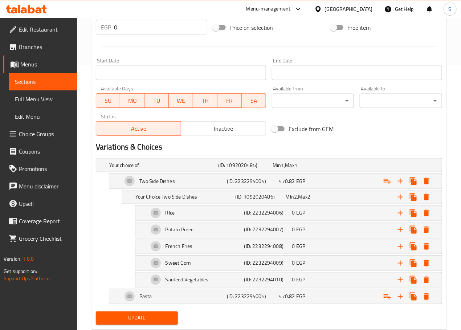
scroll to position [288, 0]
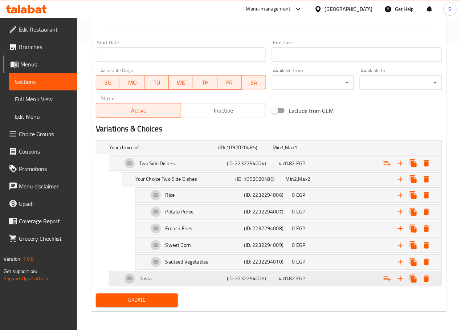
click at [161, 153] on div "Pasta" at bounding box center [162, 147] width 109 height 10
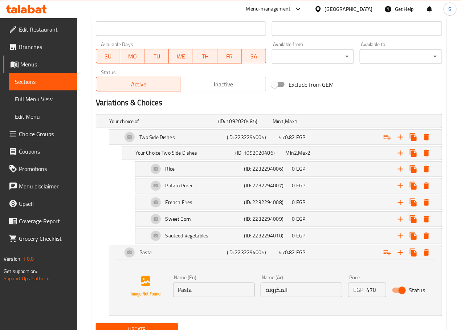
scroll to position [348, 0]
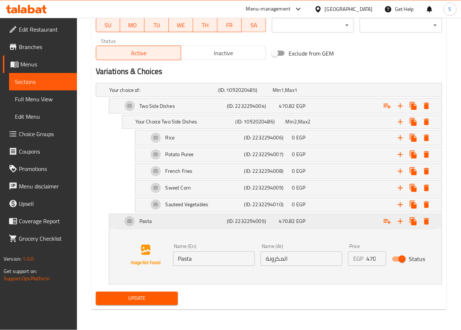
click at [348, 223] on div "Expand" at bounding box center [382, 222] width 105 height 16
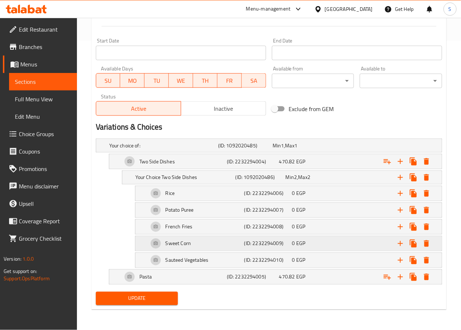
scroll to position [292, 0]
click at [387, 274] on icon "Expand" at bounding box center [387, 277] width 9 height 9
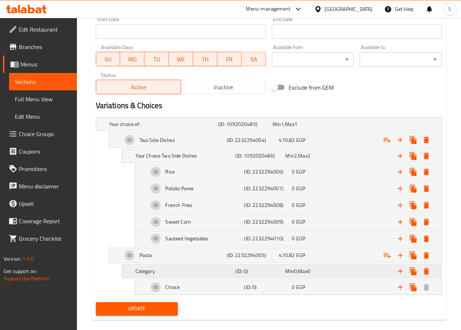
scroll to position [325, 0]
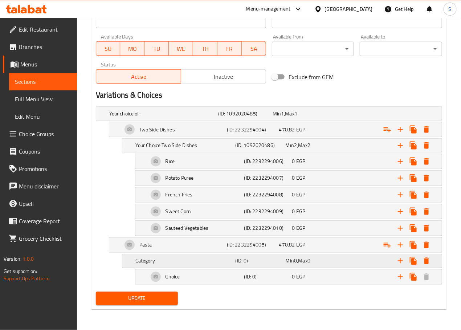
click at [205, 117] on h5 "Category" at bounding box center [162, 113] width 106 height 7
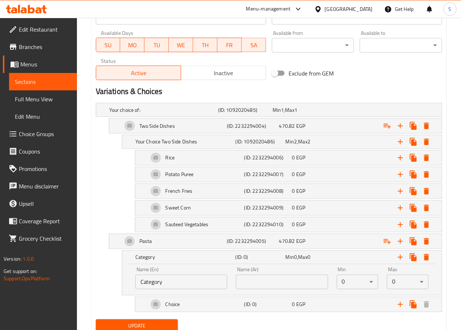
click at [169, 288] on input "Category" at bounding box center [181, 282] width 92 height 15
type input "Your Choice Of Pasta:"
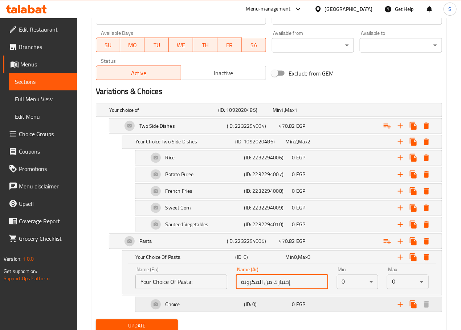
type input "إختيارك من المكرونة"
click at [185, 115] on div "Choice" at bounding box center [162, 110] width 109 height 10
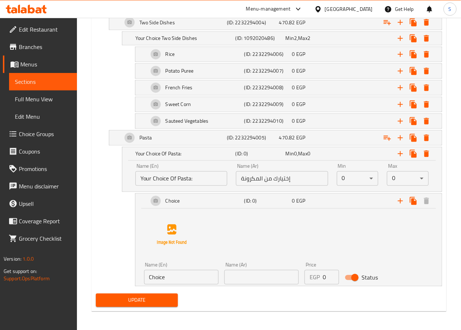
scroll to position [434, 0]
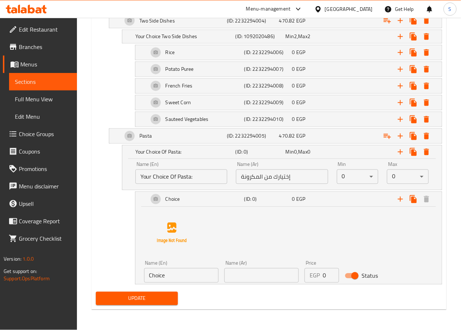
click at [183, 277] on input "Choice" at bounding box center [181, 275] width 74 height 15
type input "Penne Arabiata"
type input "بيني ارابياتا"
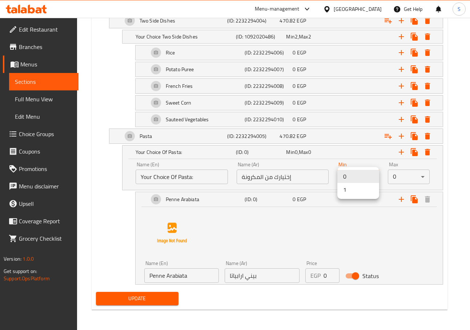
click at [350, 190] on li "1" at bounding box center [358, 189] width 42 height 13
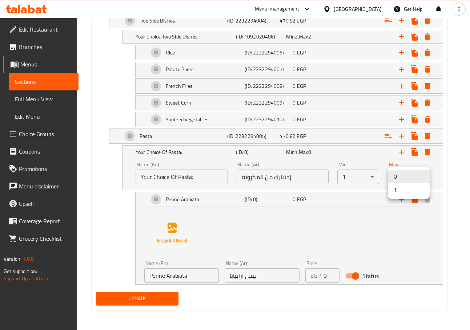
click at [392, 188] on li "1" at bounding box center [409, 189] width 42 height 13
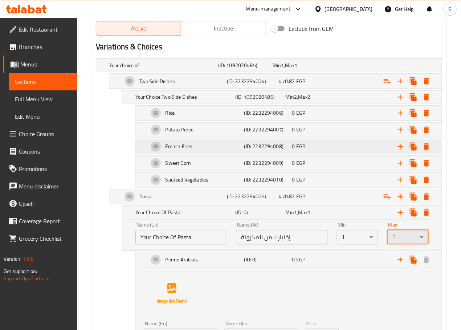
scroll to position [386, 0]
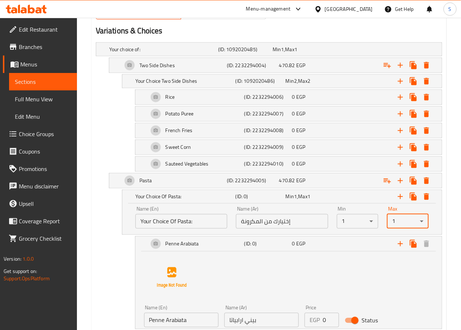
click at [96, 138] on div "French Fries (ID: 2232294008) 0 EGP Name (En) French Fries Name (En) Name (Ar) …" at bounding box center [269, 130] width 347 height 15
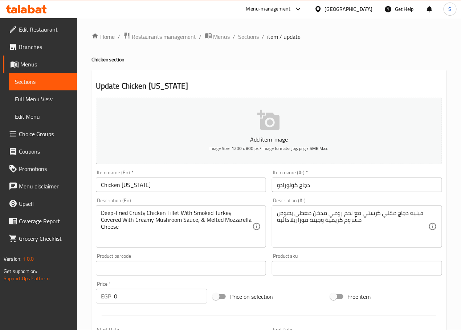
scroll to position [0, 0]
click at [245, 33] on span "Sections" at bounding box center [249, 37] width 21 height 9
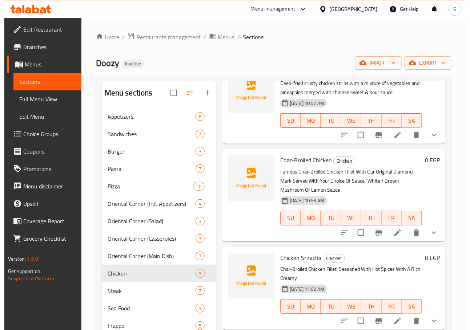
scroll to position [421, 0]
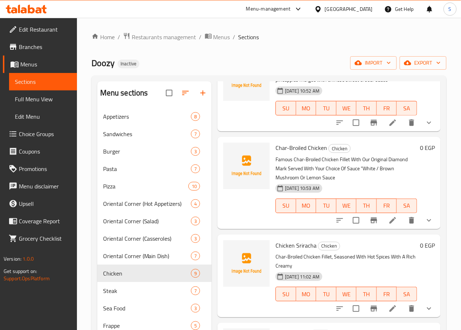
click at [389, 216] on icon at bounding box center [393, 220] width 9 height 9
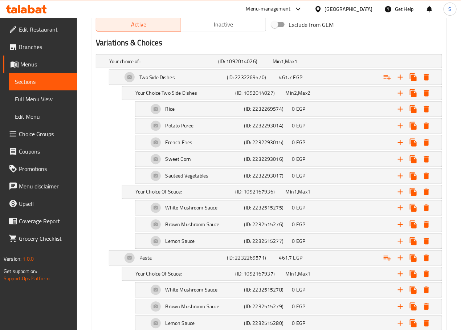
scroll to position [374, 0]
click at [401, 62] on div "Your choice of: (ID: 1092014026) Min 1 , Max 1" at bounding box center [271, 61] width 327 height 16
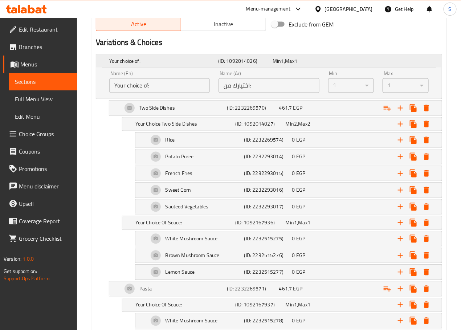
click at [401, 63] on div "Your choice of: (ID: 1092014026) Min 1 , Max 1" at bounding box center [271, 61] width 327 height 16
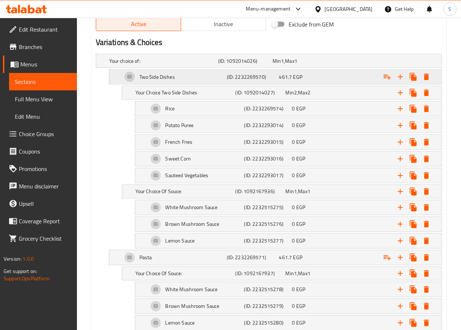
click at [364, 62] on div "Expand" at bounding box center [380, 61] width 109 height 3
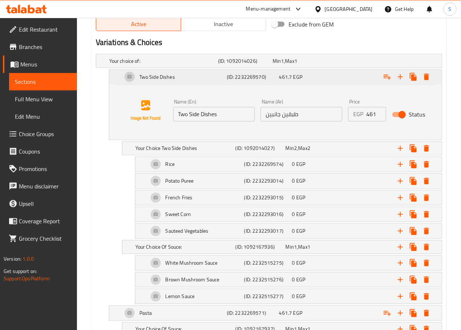
click at [357, 78] on div "Expand" at bounding box center [382, 77] width 105 height 16
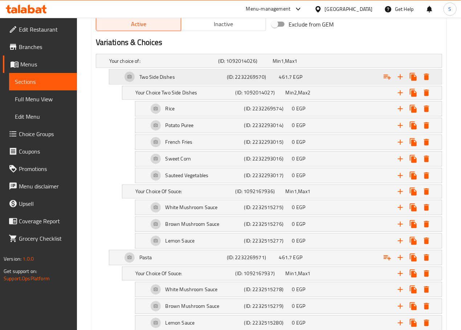
click at [357, 62] on div "Expand" at bounding box center [380, 61] width 109 height 3
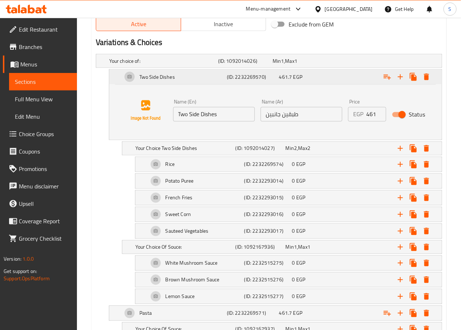
click at [357, 78] on div "Expand" at bounding box center [382, 77] width 105 height 16
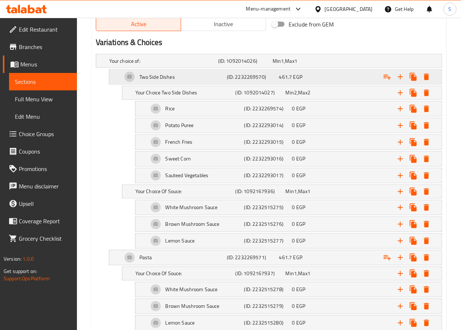
click at [357, 62] on div "Expand" at bounding box center [380, 61] width 109 height 3
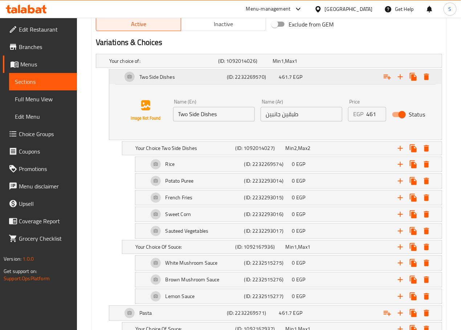
click at [357, 78] on div "Expand" at bounding box center [382, 77] width 105 height 16
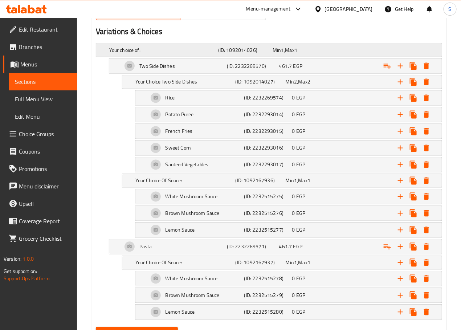
scroll to position [389, 0]
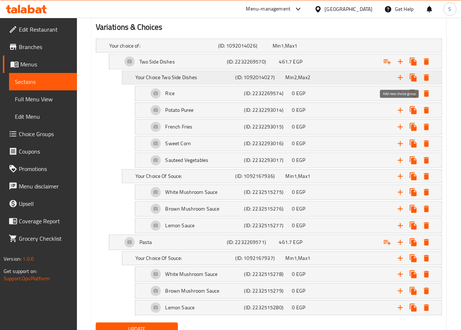
click at [400, 77] on icon "Expand" at bounding box center [400, 77] width 5 height 5
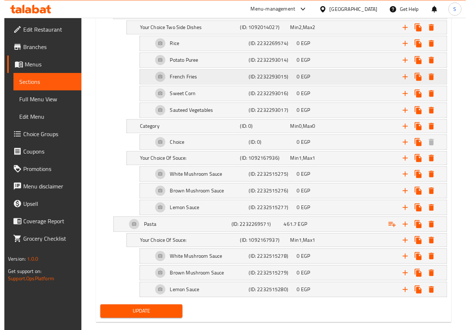
scroll to position [448, 0]
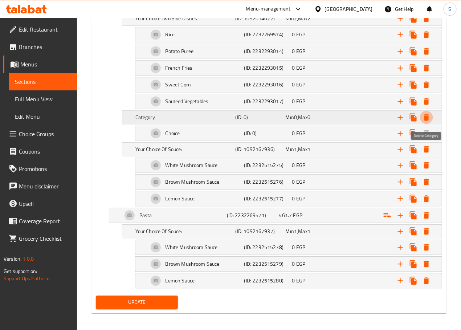
click at [425, 121] on icon "Expand" at bounding box center [426, 117] width 5 height 7
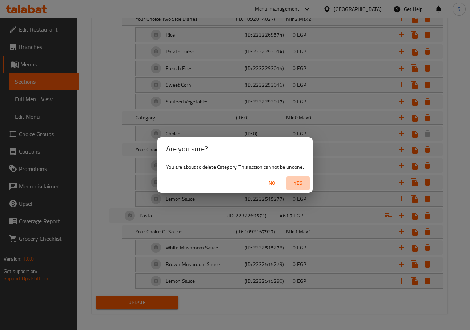
click at [299, 186] on span "Yes" at bounding box center [297, 183] width 17 height 9
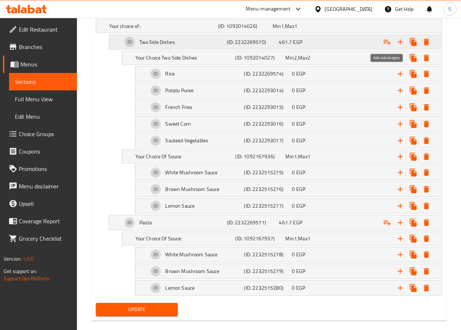
scroll to position [381, 0]
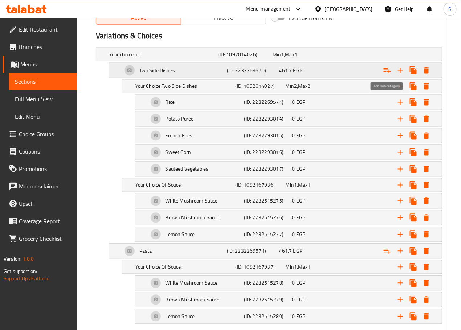
click at [386, 71] on icon "Expand" at bounding box center [387, 70] width 9 height 9
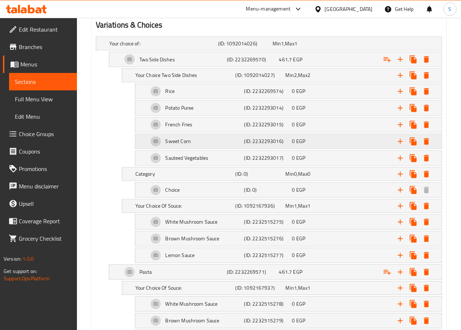
scroll to position [409, 0]
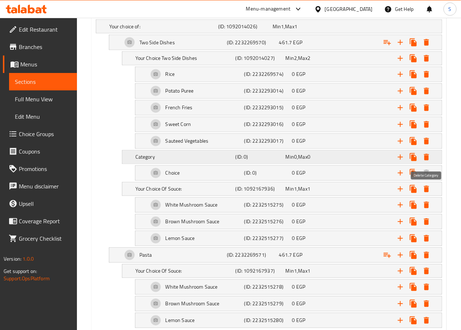
click at [425, 161] on icon "Expand" at bounding box center [426, 157] width 5 height 7
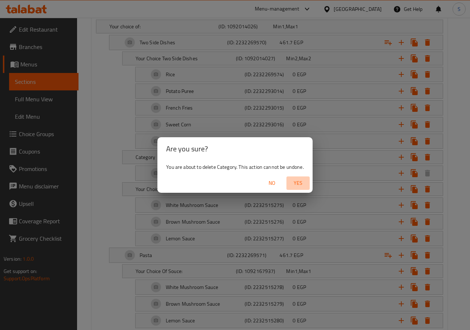
click at [305, 181] on span "Yes" at bounding box center [297, 183] width 17 height 9
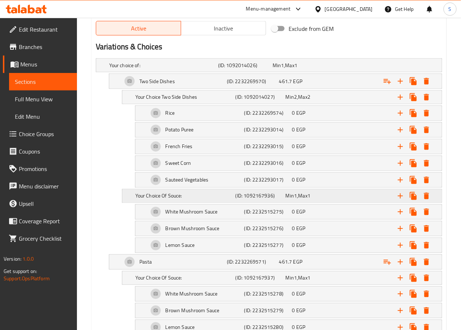
scroll to position [370, 0]
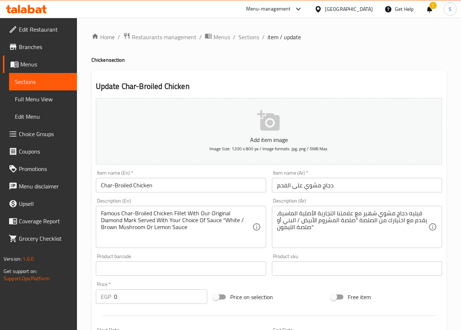
scroll to position [370, 0]
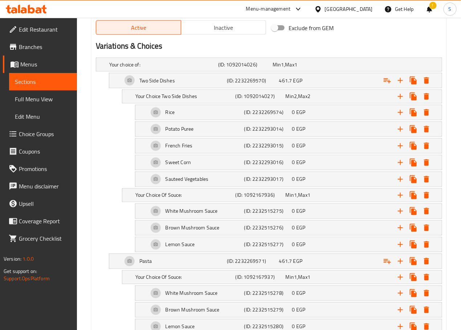
click at [386, 49] on h2 "Variations & Choices" at bounding box center [269, 46] width 347 height 11
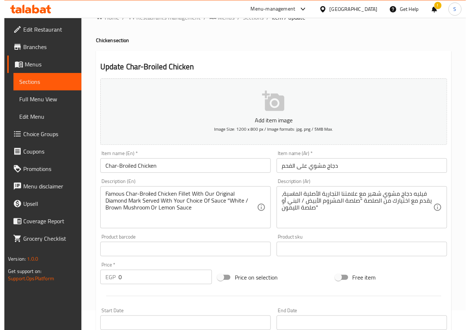
scroll to position [0, 0]
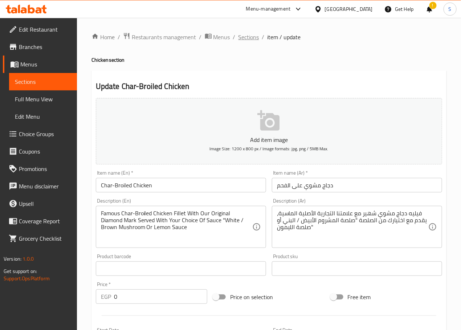
click at [243, 39] on span "Sections" at bounding box center [249, 37] width 21 height 9
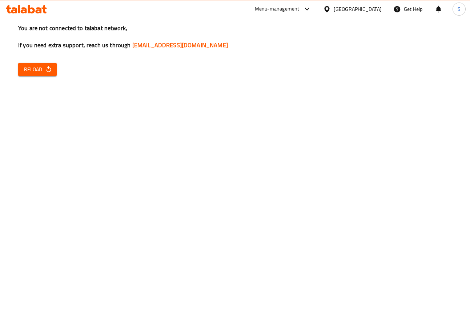
click at [229, 278] on div "You are not connected to talabat network, If you need extra support, reach us t…" at bounding box center [235, 165] width 470 height 330
click at [381, 212] on div "You are not connected to talabat network, If you need extra support, reach us t…" at bounding box center [235, 165] width 470 height 330
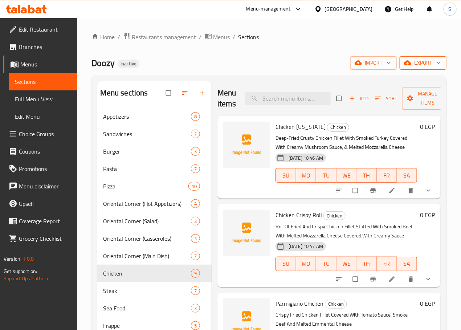
click at [414, 64] on span "export" at bounding box center [423, 62] width 35 height 9
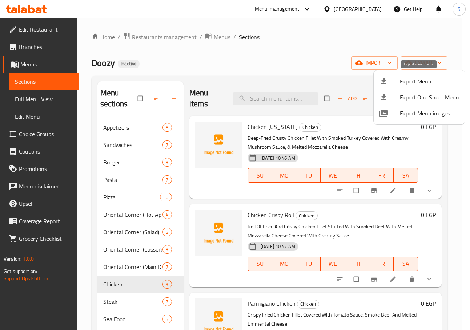
click at [388, 83] on icon at bounding box center [383, 81] width 9 height 9
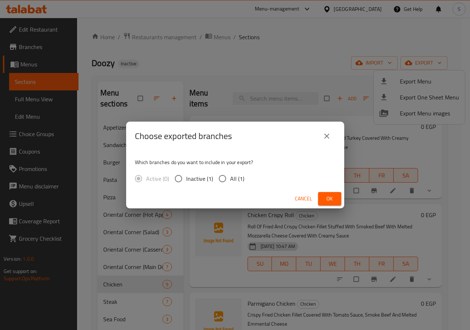
click at [224, 175] on input "All (1)" at bounding box center [222, 178] width 15 height 15
radio input "true"
click at [333, 194] on span "Ok" at bounding box center [330, 198] width 12 height 9
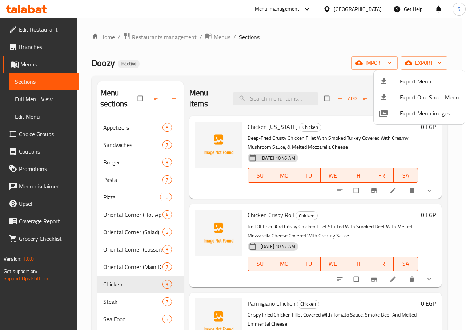
click at [254, 62] on div at bounding box center [235, 165] width 470 height 330
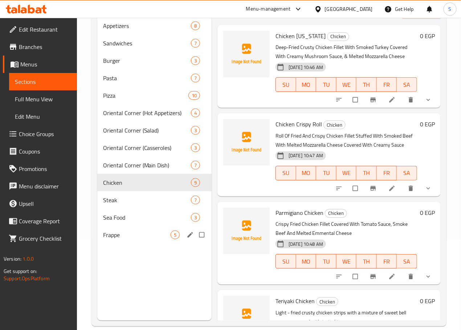
scroll to position [102, 0]
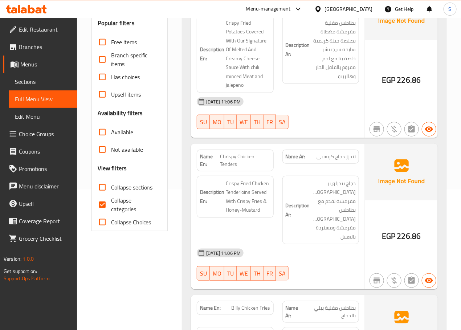
scroll to position [148, 0]
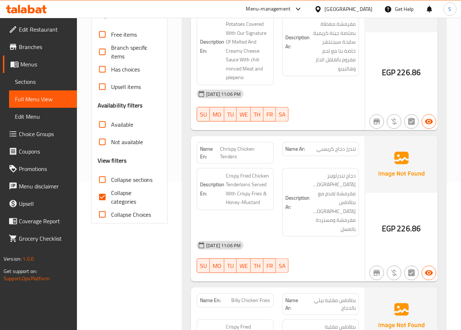
click at [97, 195] on input "Collapse categories" at bounding box center [102, 197] width 17 height 17
checkbox input "false"
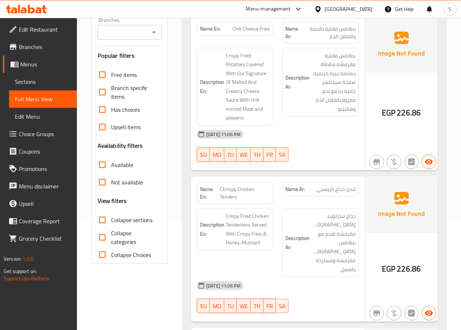
scroll to position [110, 0]
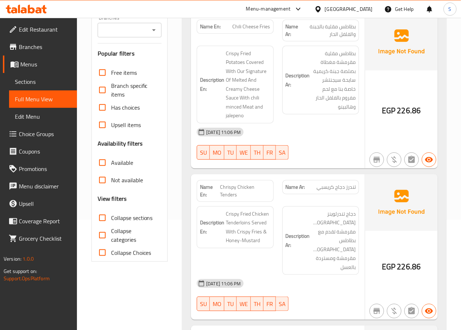
click at [130, 214] on span "Collapse sections" at bounding box center [132, 218] width 42 height 9
click at [111, 214] on input "Collapse sections" at bounding box center [102, 217] width 17 height 17
checkbox input "true"
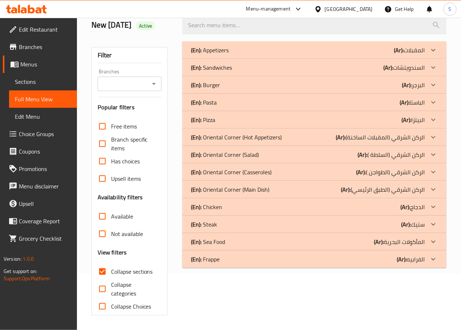
scroll to position [17, 0]
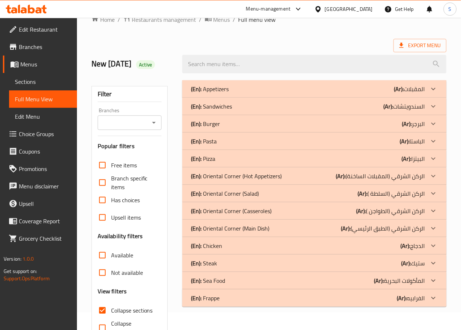
click at [394, 94] on b "(Ar):" at bounding box center [399, 89] width 10 height 11
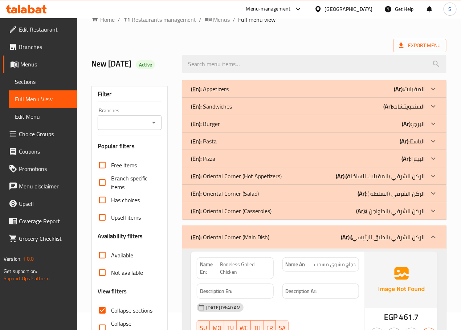
click at [394, 94] on b "(Ar):" at bounding box center [399, 89] width 10 height 11
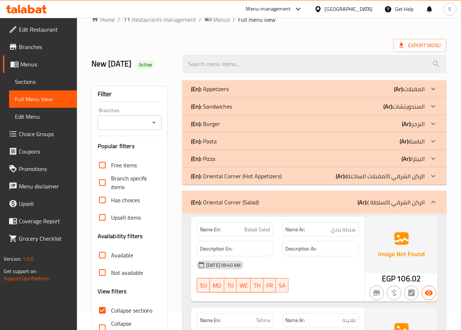
click at [394, 93] on p "(Ar): الركن الشرقي (المقبلات الساخنة)" at bounding box center [409, 89] width 31 height 9
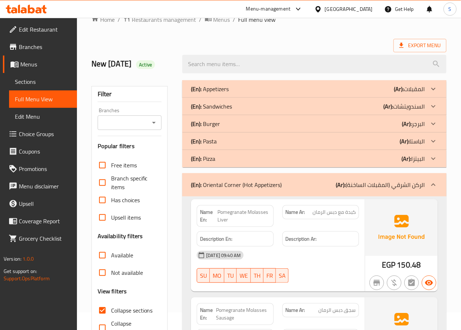
click at [378, 93] on div "(En): Pizza (Ar): البيتزا" at bounding box center [308, 89] width 234 height 9
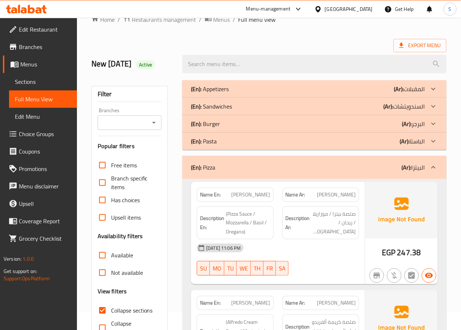
click at [381, 93] on div "(En): Pasta (Ar): الباستا" at bounding box center [308, 89] width 234 height 9
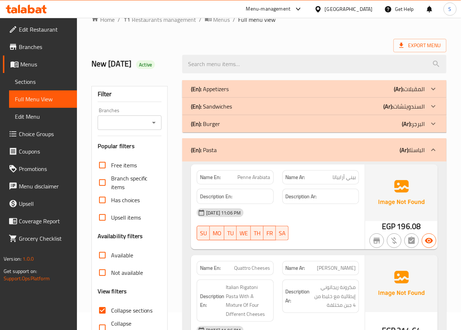
click at [382, 93] on div "(En): Burger (Ar): البرجر" at bounding box center [308, 89] width 234 height 9
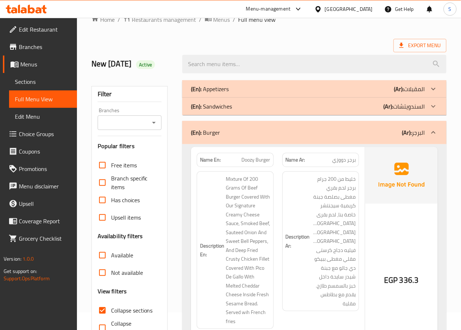
click at [394, 94] on b "(Ar):" at bounding box center [399, 89] width 10 height 11
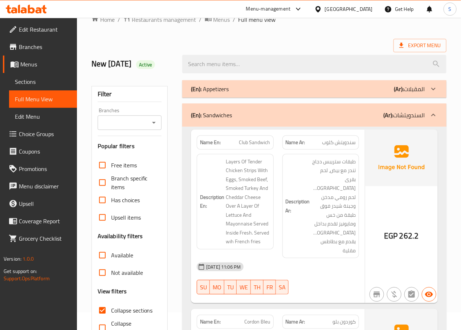
click at [388, 92] on div "(En): Appetizers (Ar): المقبلات" at bounding box center [308, 89] width 234 height 9
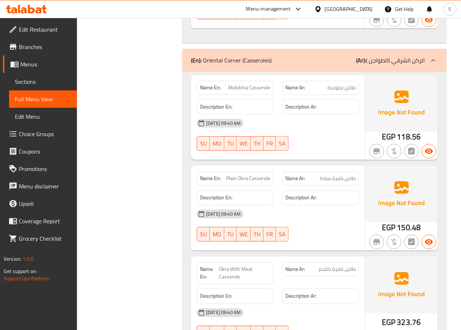
scroll to position [6808, 0]
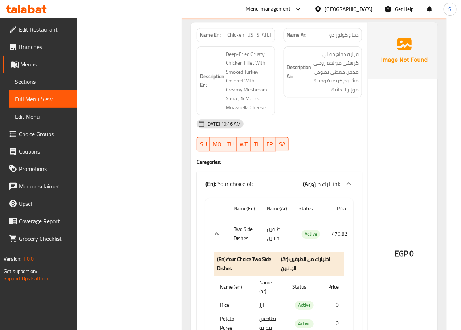
scroll to position [7099, 0]
